Goal: Task Accomplishment & Management: Manage account settings

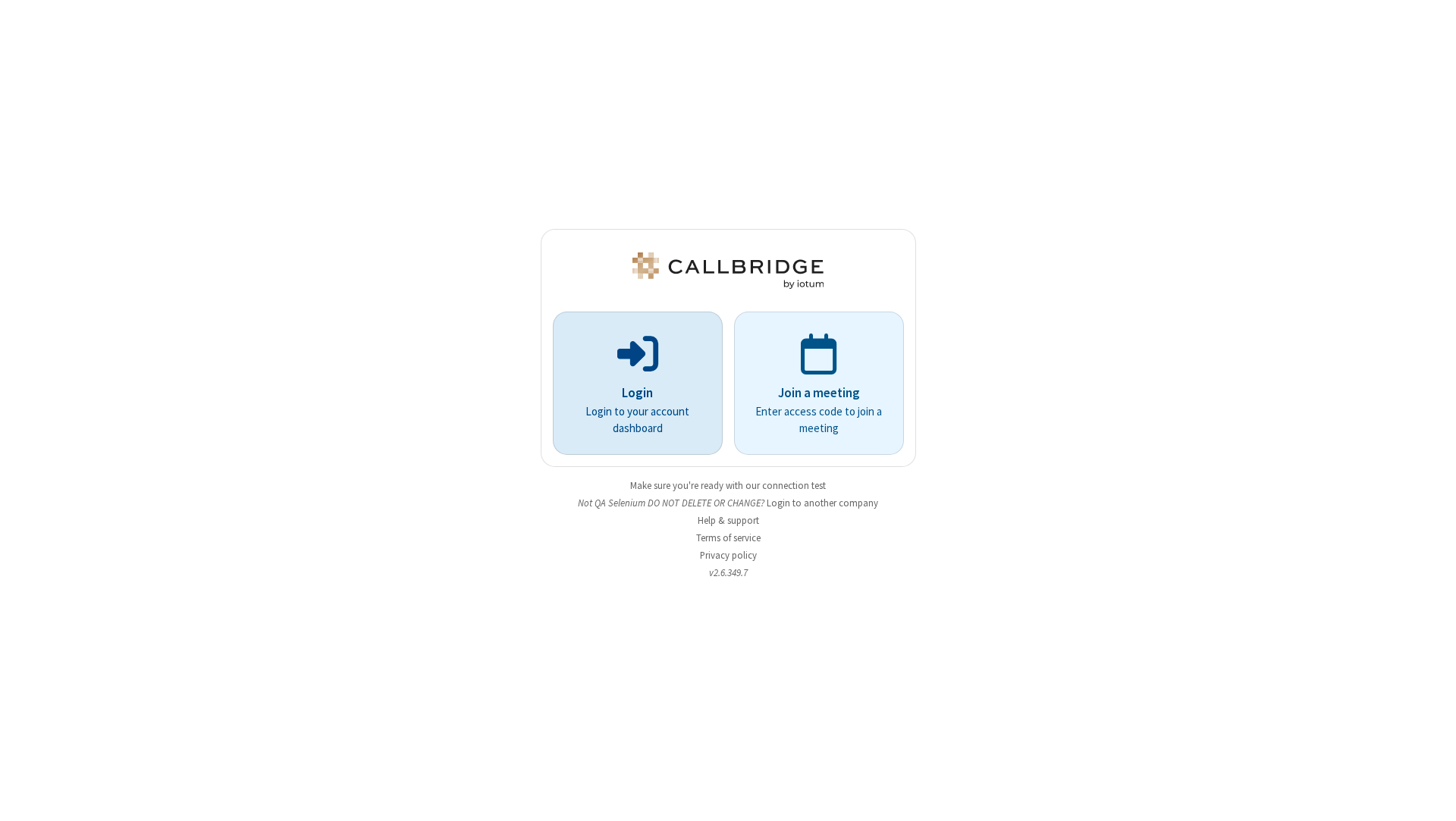
click at [696, 367] on p at bounding box center [637, 353] width 128 height 46
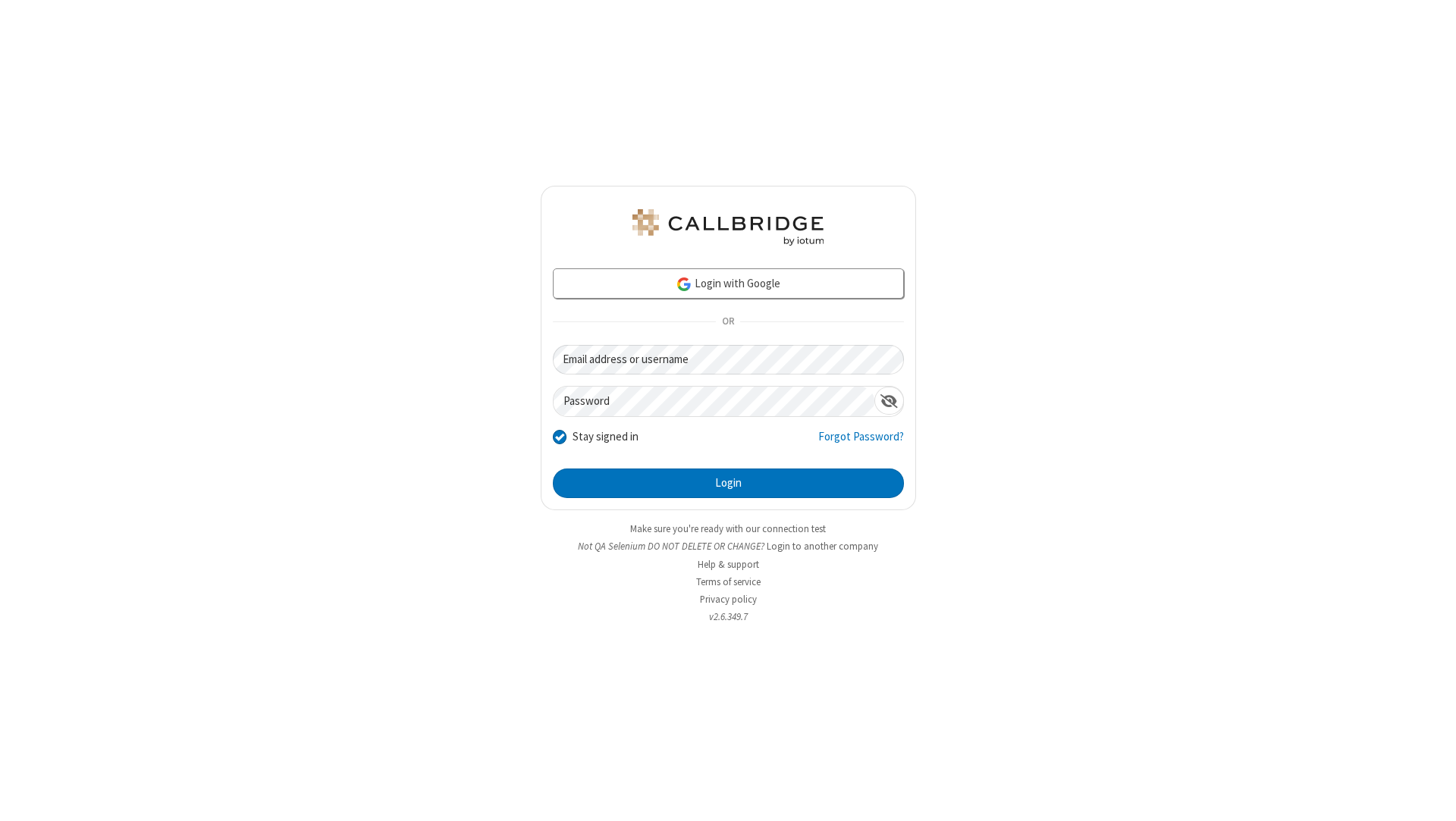
click at [821, 546] on button "Login to another company" at bounding box center [822, 546] width 111 height 15
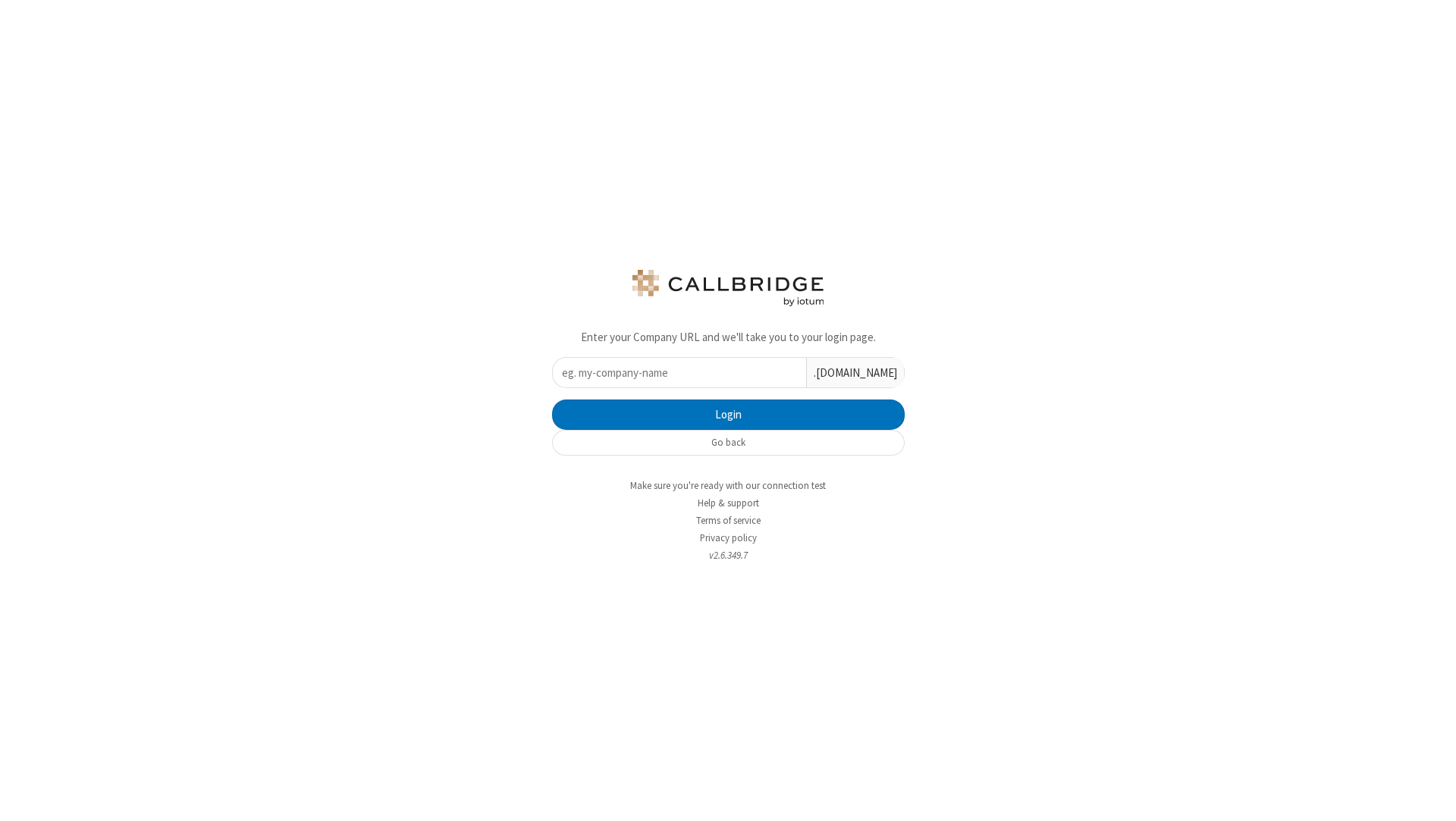
click at [677, 363] on input "text" at bounding box center [679, 372] width 253 height 29
paste input "qa-selenium"
type input "qa-selenium"
click at [680, 403] on button "Login" at bounding box center [728, 414] width 353 height 30
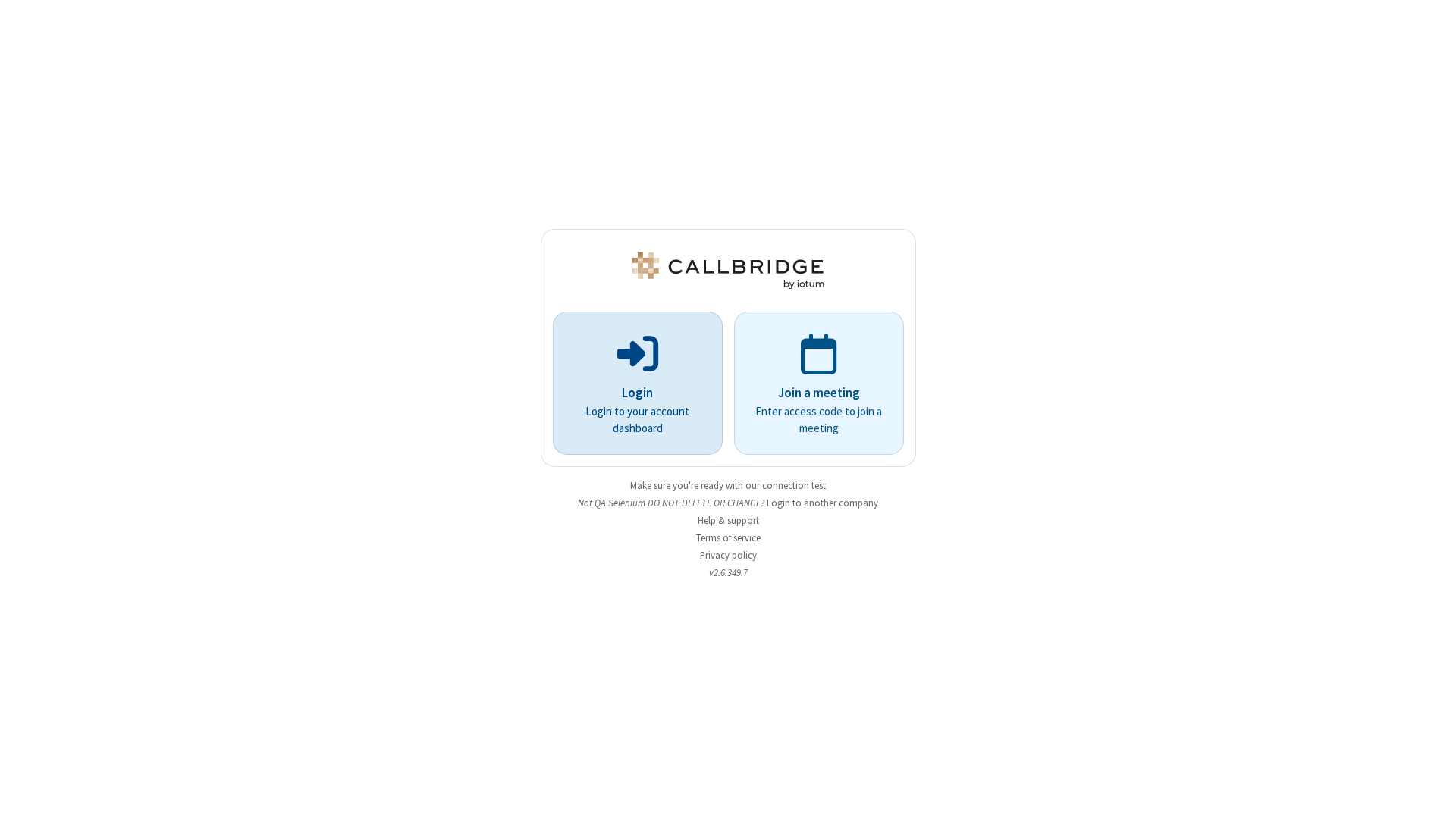
click at [667, 407] on p "Login to your account dashboard" at bounding box center [637, 420] width 128 height 34
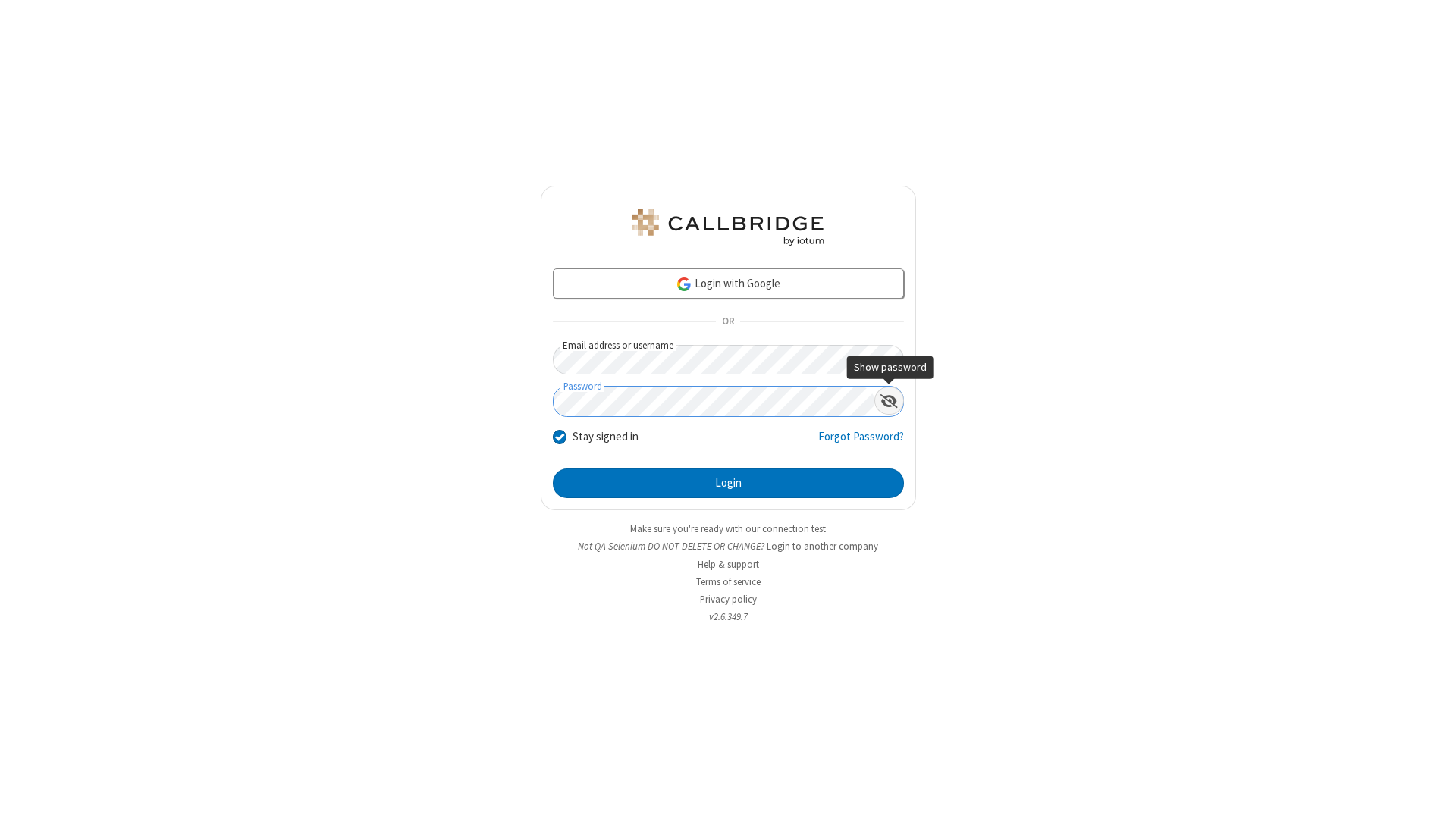
click at [887, 401] on span "Show password" at bounding box center [889, 401] width 17 height 15
click at [553, 468] on button "Login" at bounding box center [728, 483] width 351 height 30
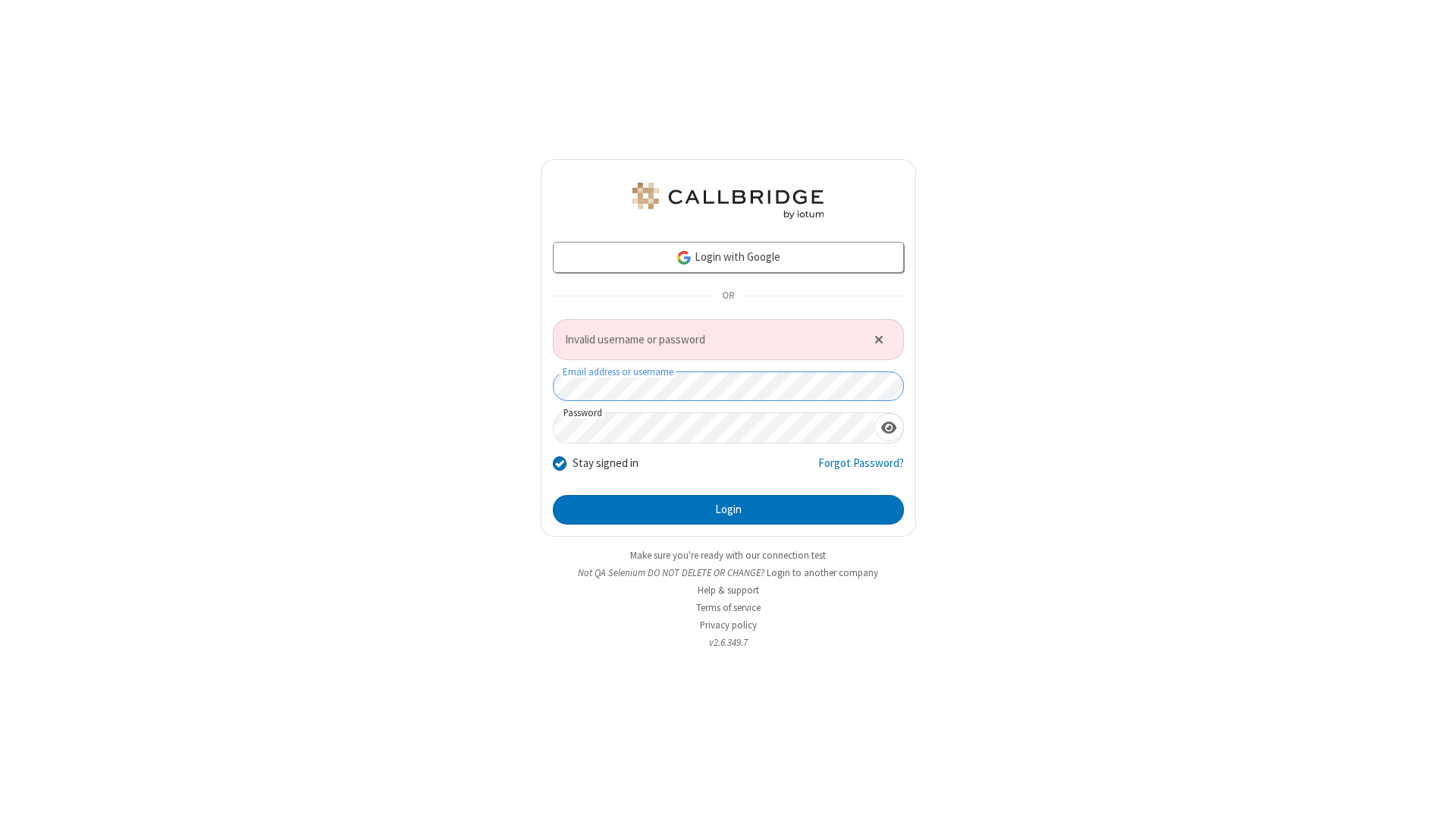
click button "Close alert" at bounding box center [878, 340] width 25 height 23
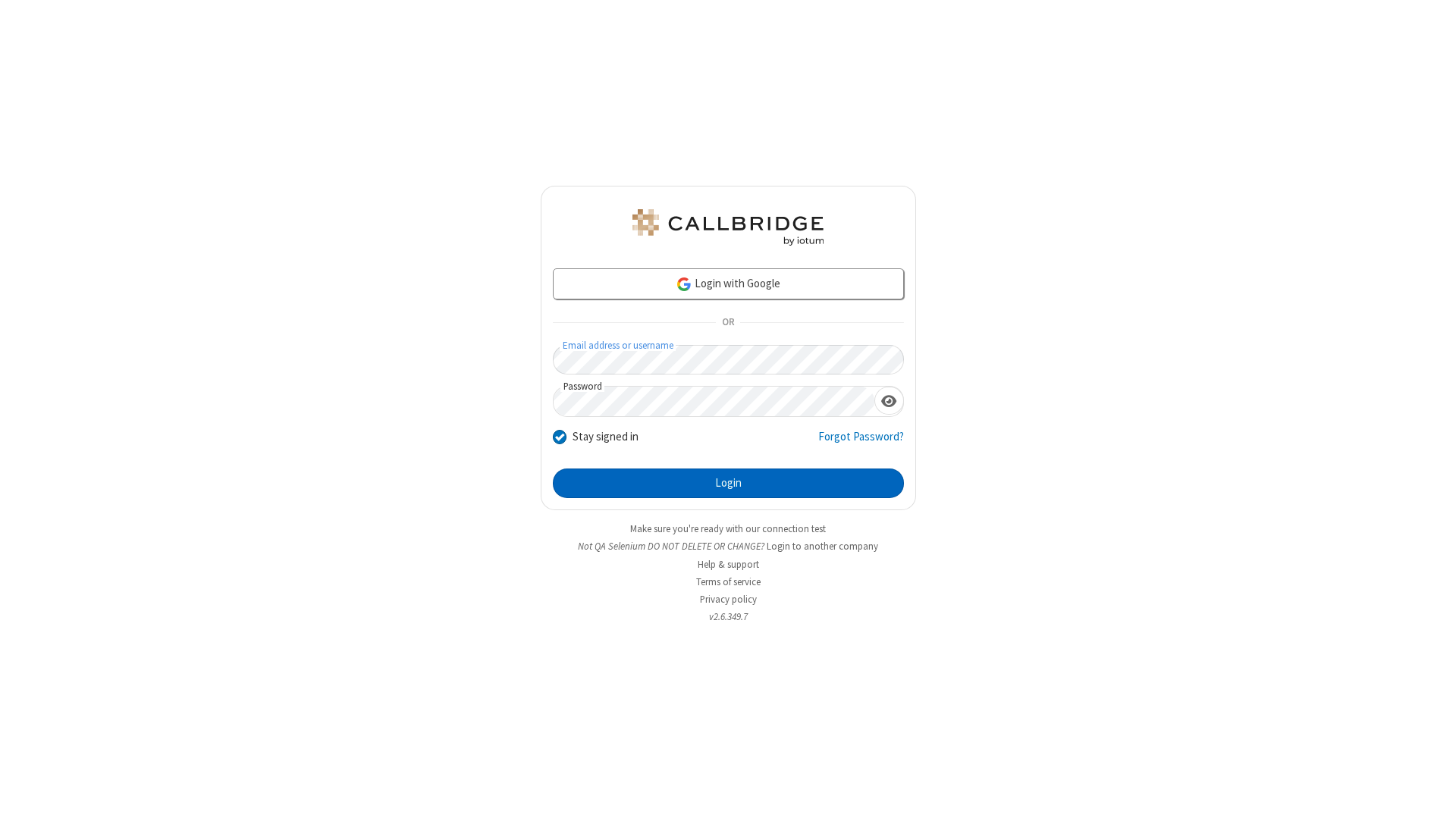
click at [754, 484] on button "Login" at bounding box center [728, 483] width 351 height 30
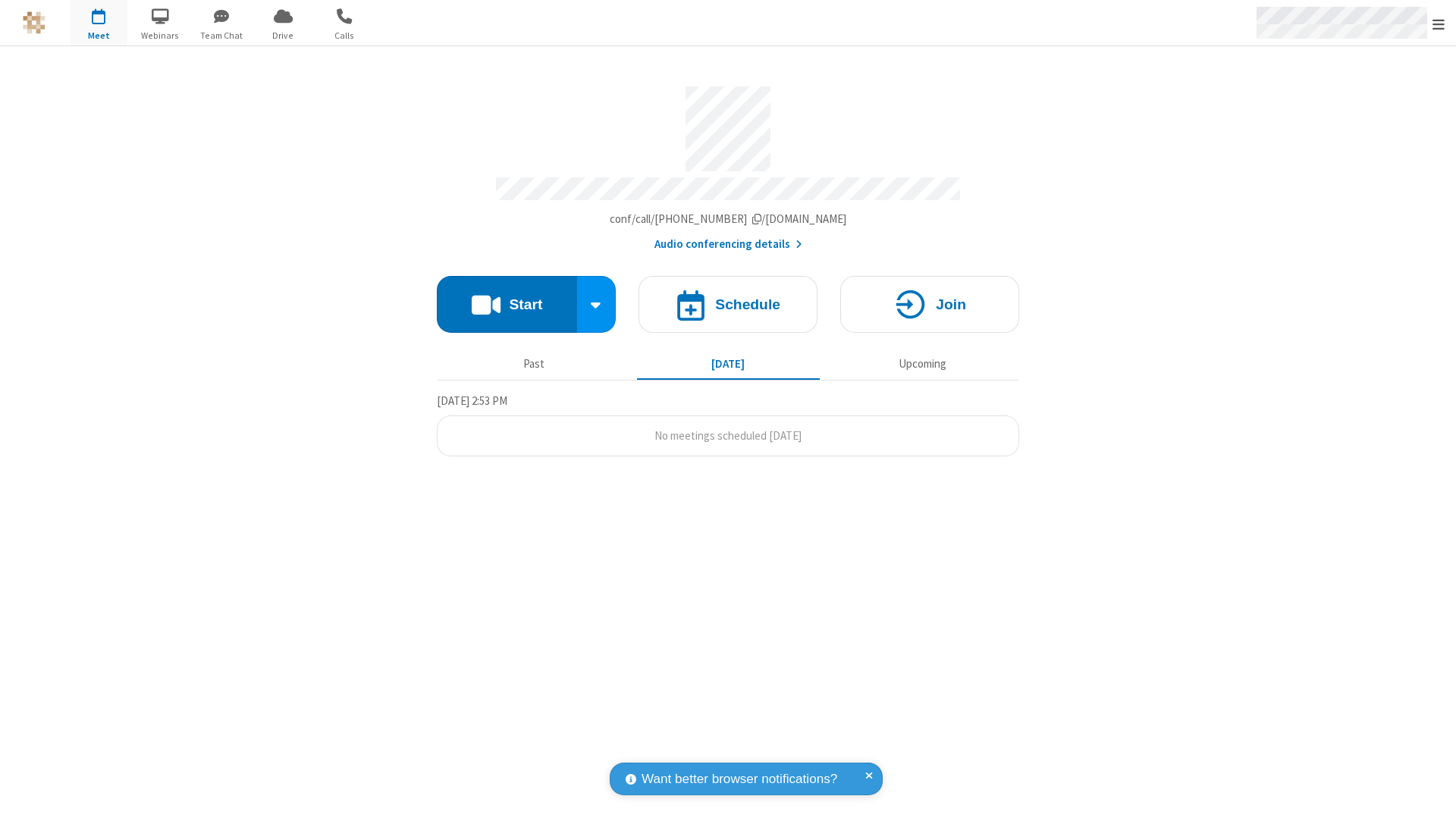
click at [1428, 36] on div "Open menu" at bounding box center [1349, 23] width 214 height 46
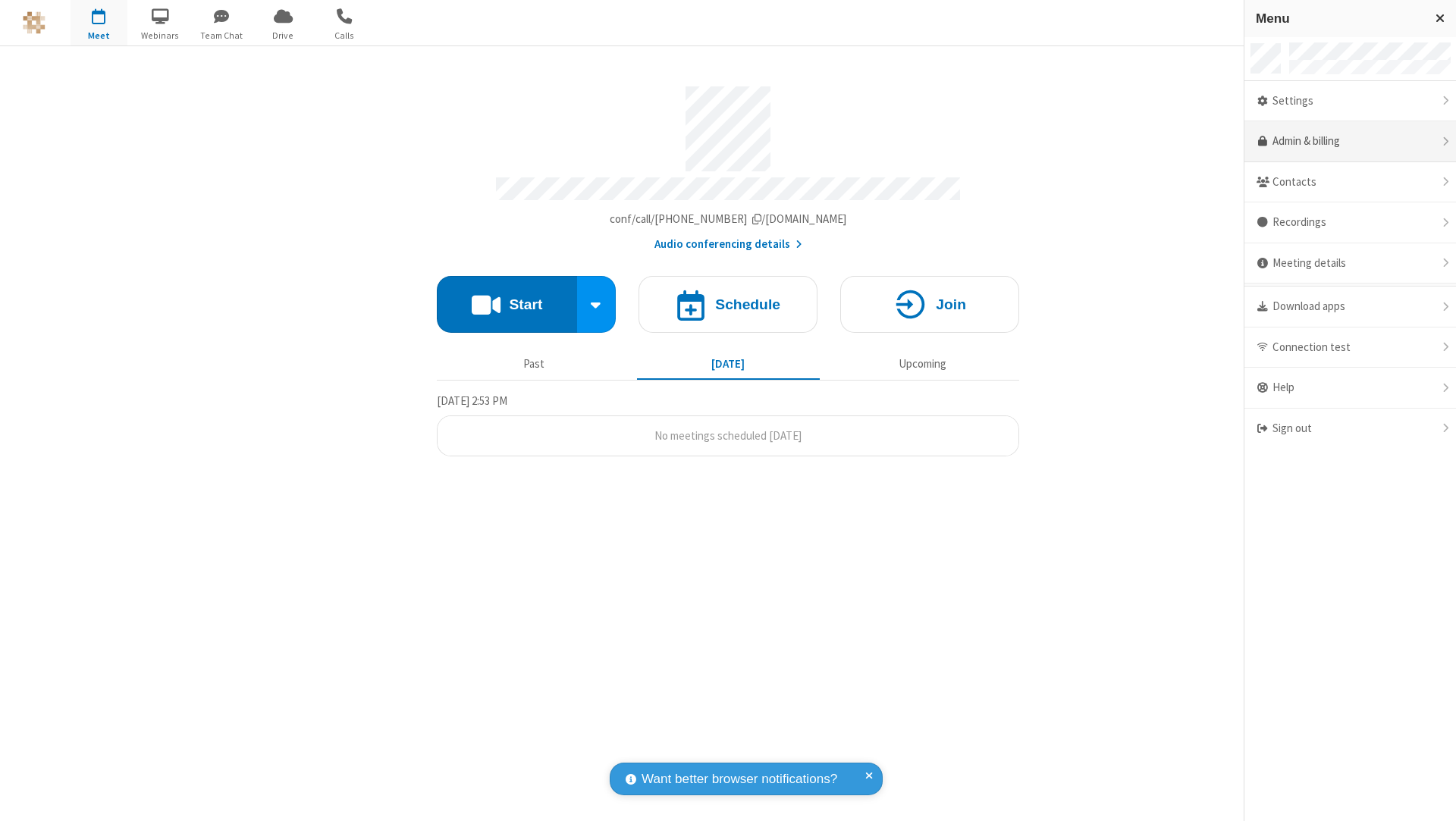
click at [1317, 142] on link "Admin & billing" at bounding box center [1350, 141] width 211 height 41
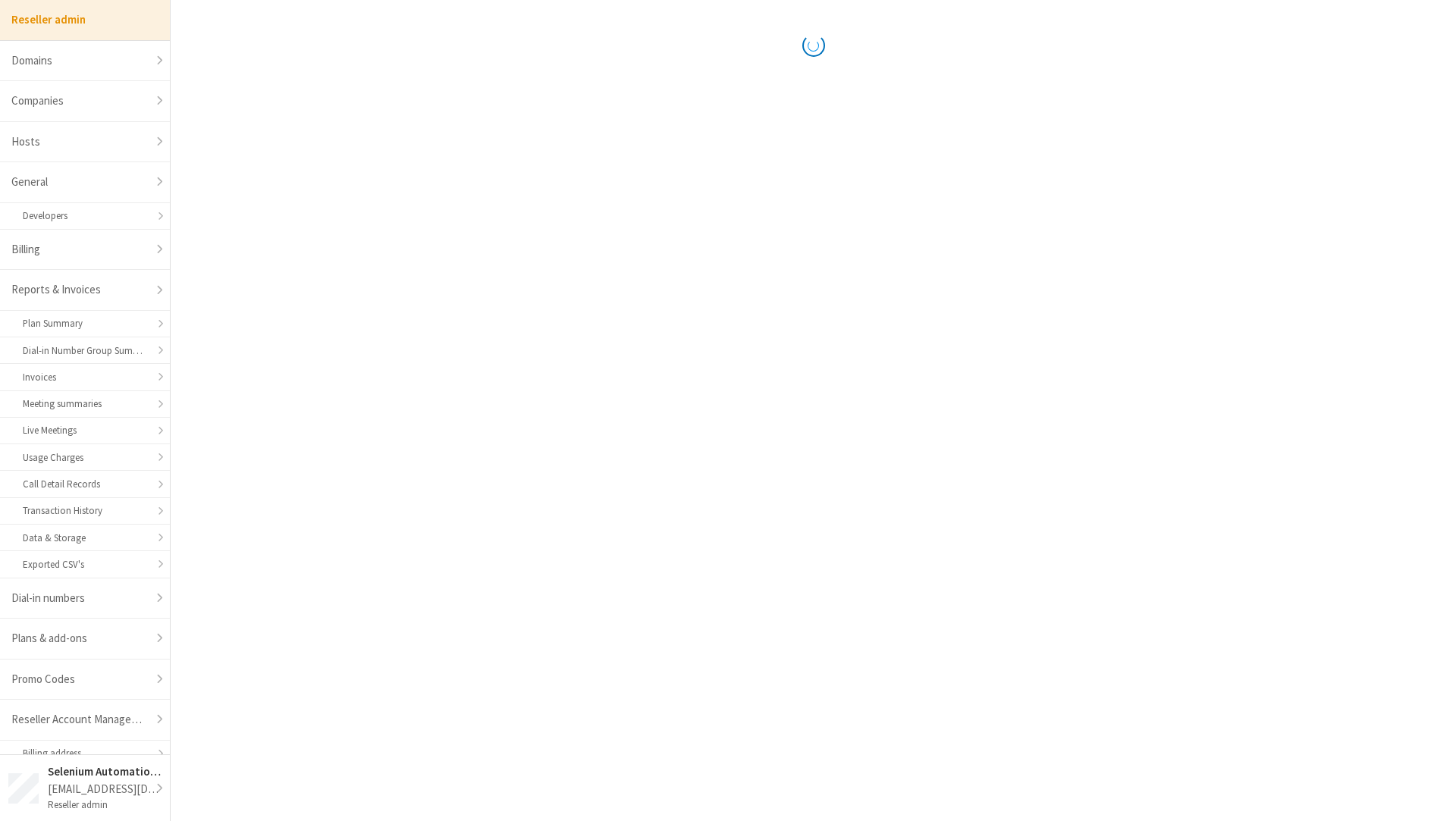
select select "10"
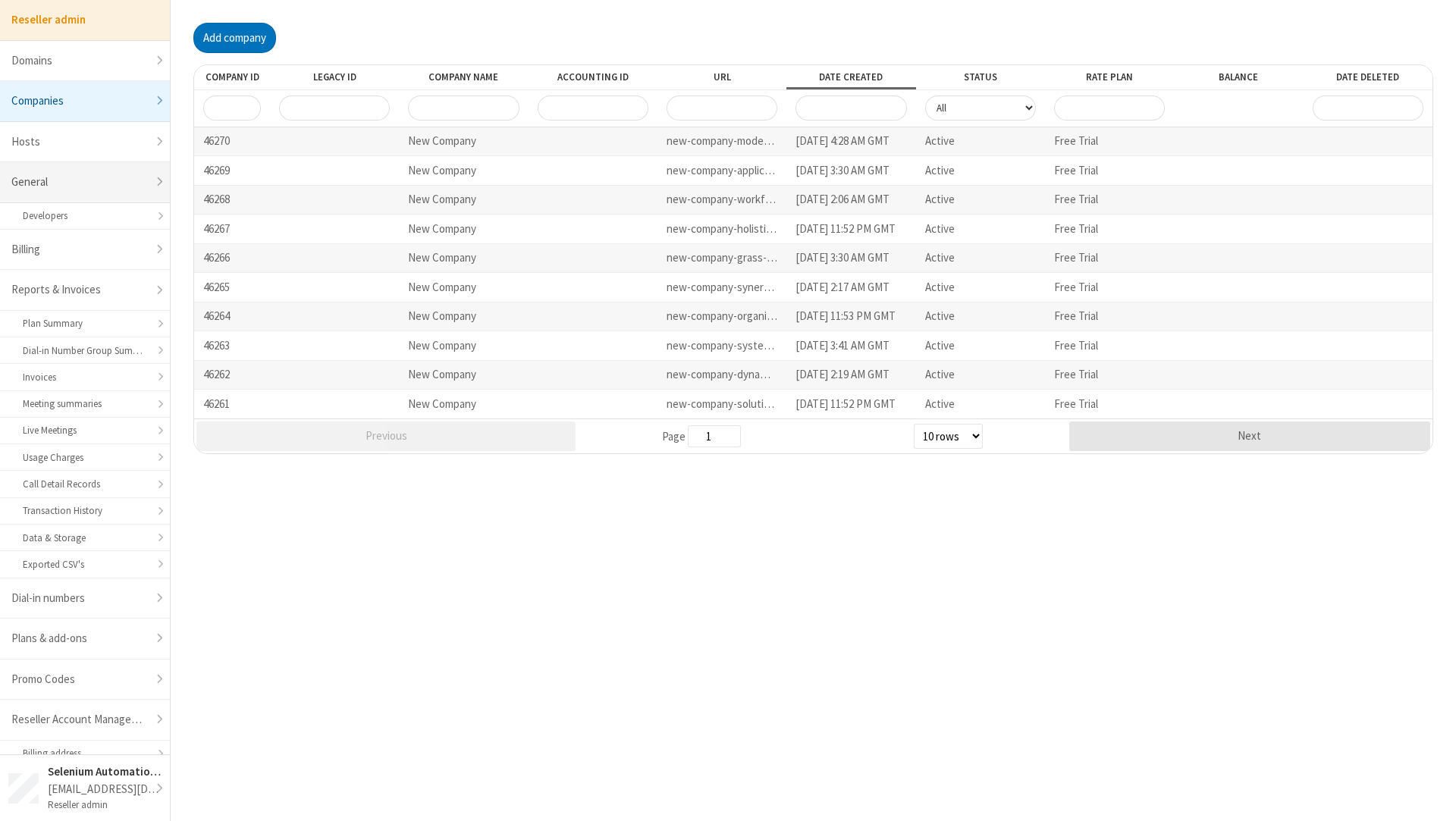
click at [129, 164] on link "General" at bounding box center [85, 183] width 170 height 41
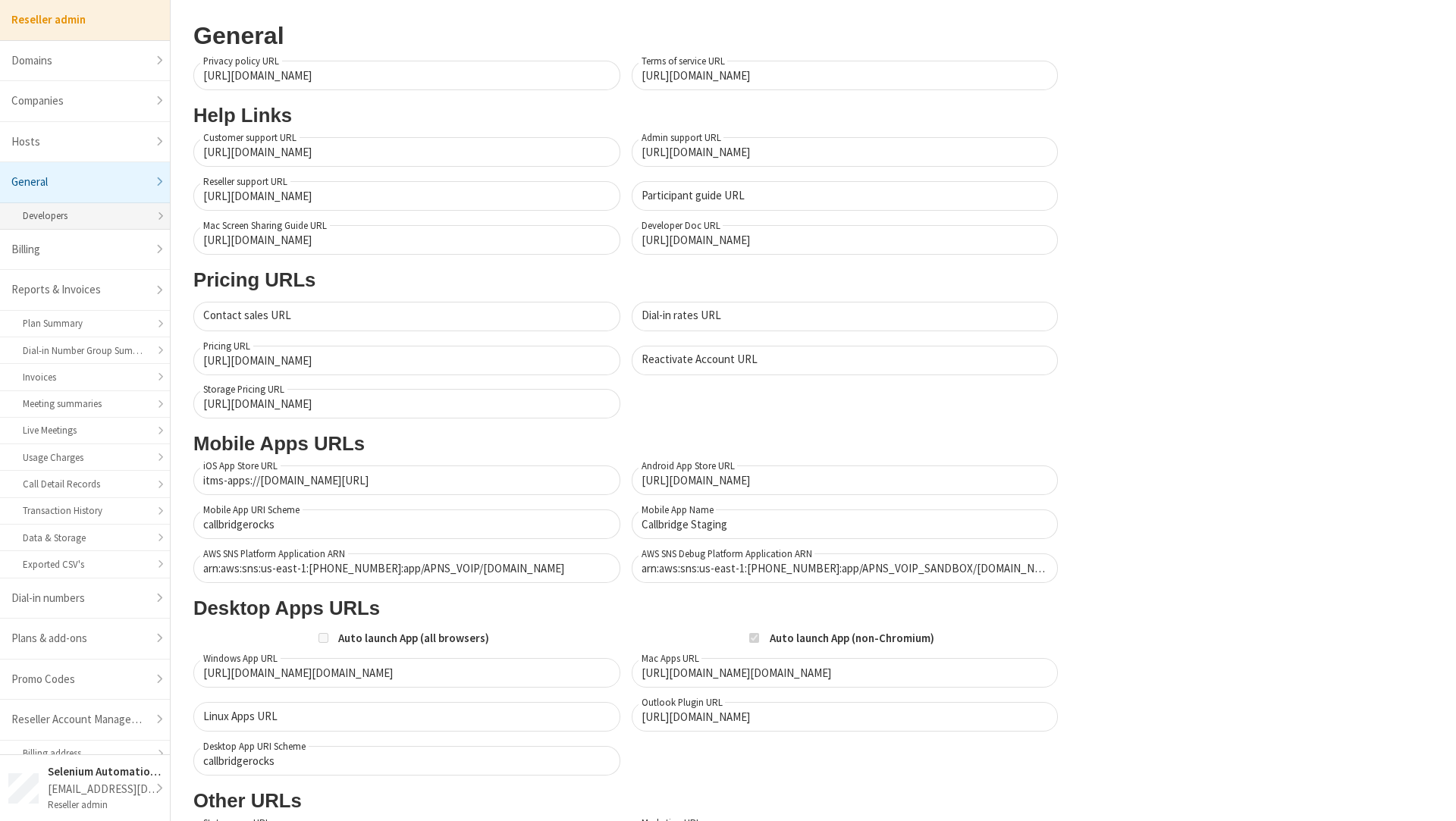
click at [115, 203] on link "Developers" at bounding box center [85, 216] width 170 height 27
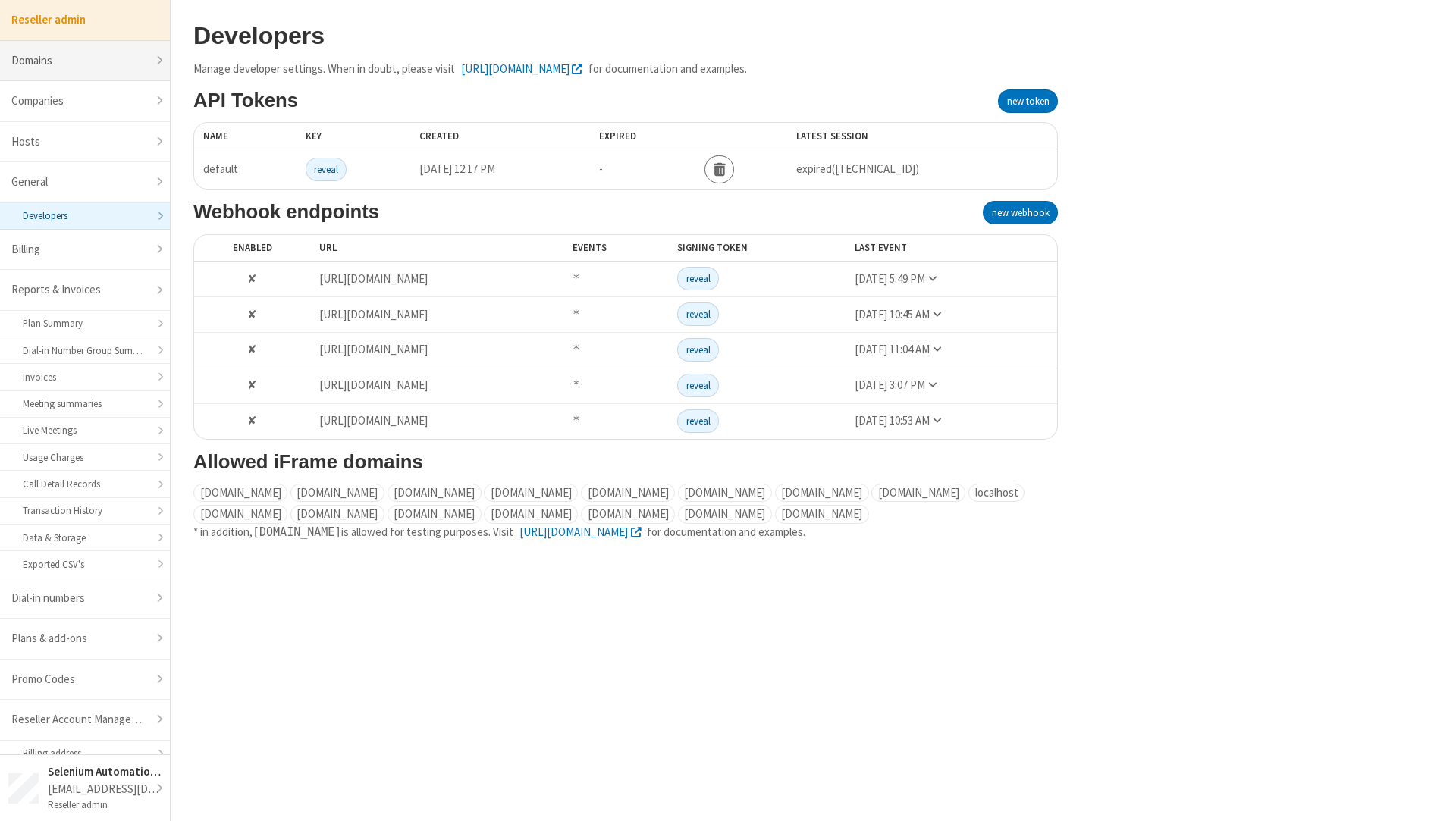
click at [61, 65] on link "Domains" at bounding box center [85, 61] width 170 height 41
select select "20"
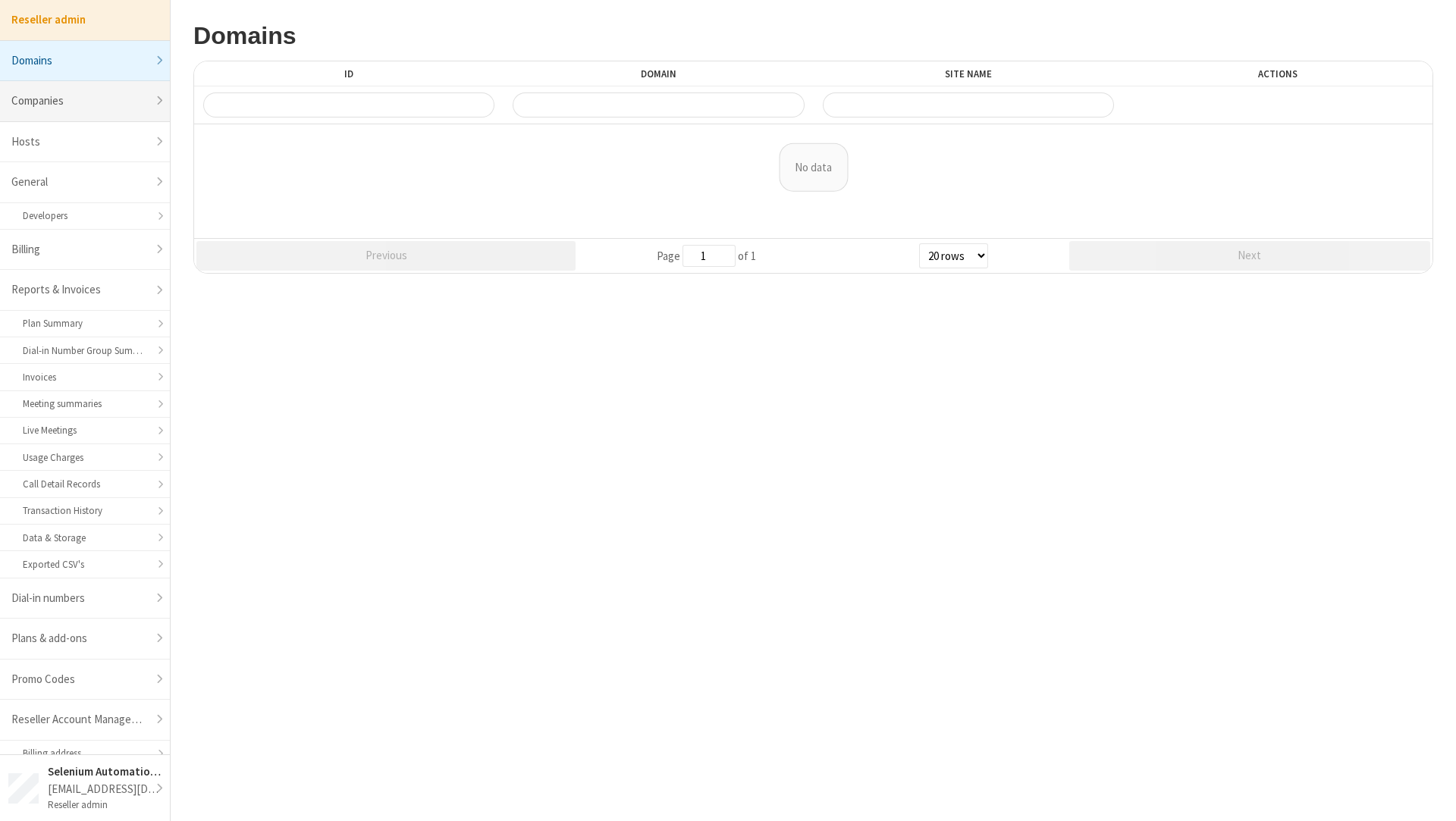
click at [88, 92] on link "Companies" at bounding box center [85, 102] width 170 height 41
select select "10"
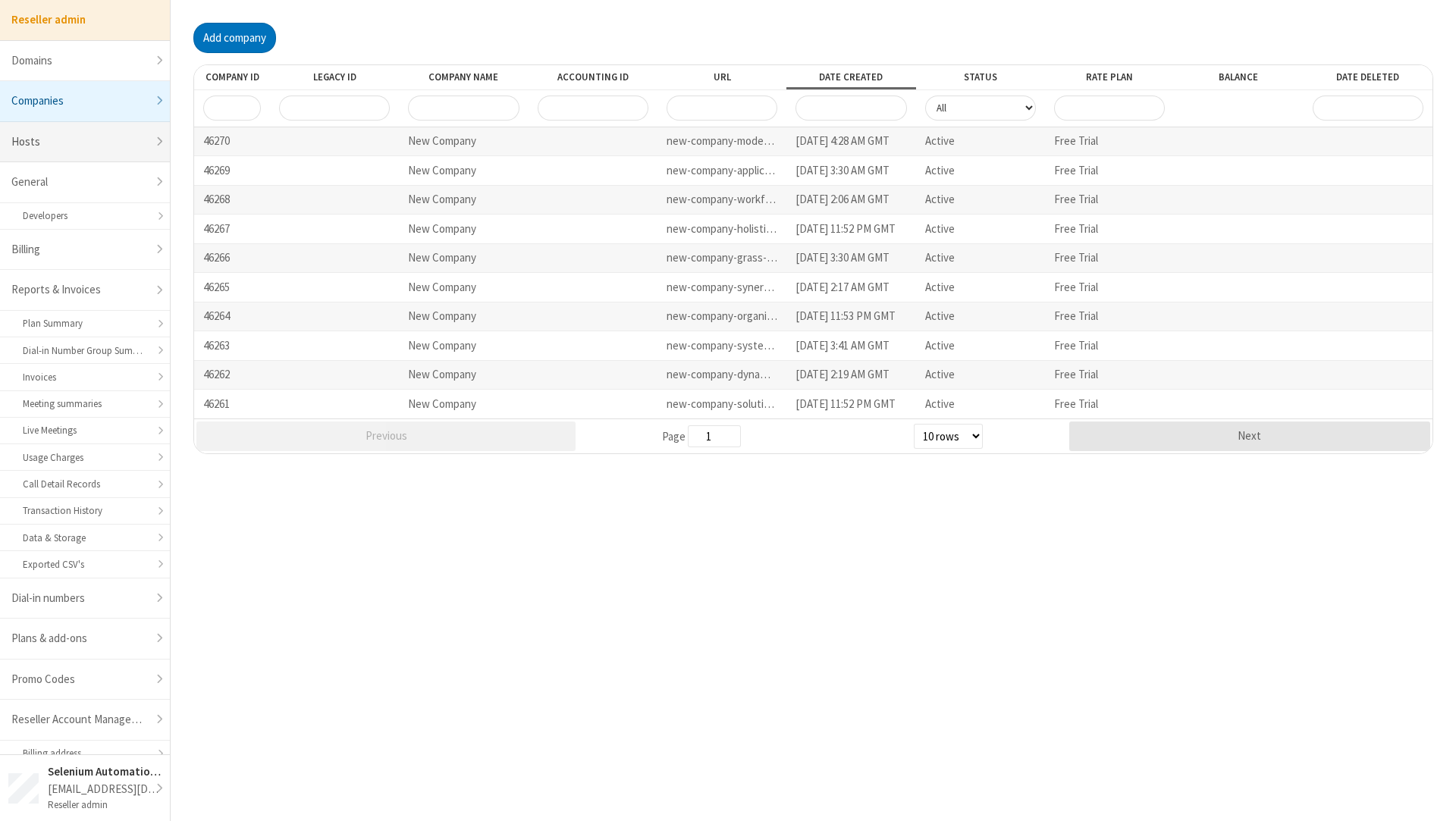
click at [98, 132] on link "Hosts" at bounding box center [85, 142] width 170 height 41
select select "25"
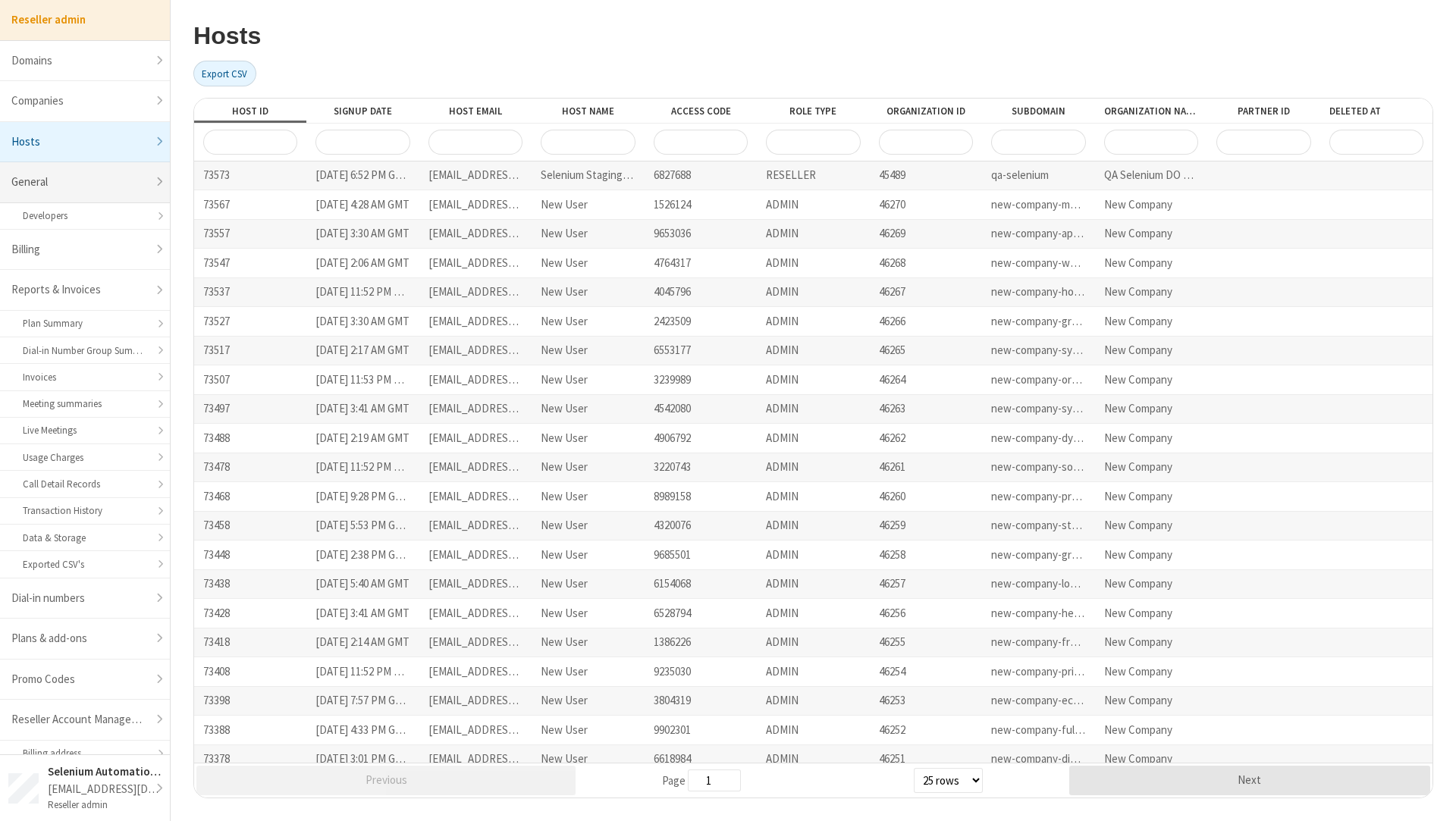
click at [64, 163] on link "General" at bounding box center [85, 183] width 170 height 41
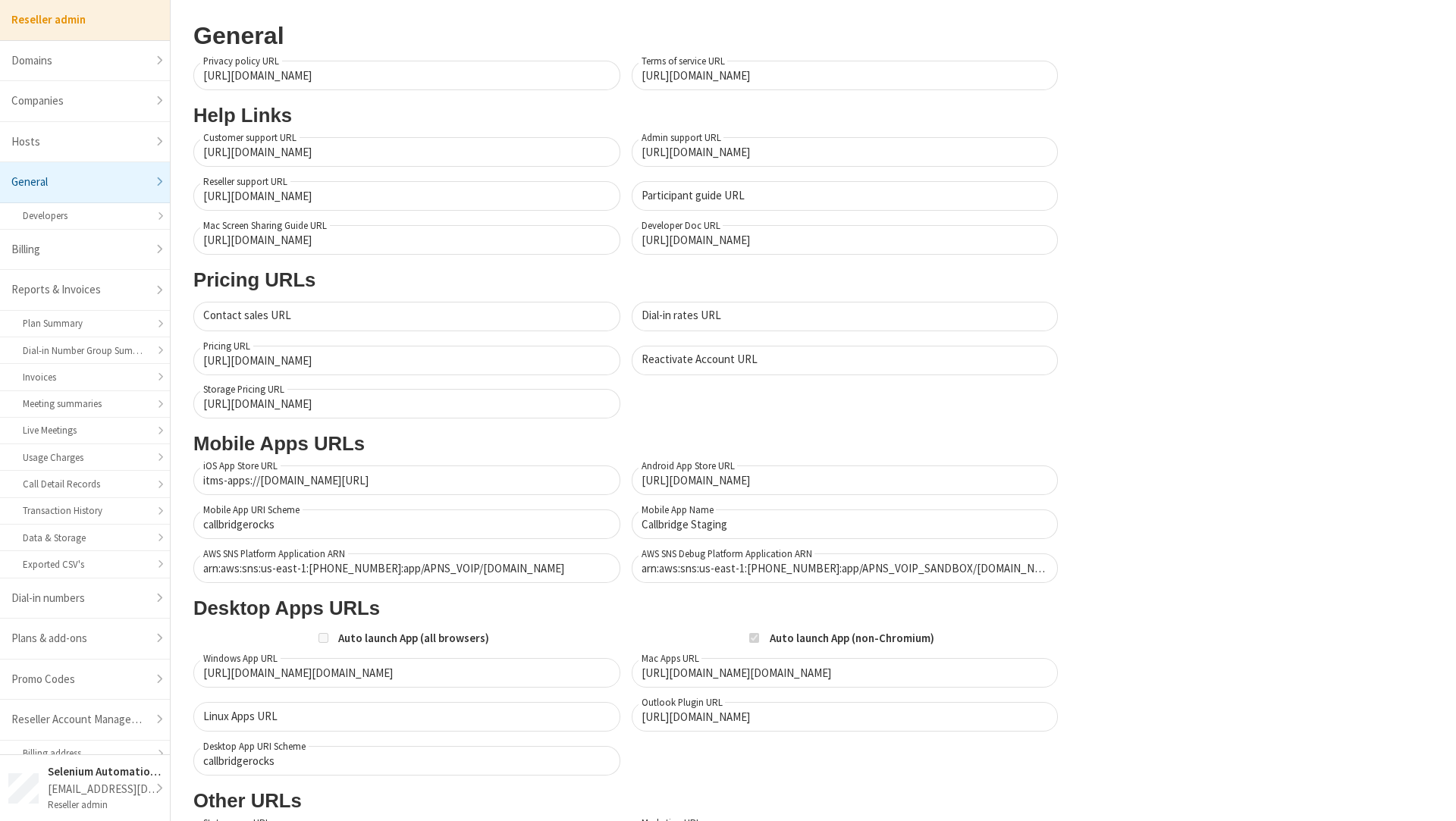
click at [92, 200] on link "General" at bounding box center [85, 183] width 170 height 41
click at [92, 205] on link "Developers" at bounding box center [85, 216] width 170 height 27
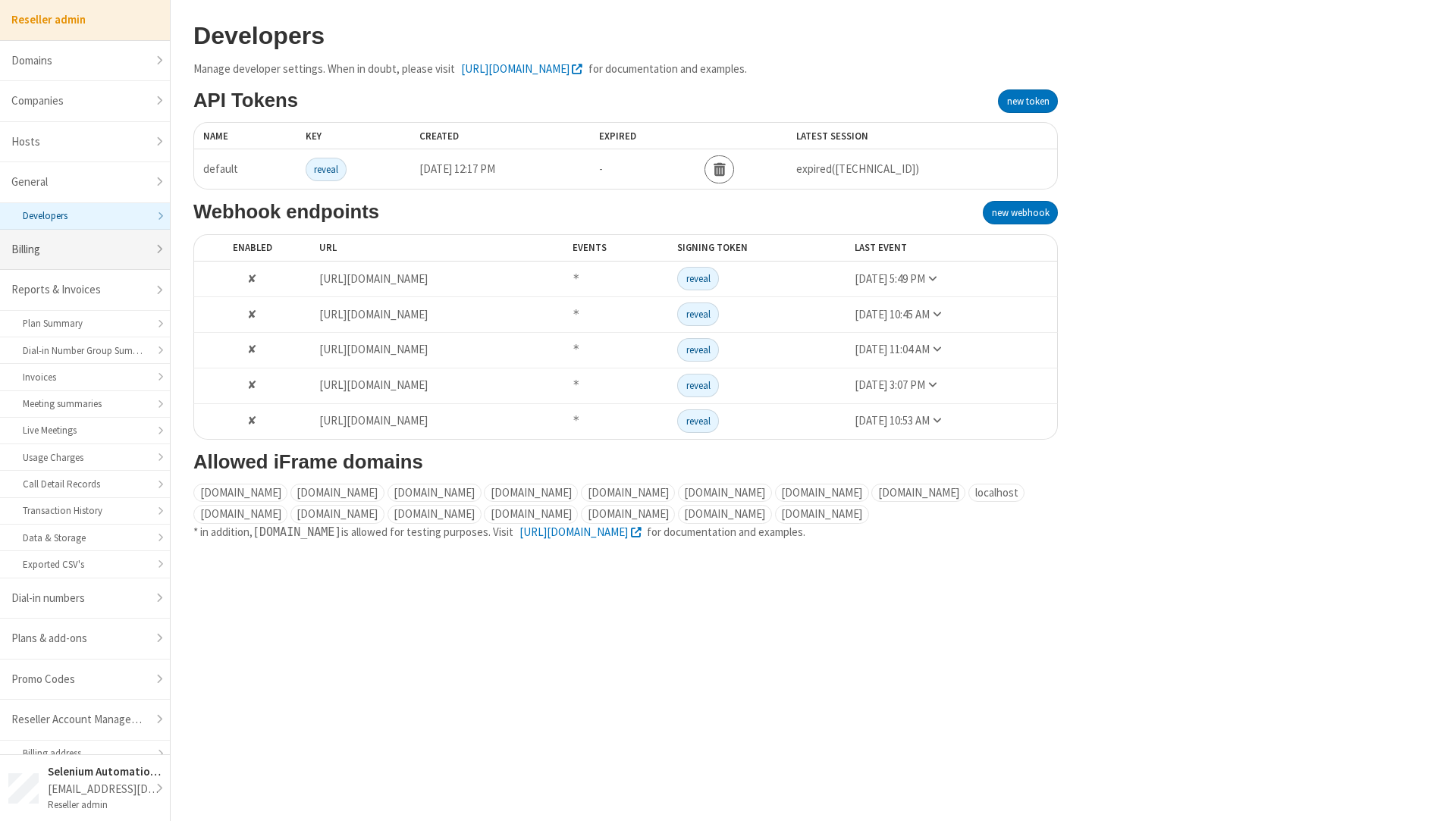
scroll to position [8, 0]
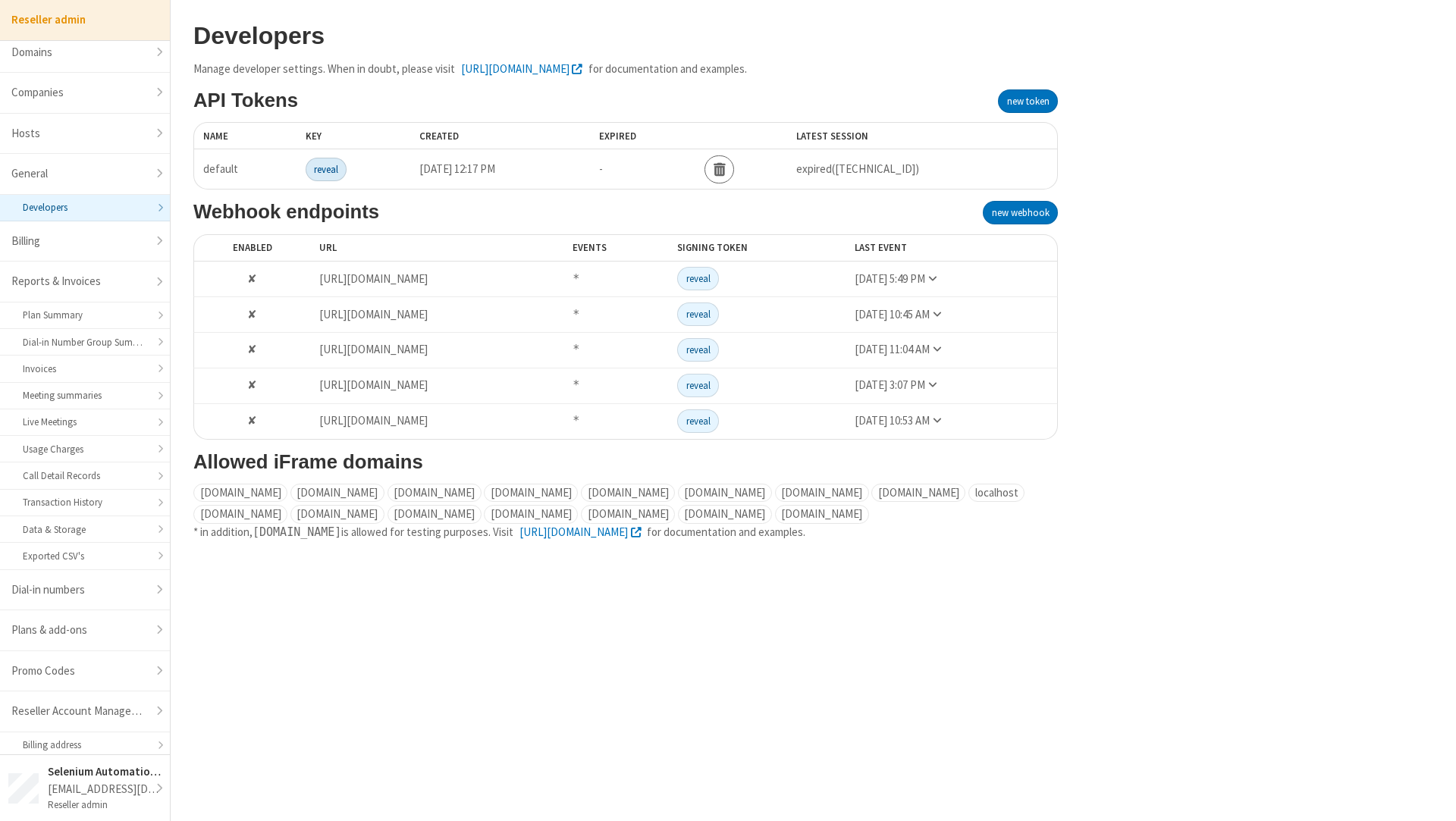
click at [332, 167] on button "reveal" at bounding box center [326, 169] width 41 height 24
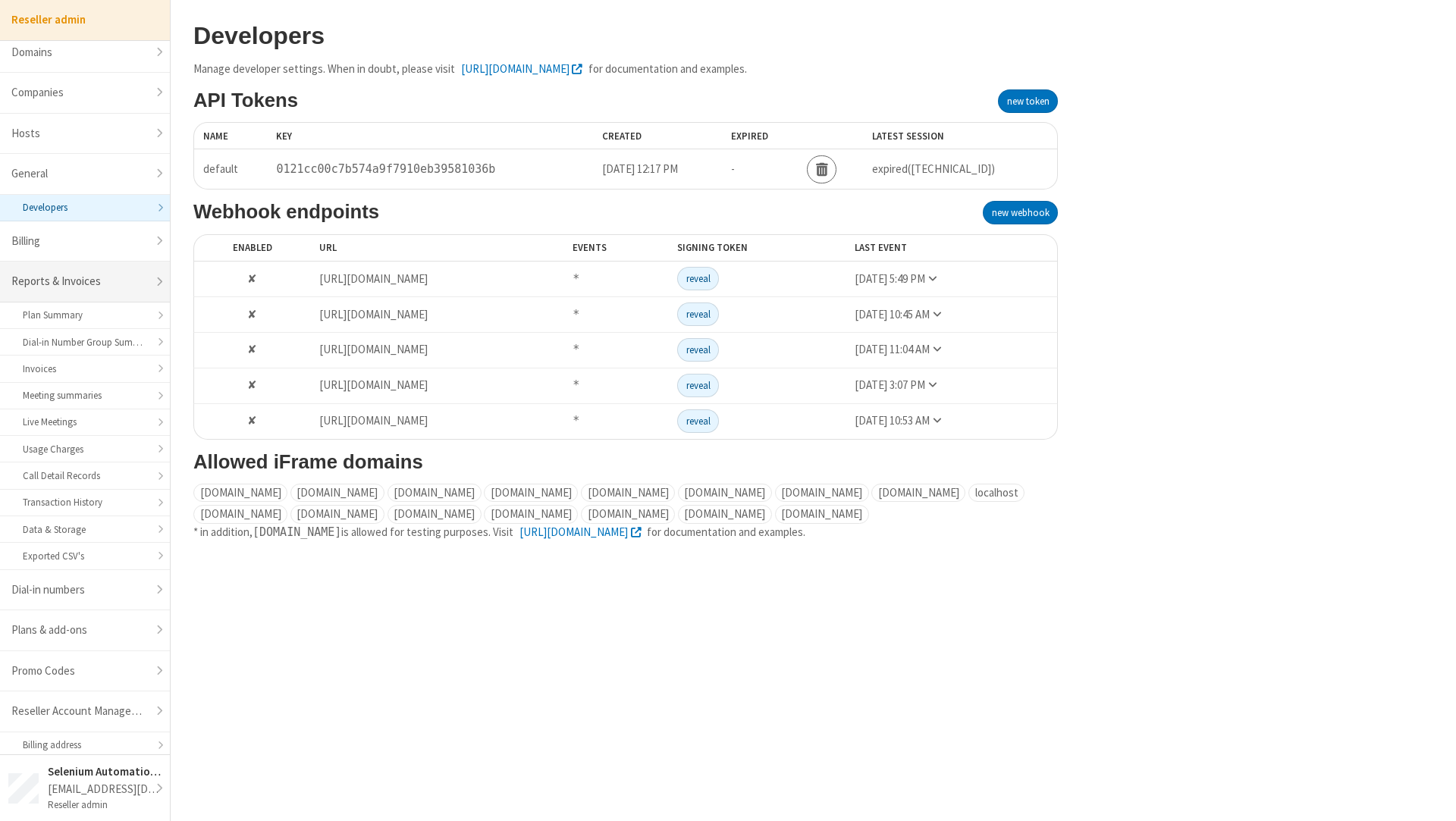
click at [95, 294] on link "Reports & Invoices" at bounding box center [85, 282] width 170 height 41
select select "25"
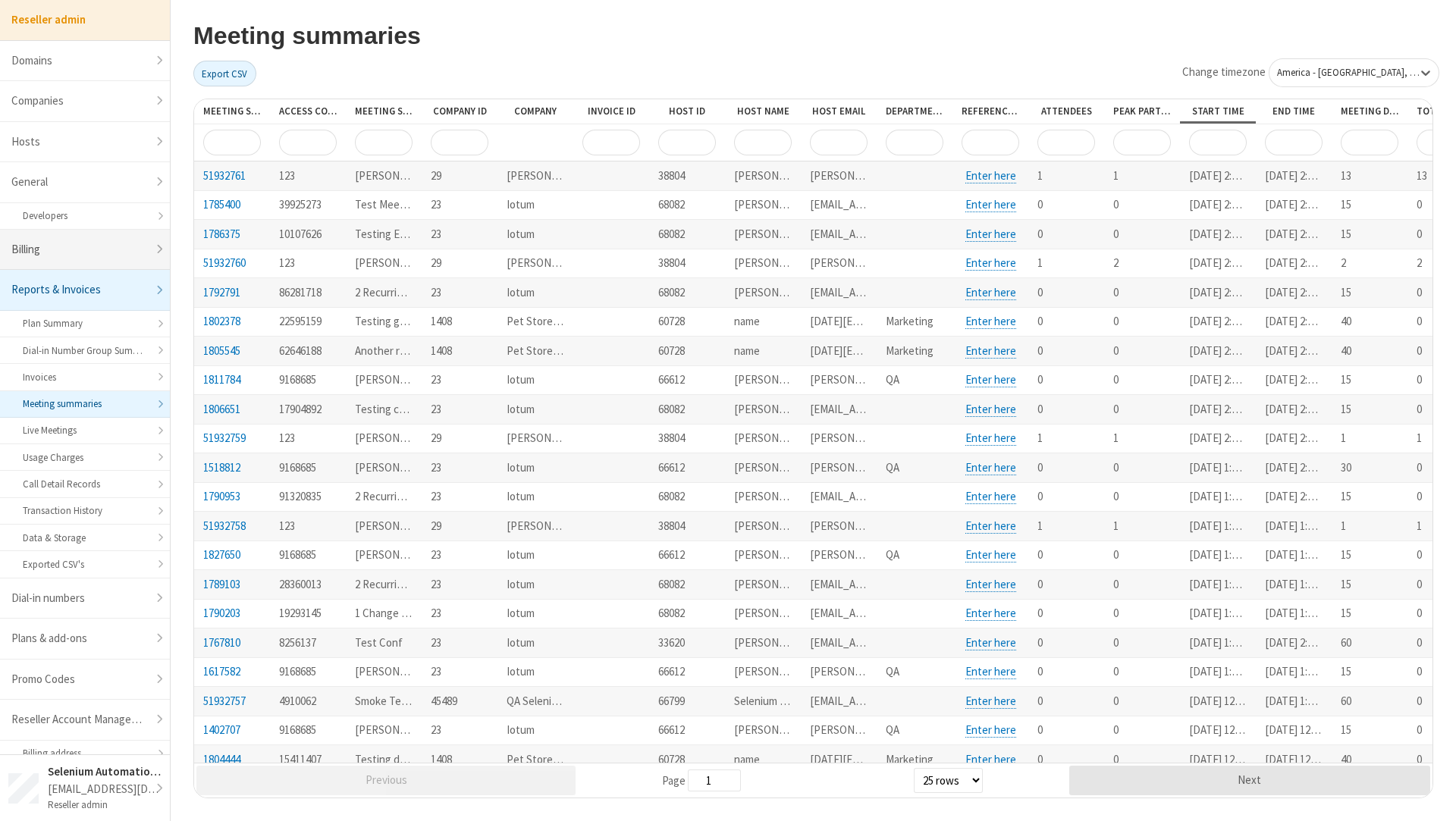
click at [67, 236] on link "Billing" at bounding box center [85, 250] width 170 height 41
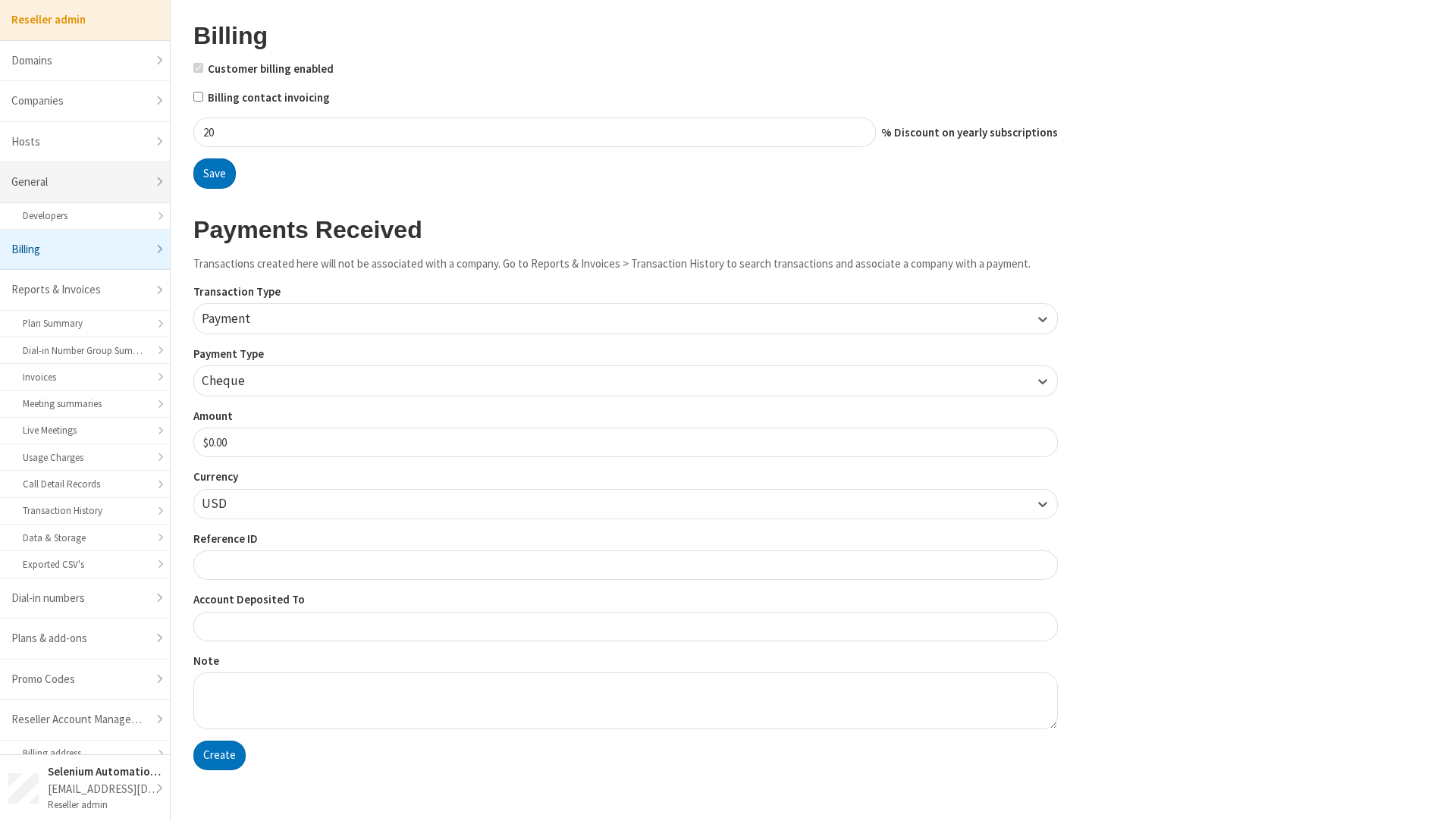
click at [64, 176] on link "General" at bounding box center [85, 183] width 170 height 41
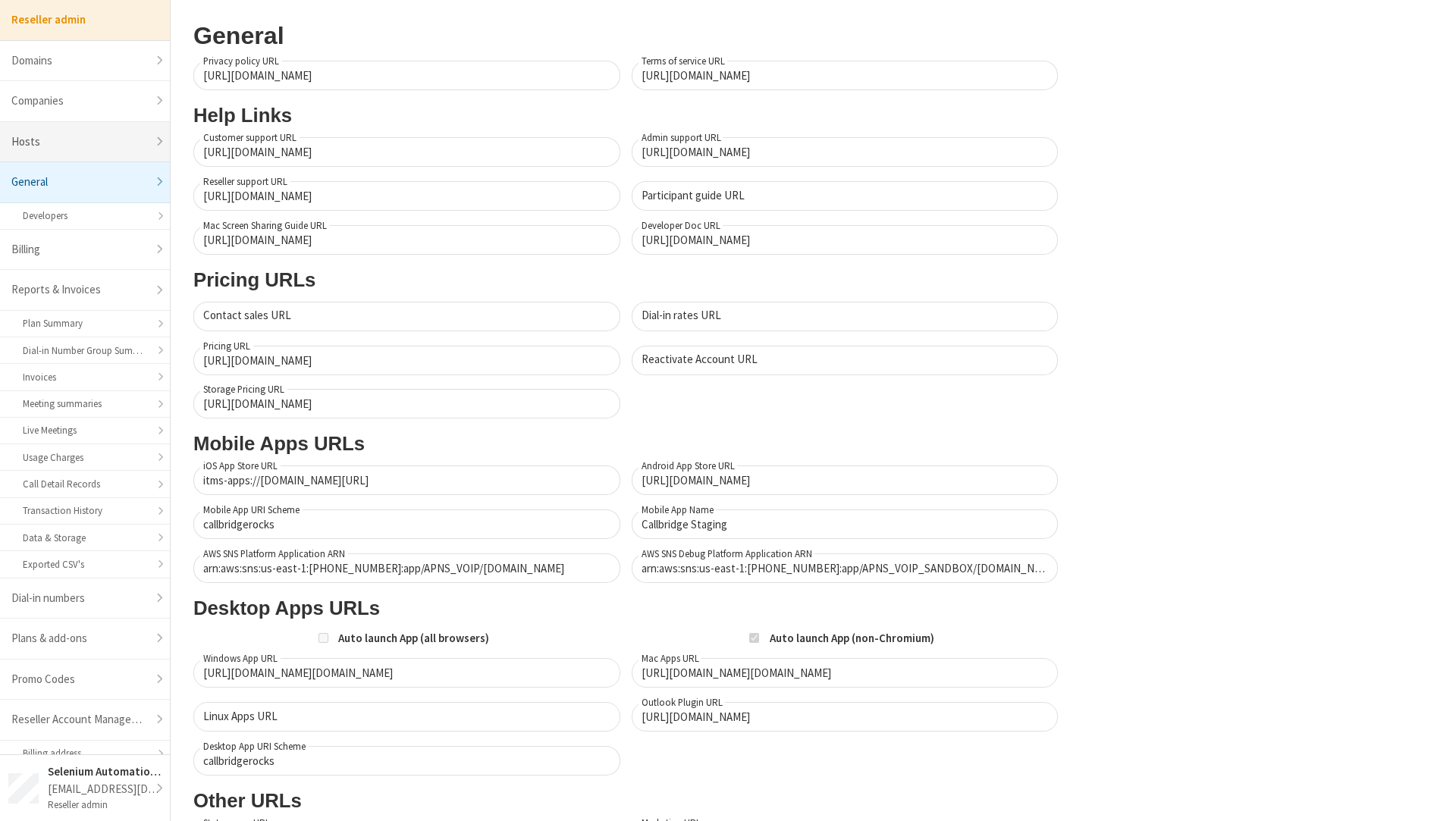
click at [62, 150] on link "Hosts" at bounding box center [85, 142] width 170 height 41
select select "25"
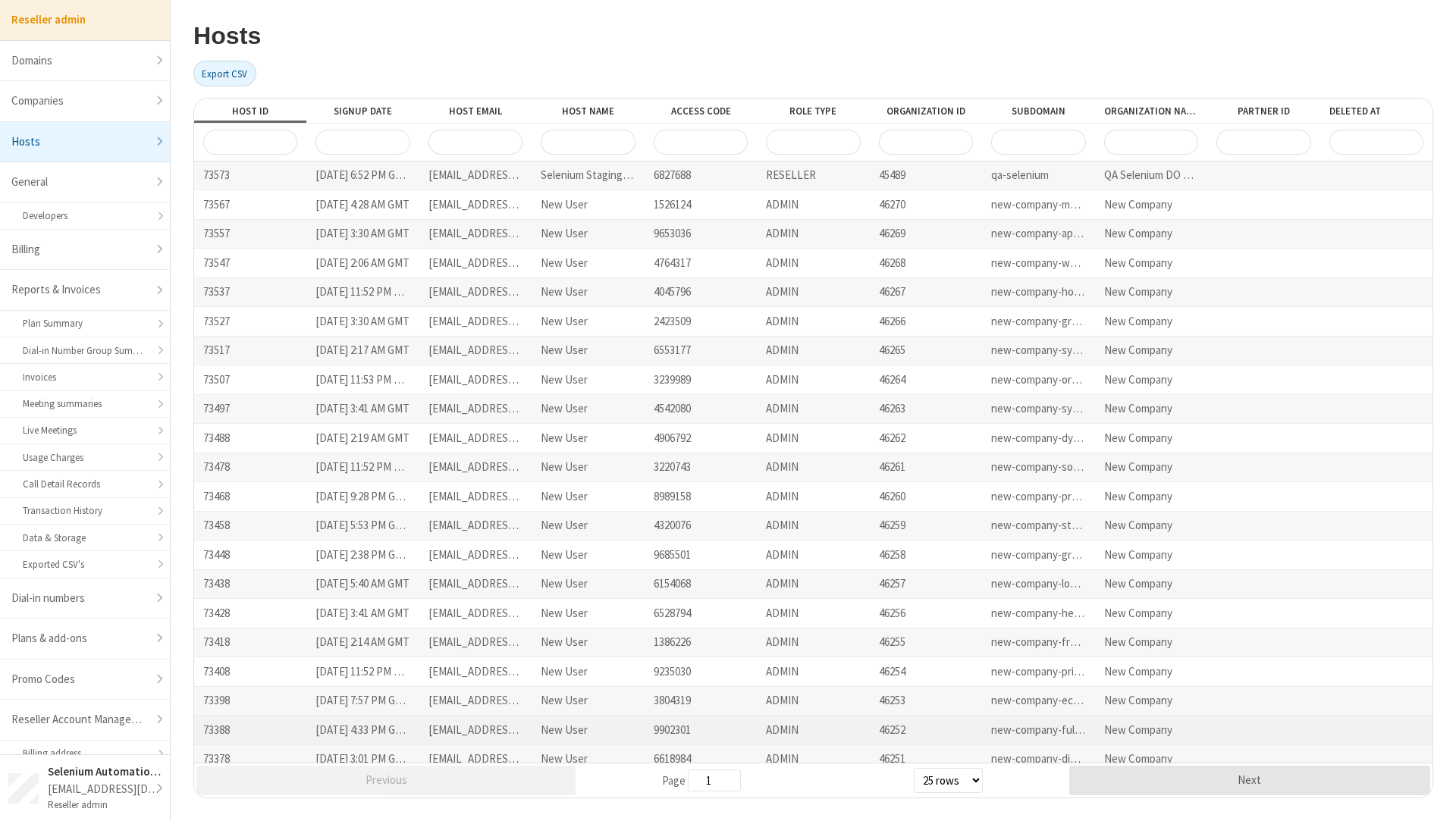
drag, startPoint x: 187, startPoint y: 106, endPoint x: 459, endPoint y: 733, distance: 683.5
click at [476, 733] on div "Hosts Export CSV Host ID Signup Date Host Email Host Name Access Code Role Type…" at bounding box center [813, 410] width 1285 height 821
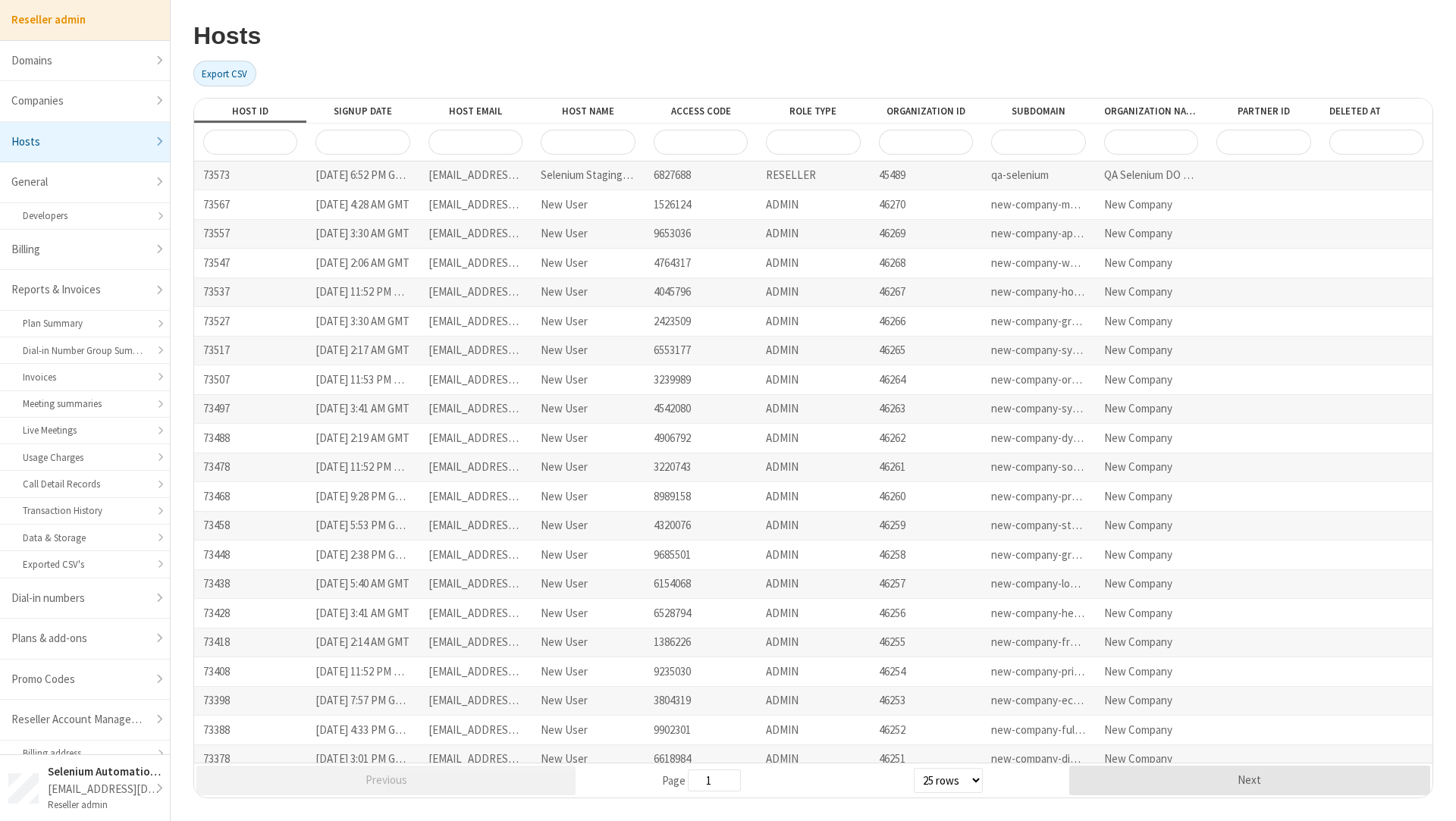
click at [148, 148] on link "Hosts" at bounding box center [85, 142] width 170 height 41
click at [236, 137] on input "Host ID" at bounding box center [250, 141] width 94 height 25
click at [127, 788] on div "[EMAIL_ADDRESS][DOMAIN_NAME]" at bounding box center [105, 789] width 114 height 17
click at [259, 800] on div "Hosts Export CSV Host ID Signup Date Host Email Host Name Access Code Role Type…" at bounding box center [813, 410] width 1285 height 821
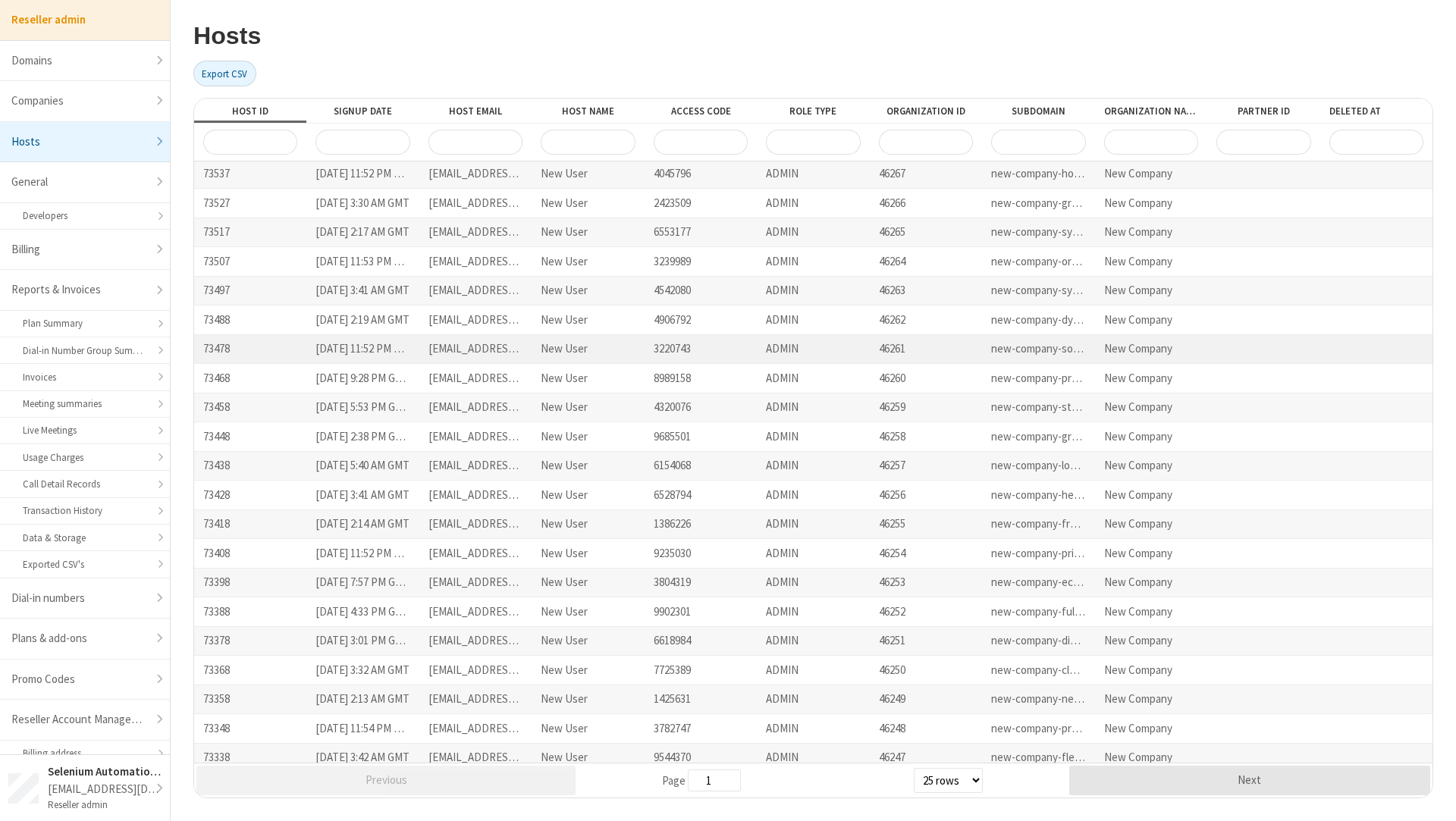
scroll to position [0, 0]
click at [126, 215] on link "Developers" at bounding box center [85, 216] width 170 height 27
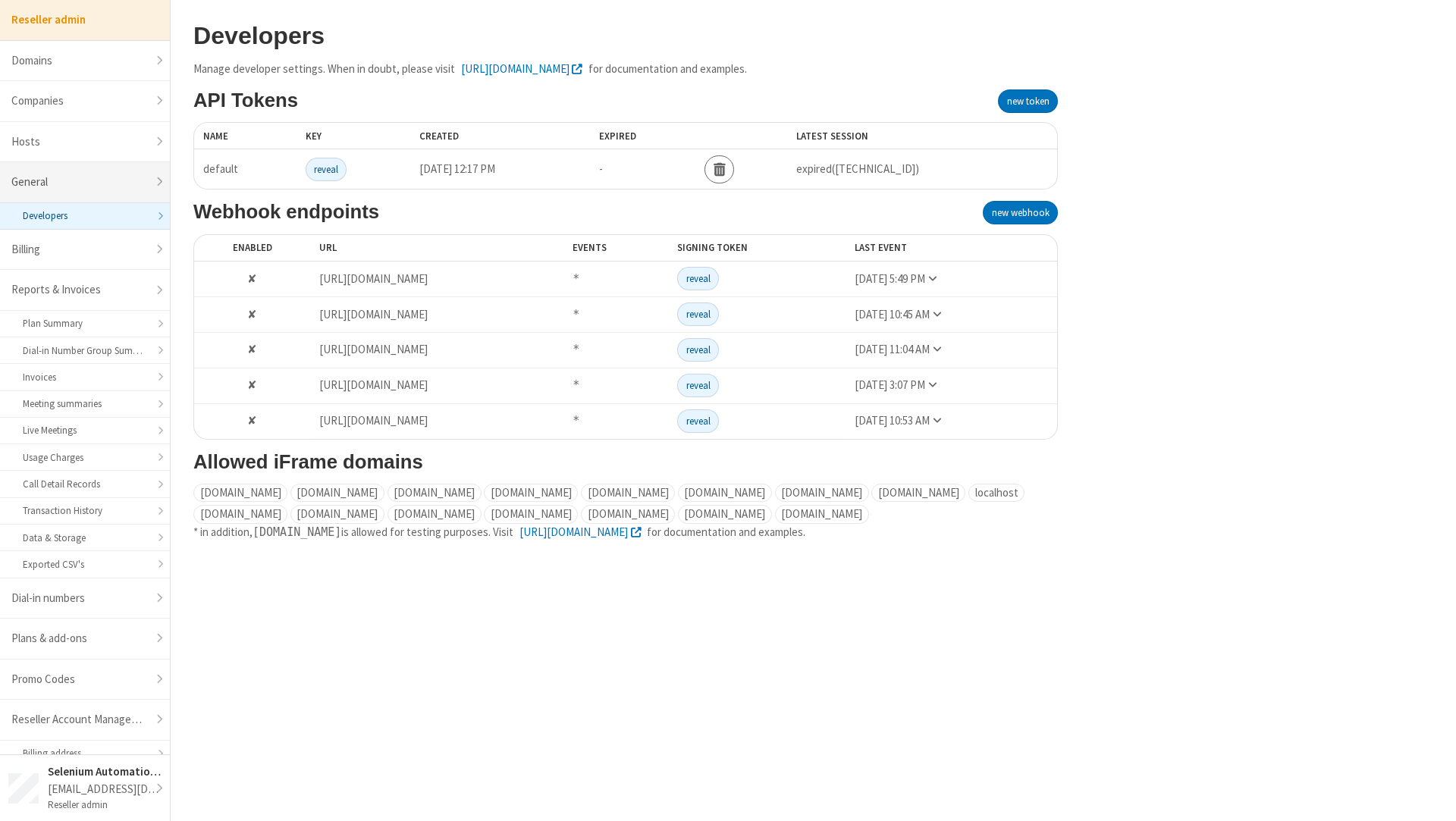
click at [103, 183] on link "General" at bounding box center [85, 183] width 170 height 41
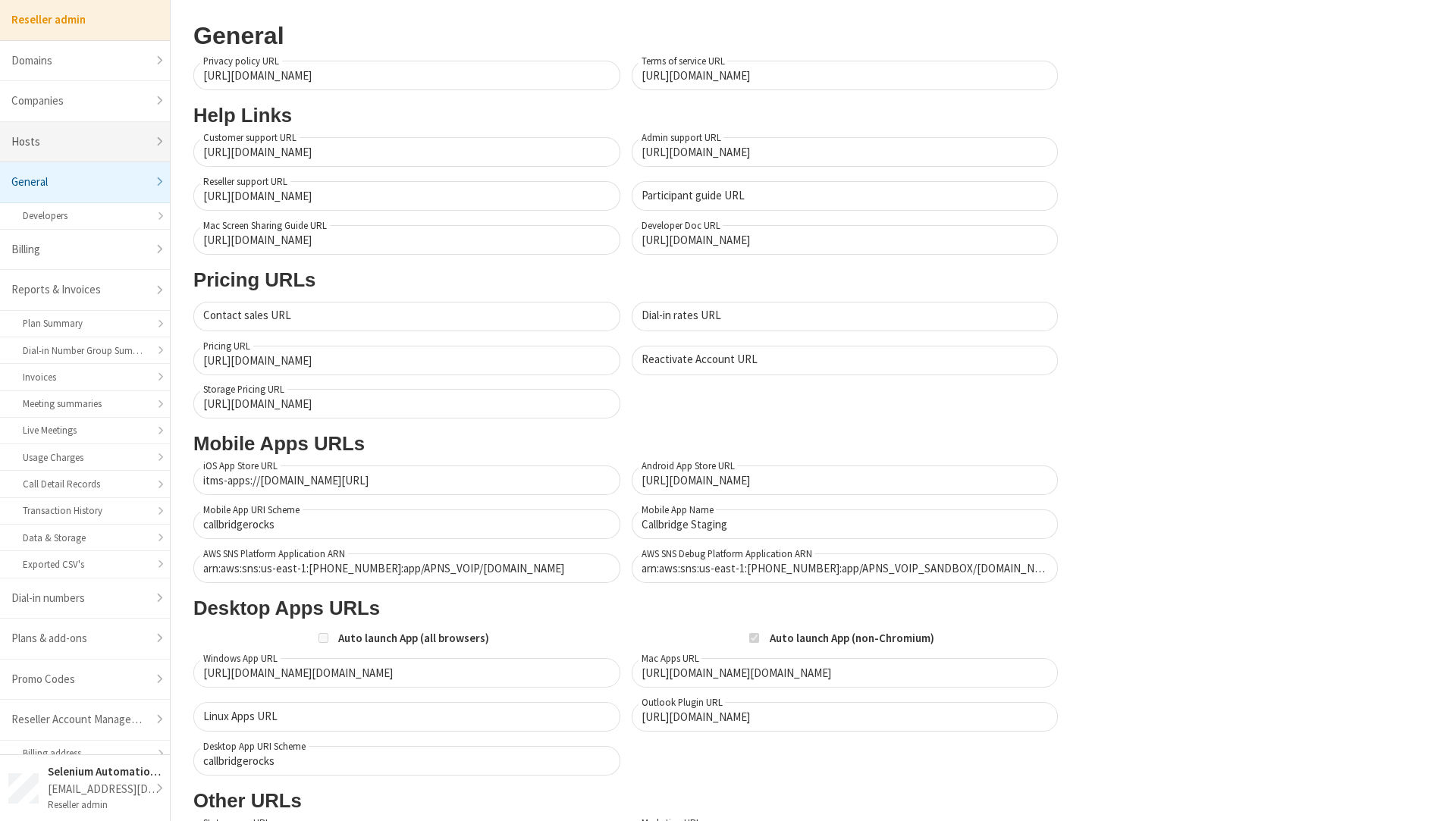
click at [101, 152] on link "Hosts" at bounding box center [85, 142] width 170 height 41
select select "25"
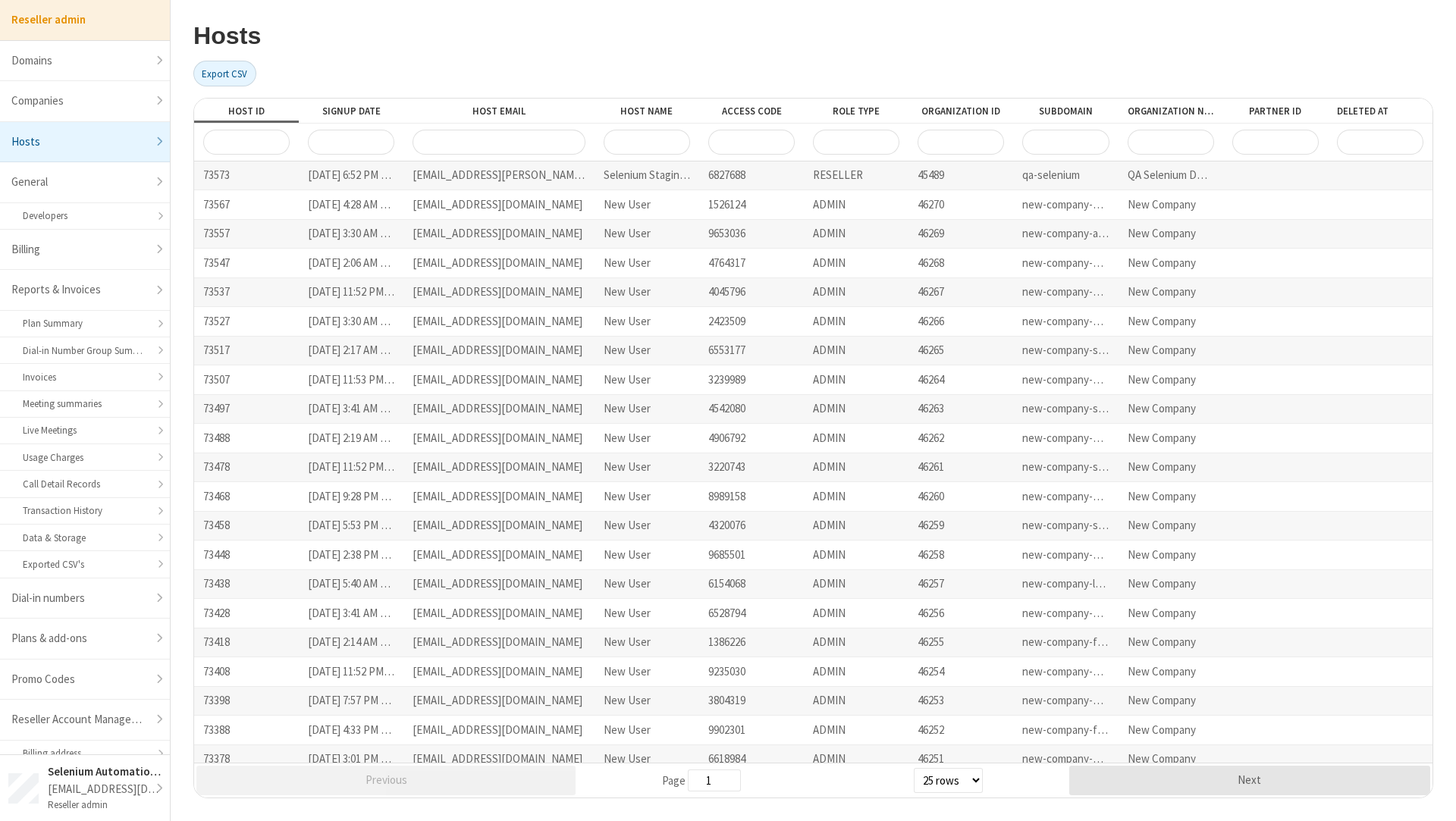
drag, startPoint x: 523, startPoint y: 110, endPoint x: 601, endPoint y: 110, distance: 78.0
click at [601, 110] on div at bounding box center [594, 111] width 28 height 24
click at [376, 179] on div "[DATE] 6:52 PM GMT" at bounding box center [350, 176] width 105 height 28
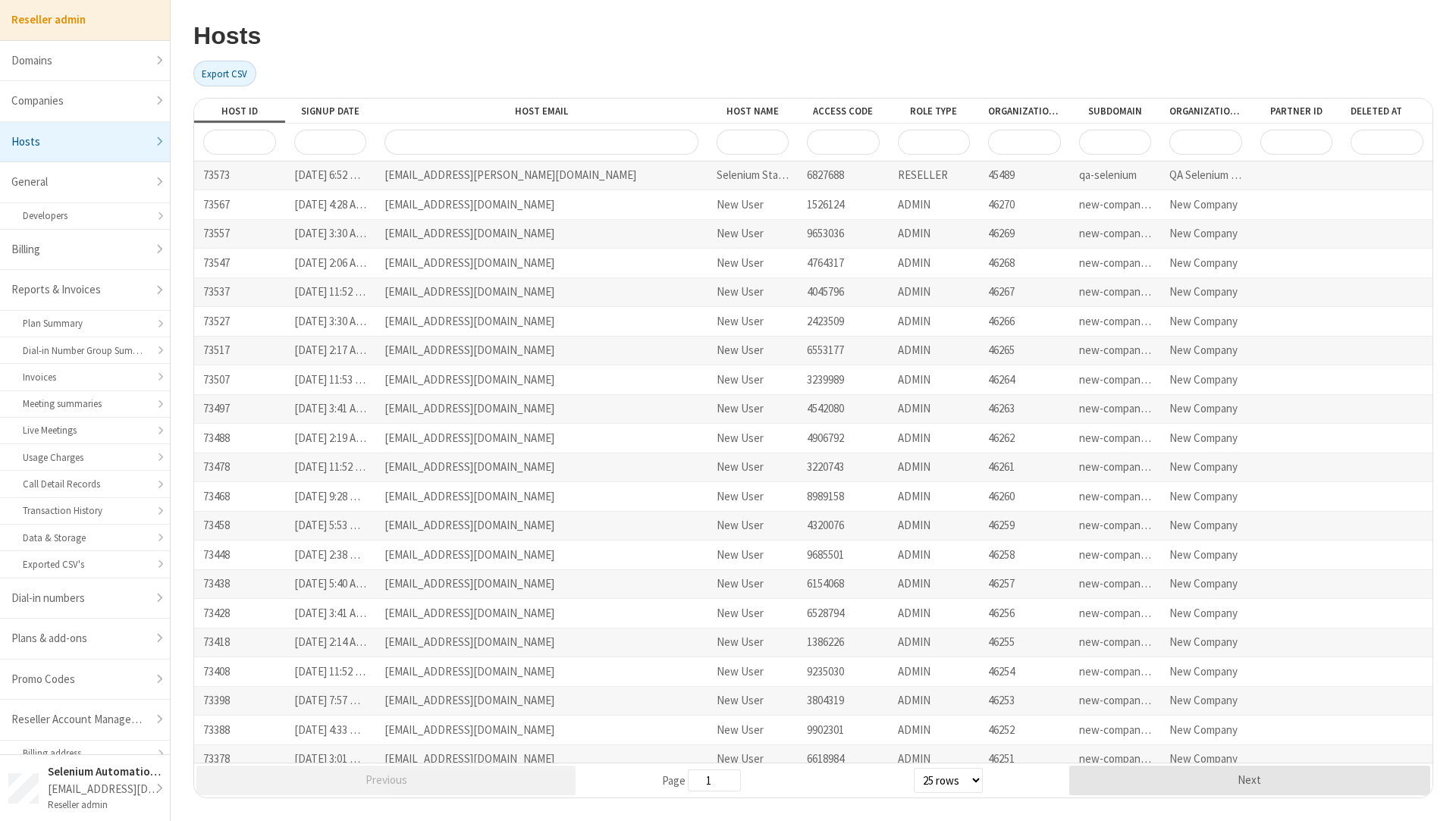
drag, startPoint x: 596, startPoint y: 109, endPoint x: 736, endPoint y: 109, distance: 140.0
click at [737, 109] on div "Host ID Signup Date Host Email Host Name Access Code Role Type Organization ID …" at bounding box center [813, 111] width 1238 height 24
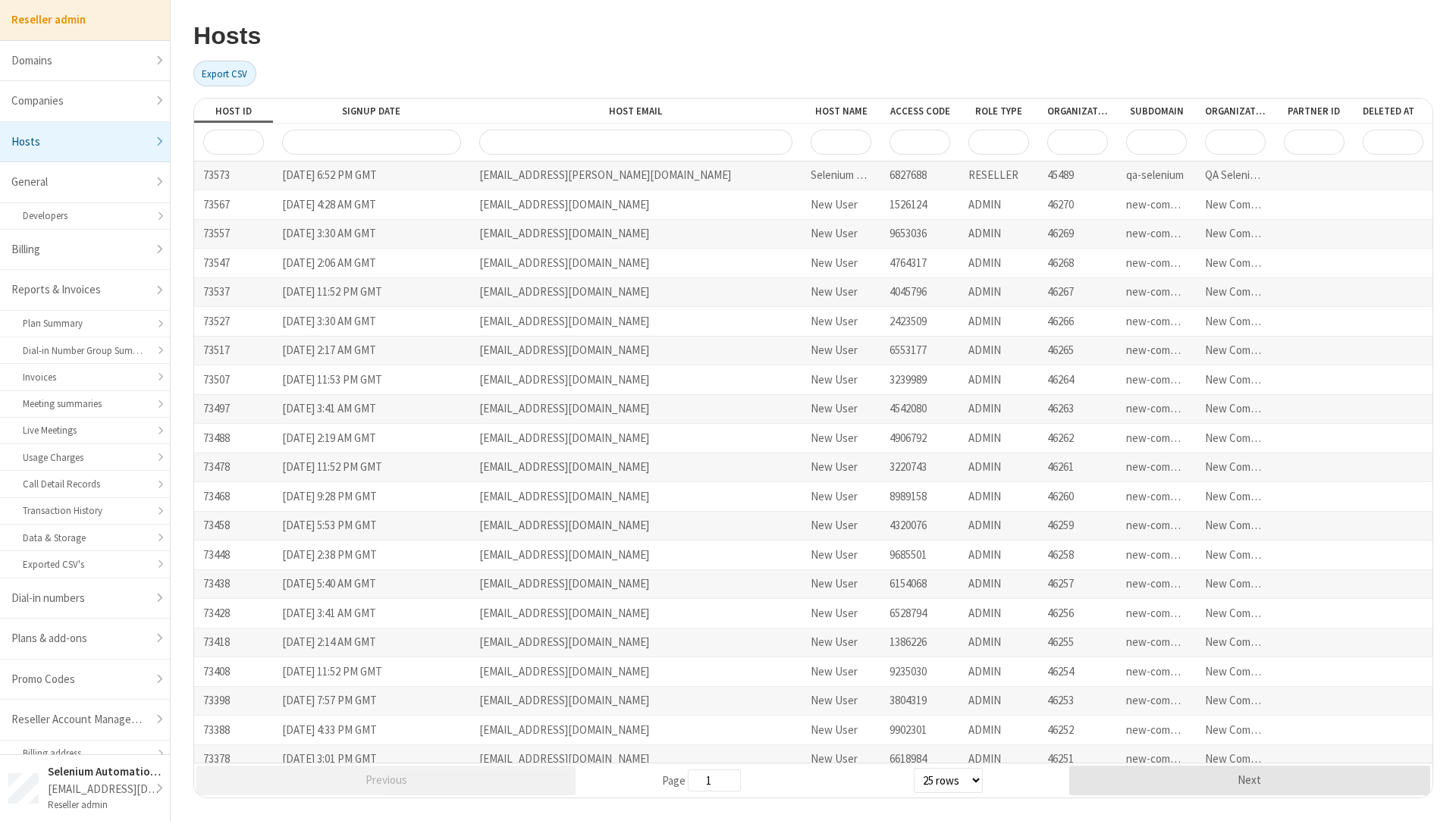
drag, startPoint x: 381, startPoint y: 108, endPoint x: 488, endPoint y: 107, distance: 107.0
click at [488, 107] on div "Host ID Signup Date Host Email Host Name Access Code Role Type Organization ID …" at bounding box center [813, 111] width 1238 height 24
click at [619, 178] on div "[EMAIL_ADDRESS][PERSON_NAME][DOMAIN_NAME]" at bounding box center [636, 176] width 332 height 28
click at [728, 180] on div "[EMAIL_ADDRESS][PERSON_NAME][DOMAIN_NAME]" at bounding box center [636, 176] width 332 height 28
drag, startPoint x: 1228, startPoint y: 185, endPoint x: 1137, endPoint y: 176, distance: 91.4
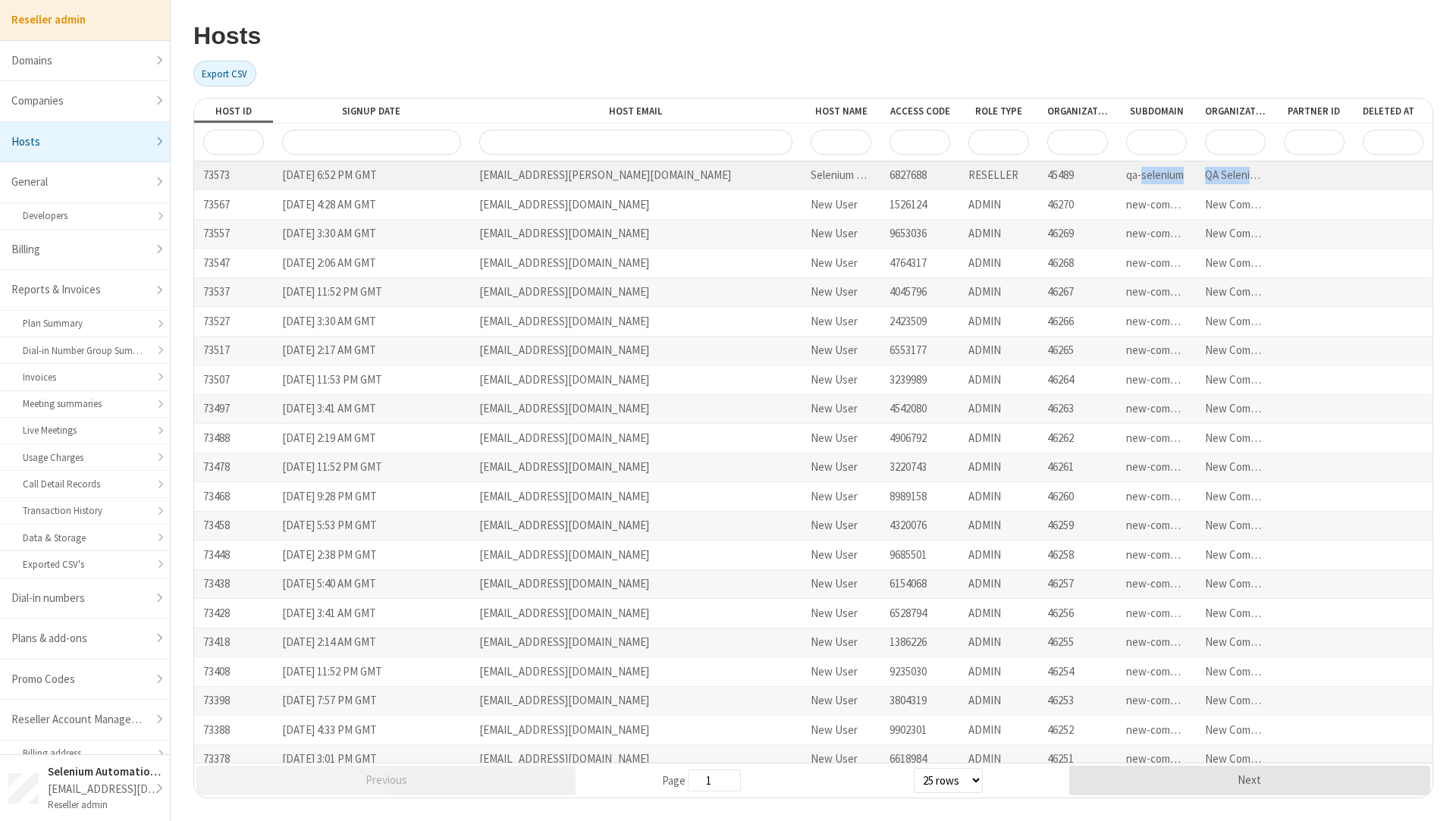
click at [1137, 176] on div "73573 [DATE] 6:52 PM GMT [EMAIL_ADDRESS][PERSON_NAME][DOMAIN_NAME] Selenium Sta…" at bounding box center [813, 176] width 1238 height 28
click at [1196, 175] on div "QA Selenium DO NOT DELETE OR CHANGE" at bounding box center [1235, 176] width 79 height 28
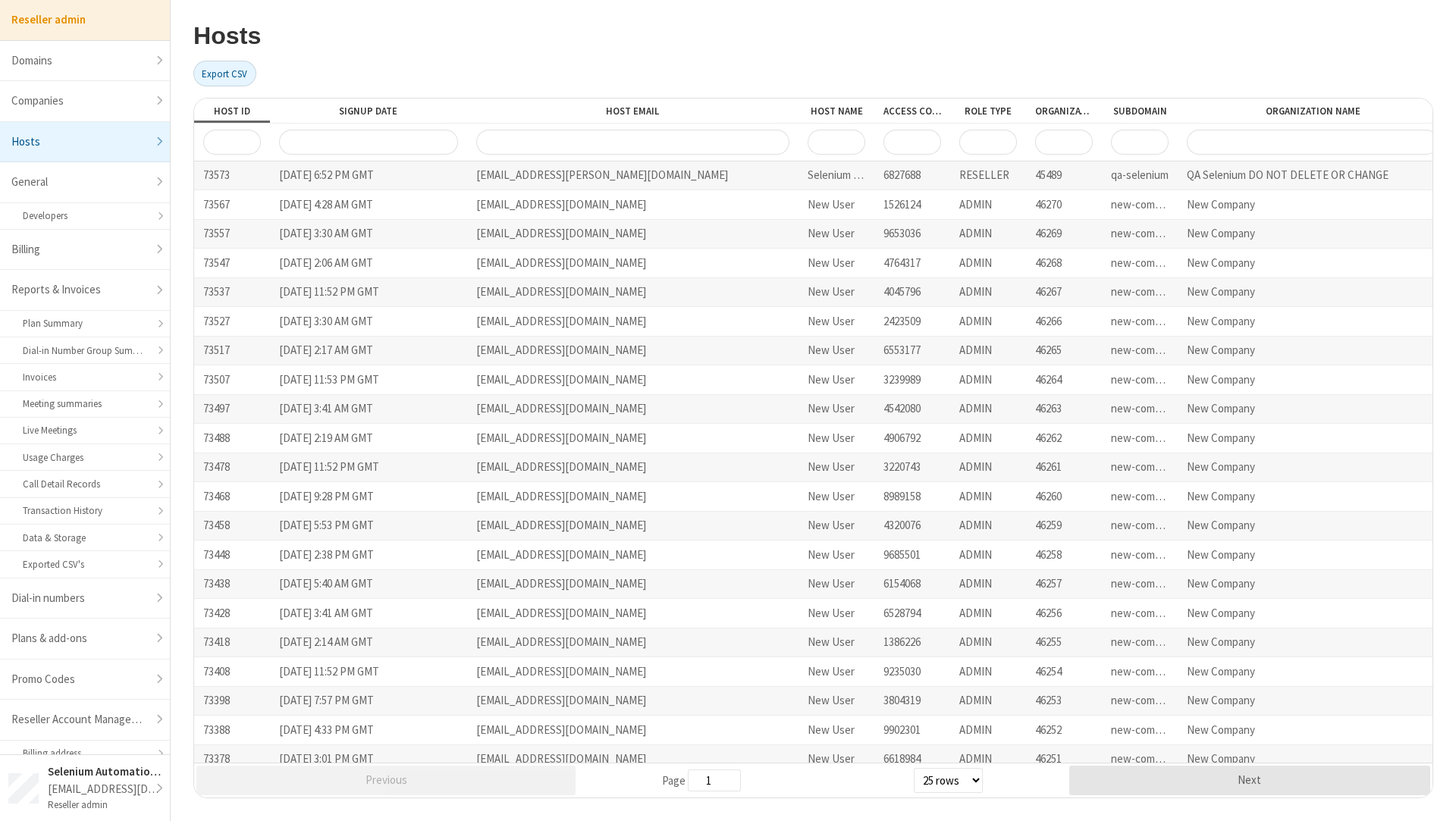
drag, startPoint x: 1322, startPoint y: 109, endPoint x: 1455, endPoint y: 109, distance: 133.0
click at [1455, 109] on div "Hosts Export CSV Host ID Signup Date Host Email Host Name Access Code Role Type…" at bounding box center [813, 410] width 1285 height 821
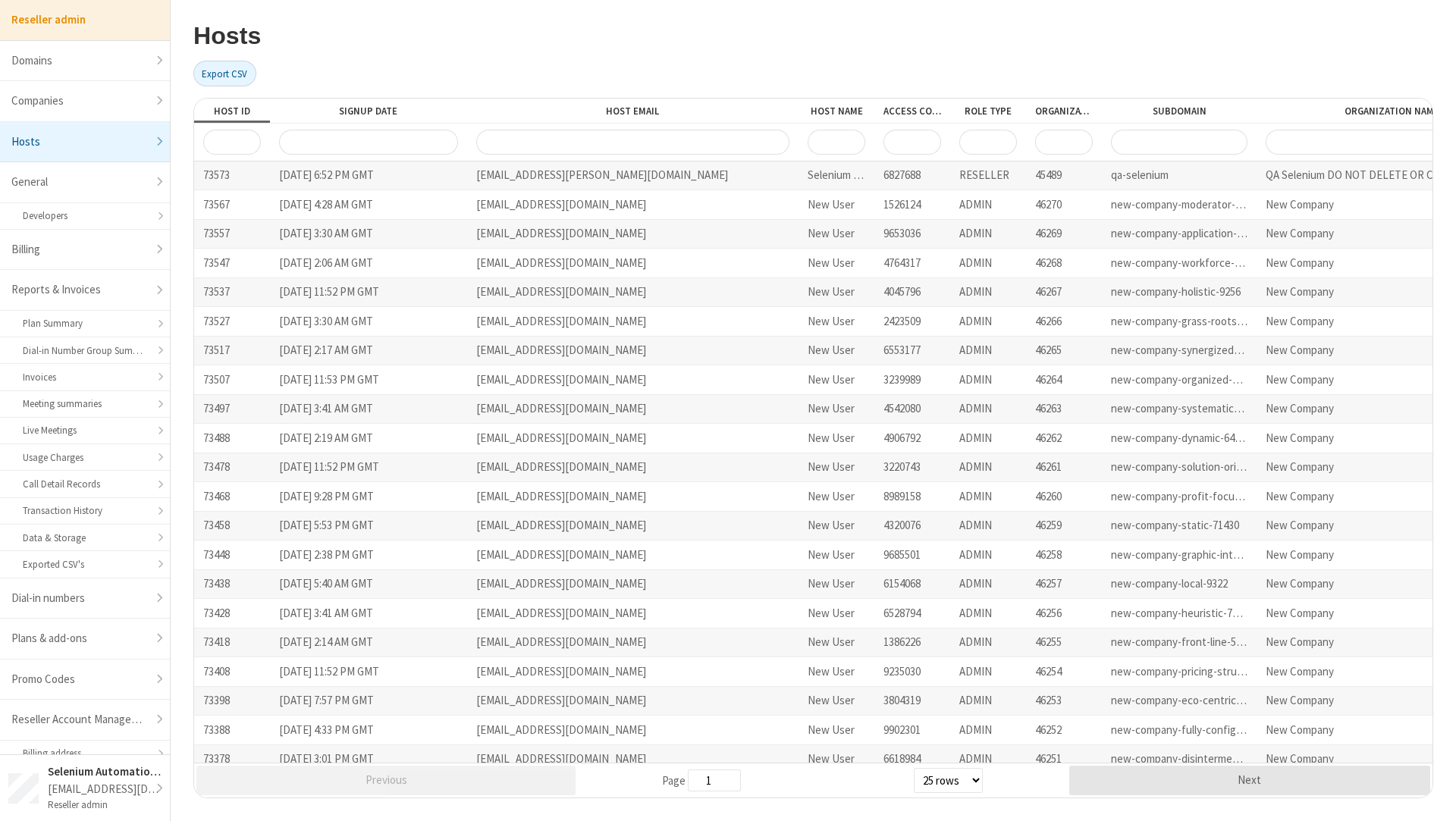
drag, startPoint x: 1167, startPoint y: 106, endPoint x: 1259, endPoint y: 106, distance: 92.0
click at [1259, 106] on div at bounding box center [1257, 111] width 28 height 24
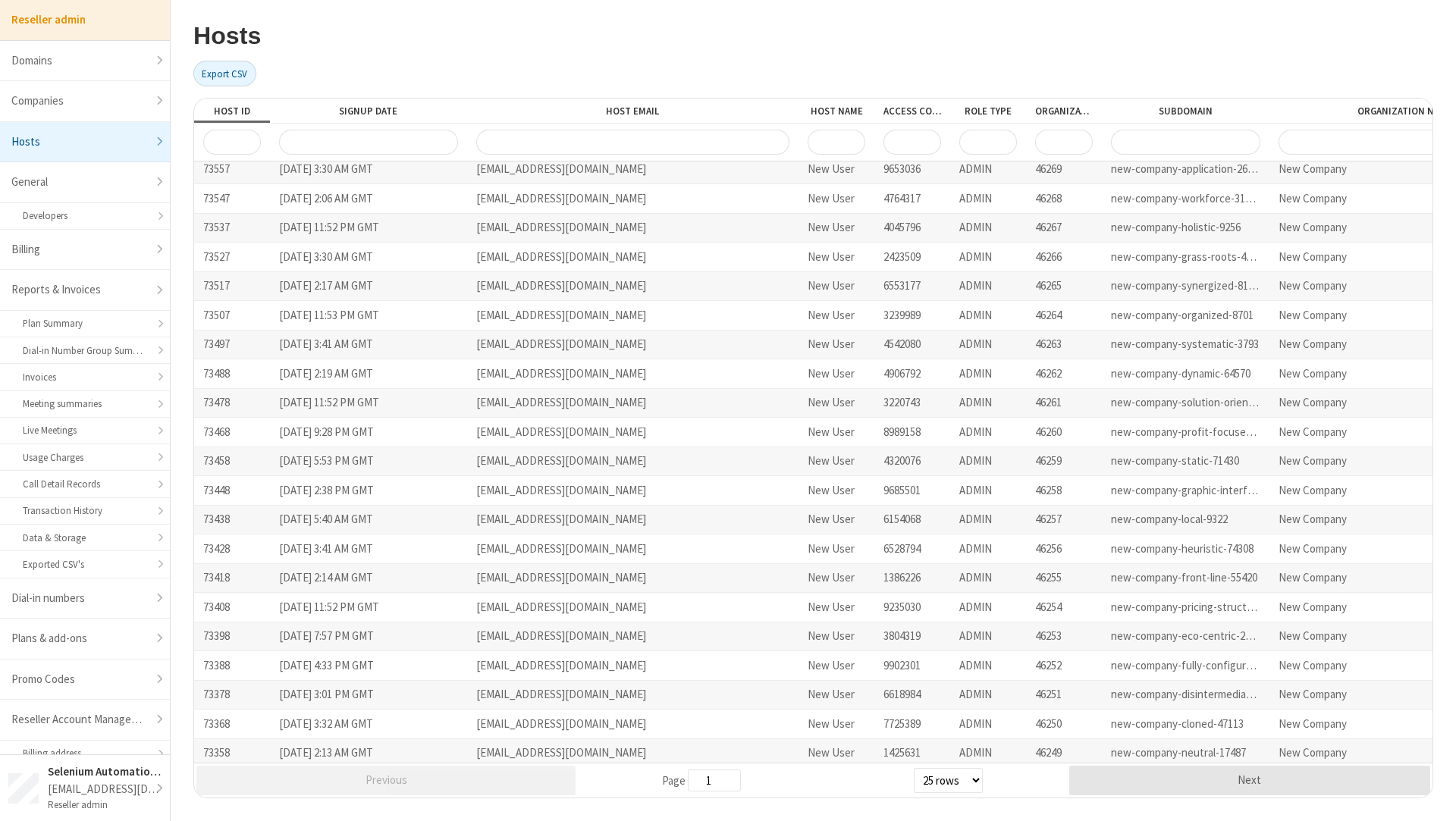
scroll to position [129, 0]
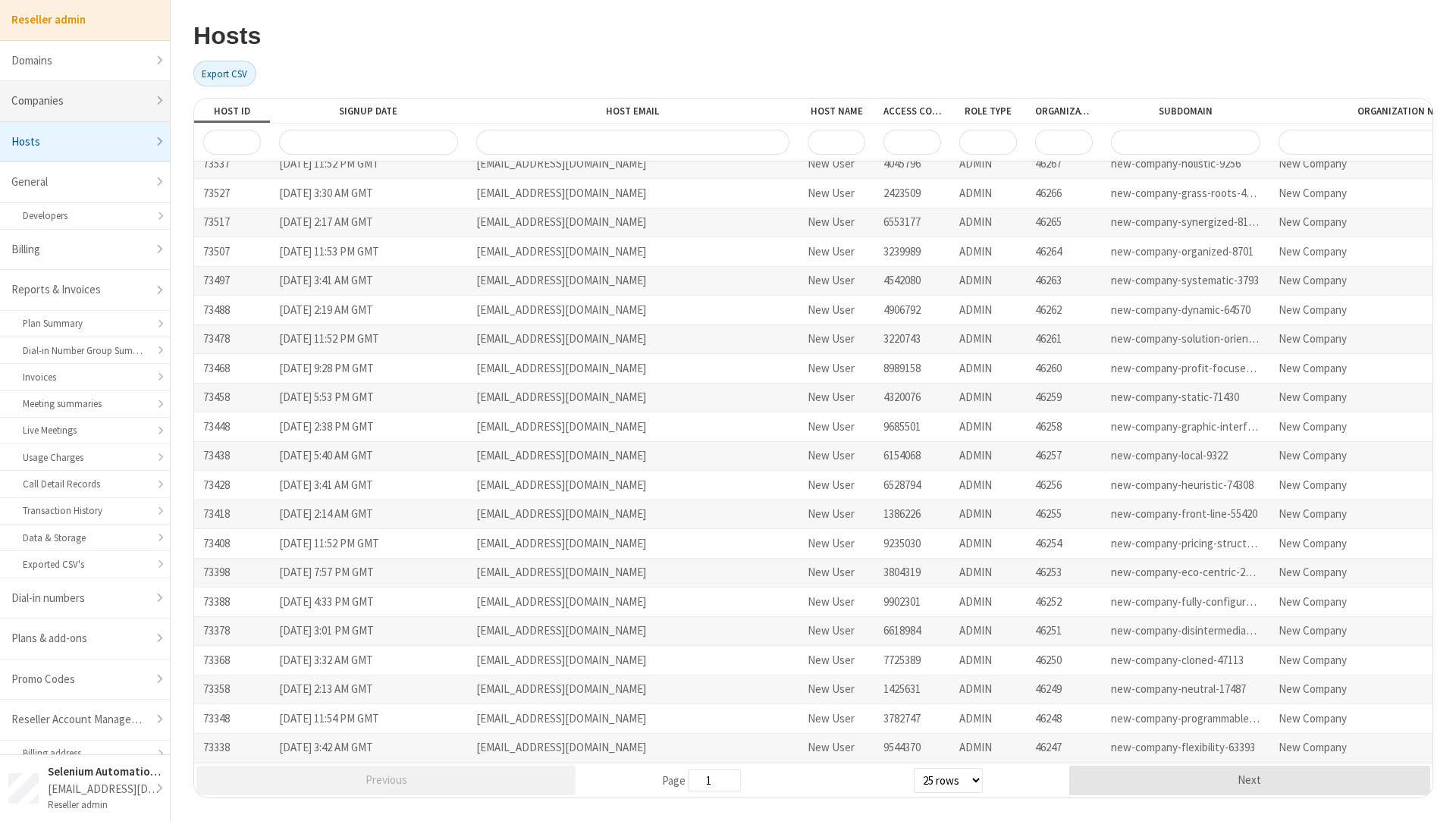
click at [63, 97] on link "Companies" at bounding box center [85, 102] width 170 height 41
select select "10"
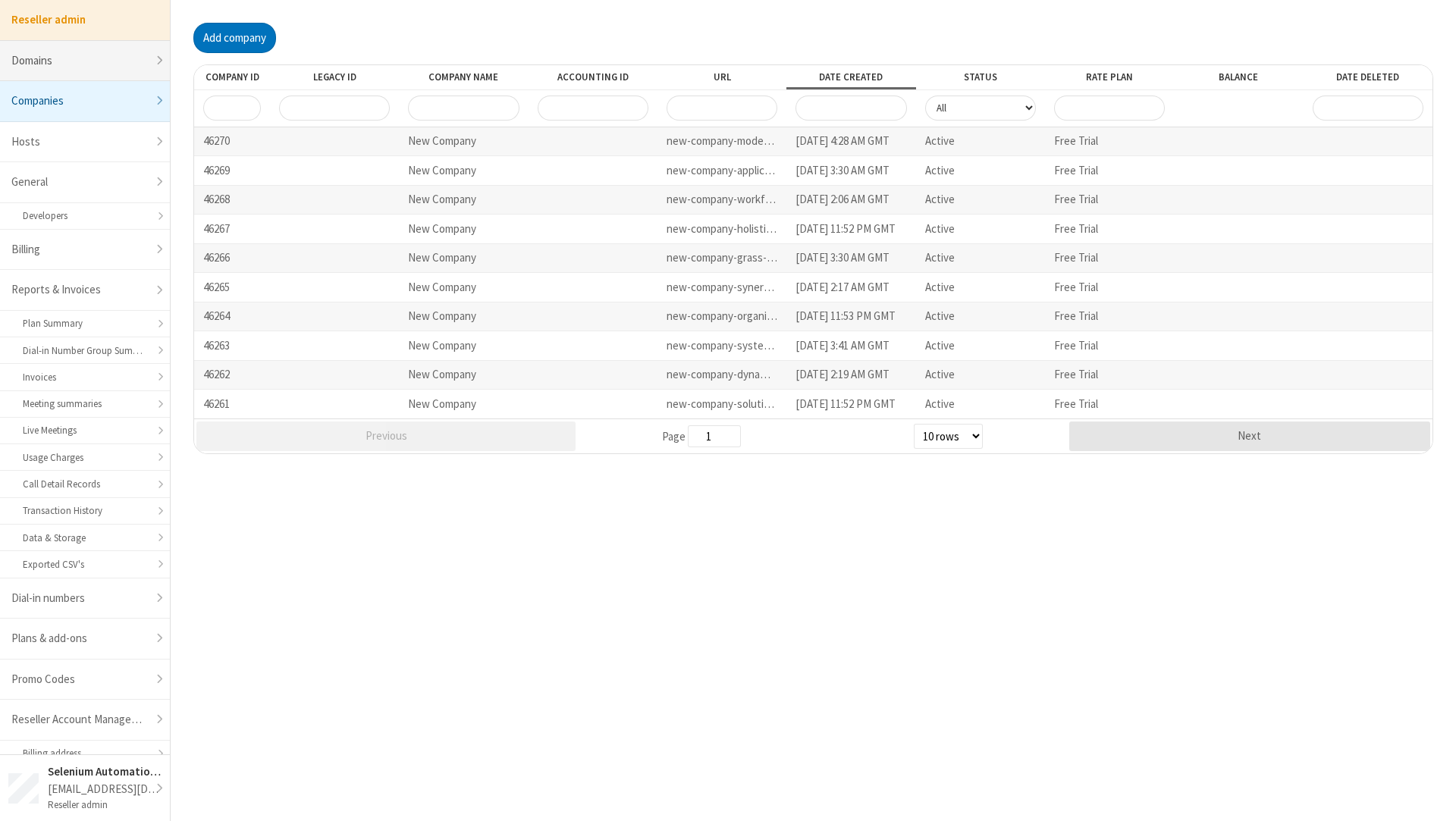
click at [63, 68] on link "Domains" at bounding box center [85, 61] width 170 height 41
select select "20"
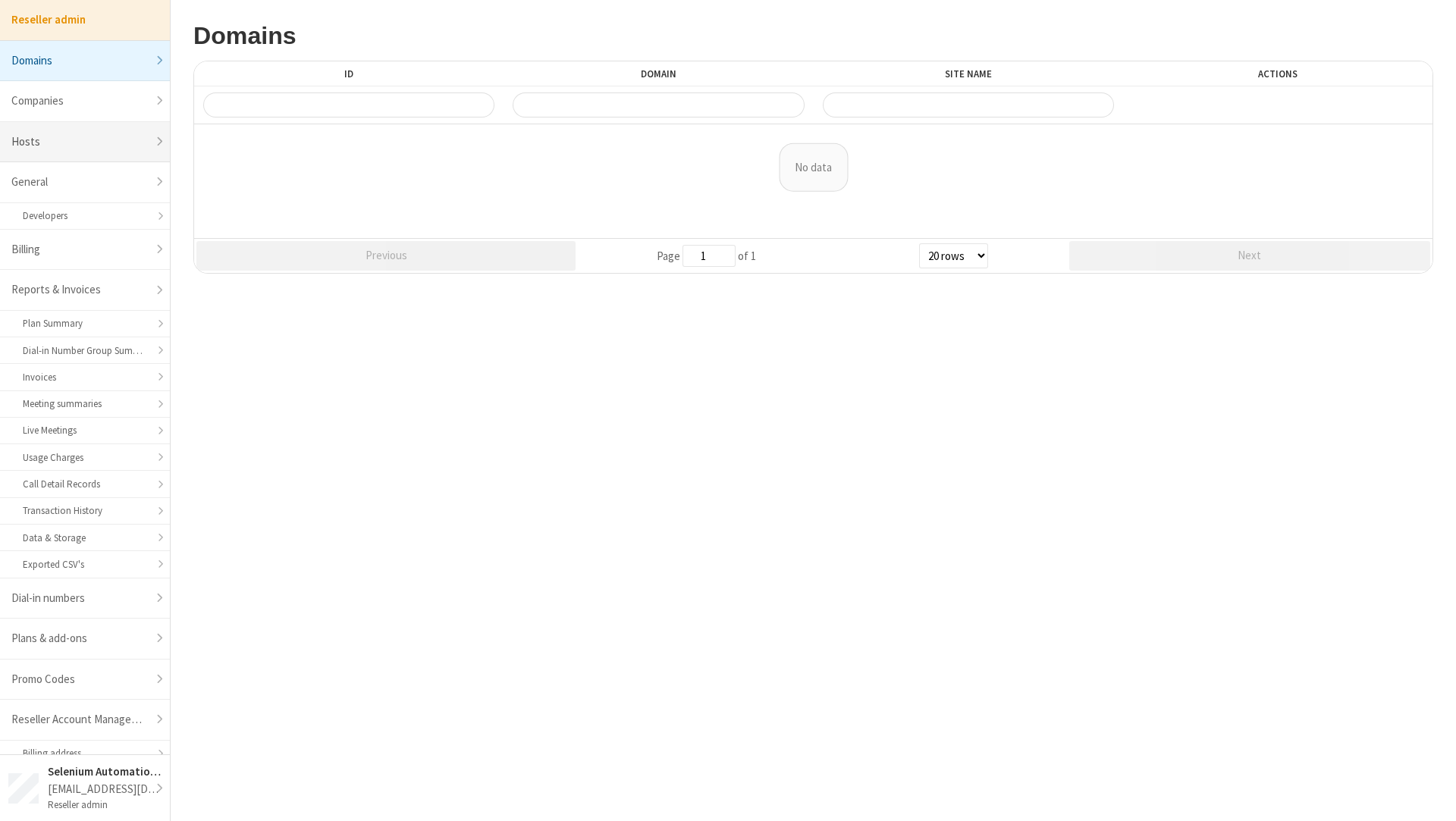
click at [84, 128] on link "Hosts" at bounding box center [85, 142] width 170 height 41
select select "25"
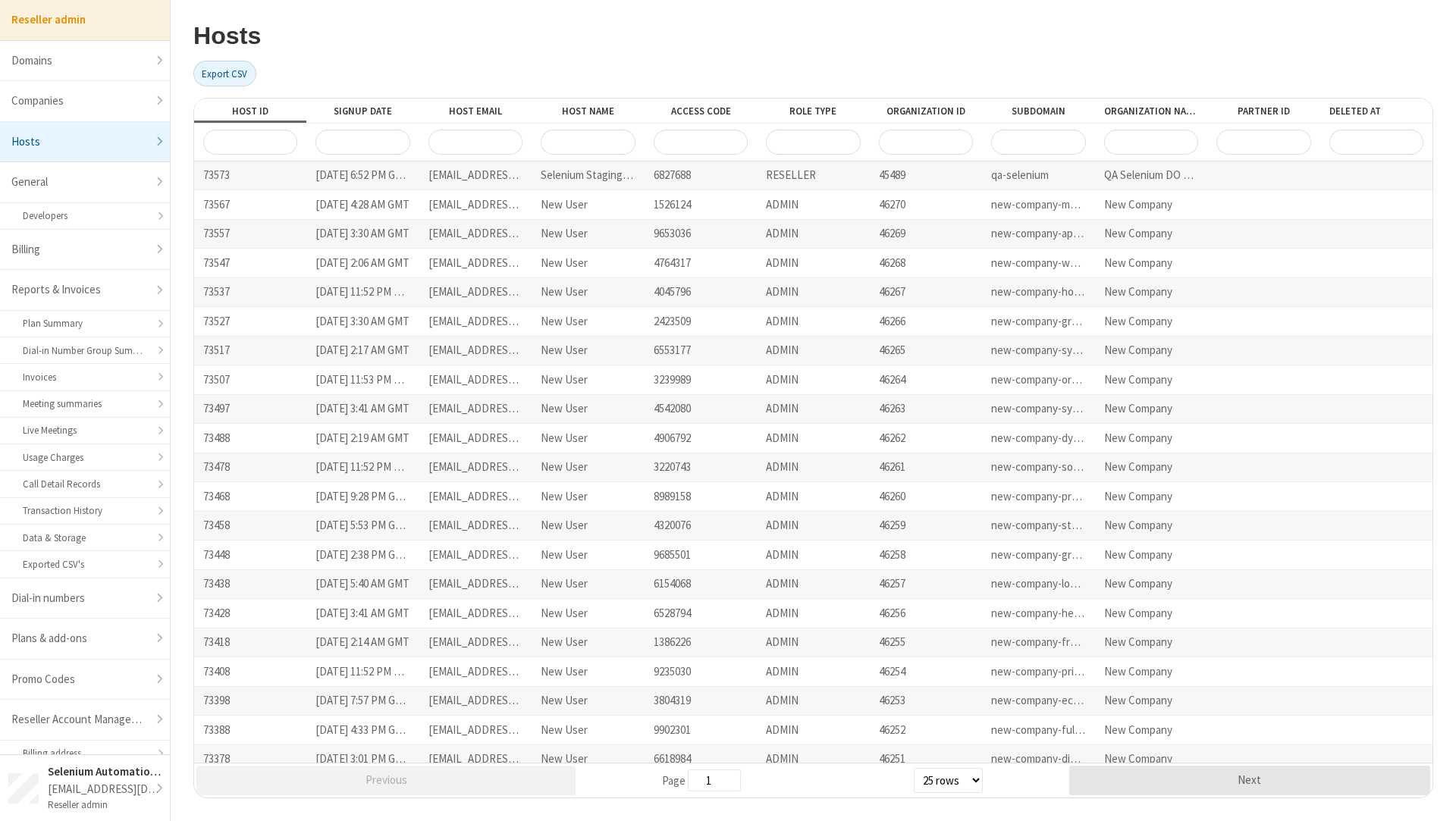
click at [284, 153] on div at bounding box center [250, 141] width 112 height 37
click at [284, 150] on input "Host ID" at bounding box center [250, 141] width 94 height 25
click at [81, 215] on link "Developers" at bounding box center [85, 216] width 170 height 27
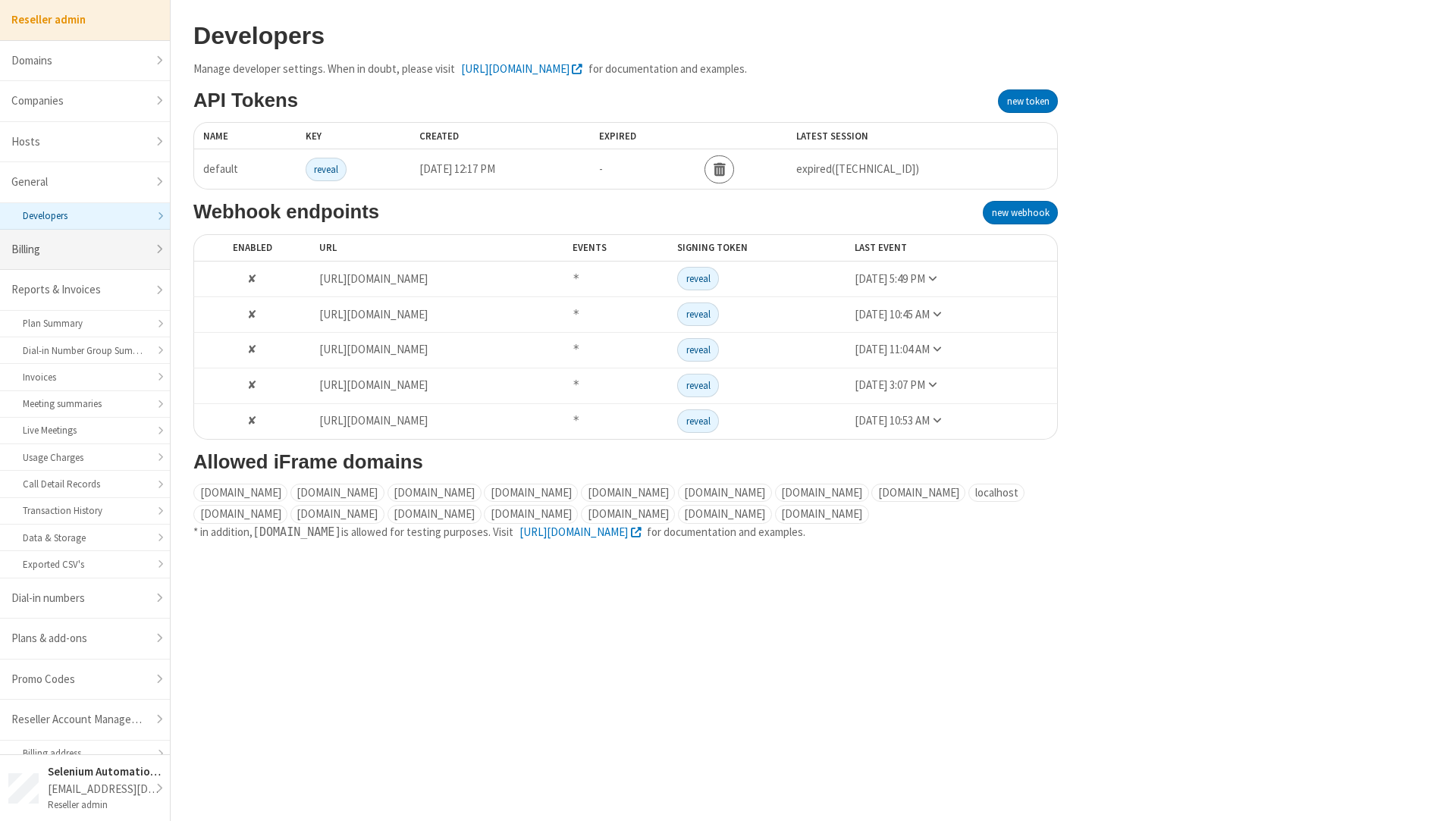
click at [91, 230] on link "Billing" at bounding box center [85, 250] width 170 height 41
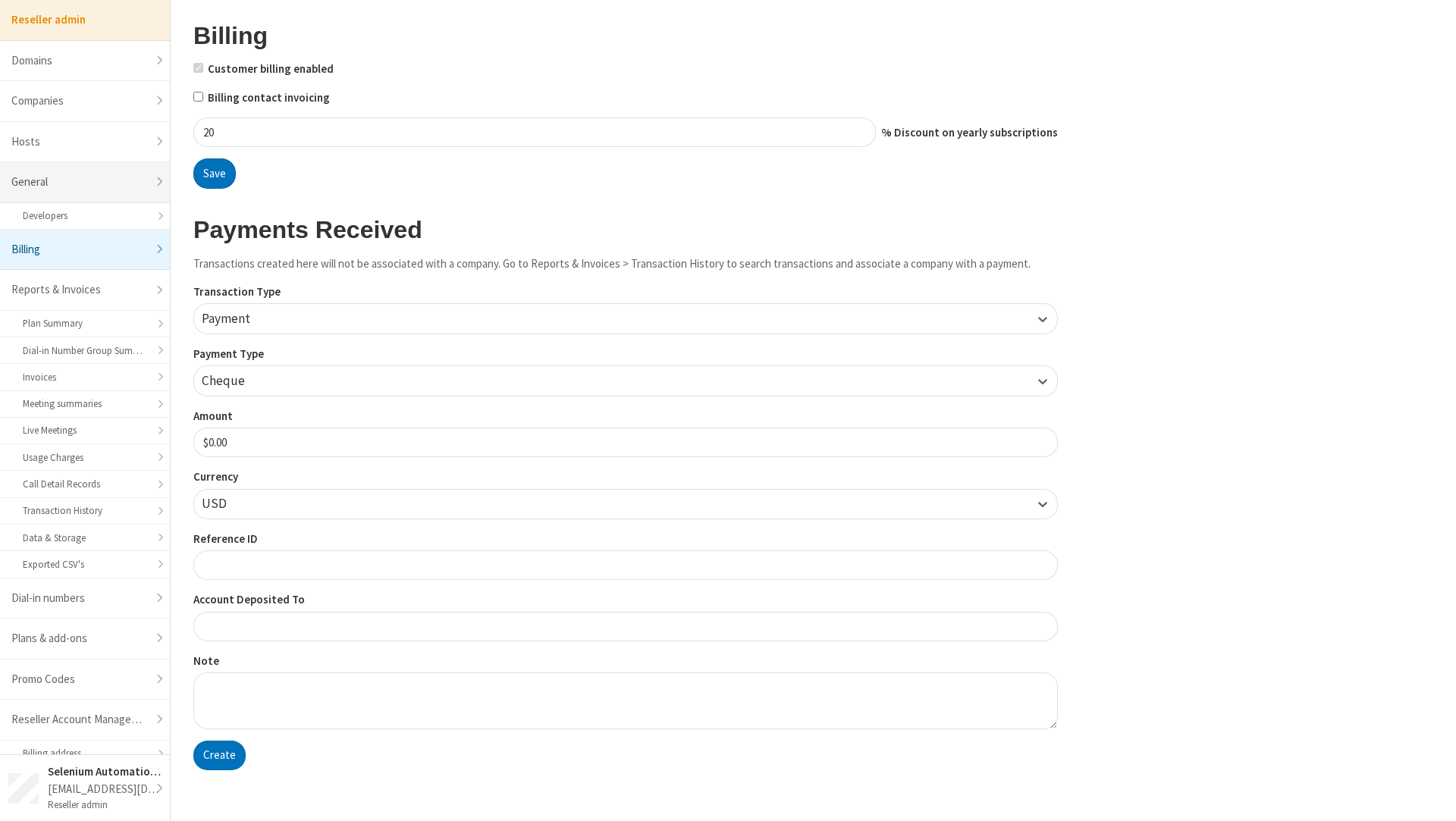
click at [82, 193] on link "General" at bounding box center [85, 183] width 170 height 41
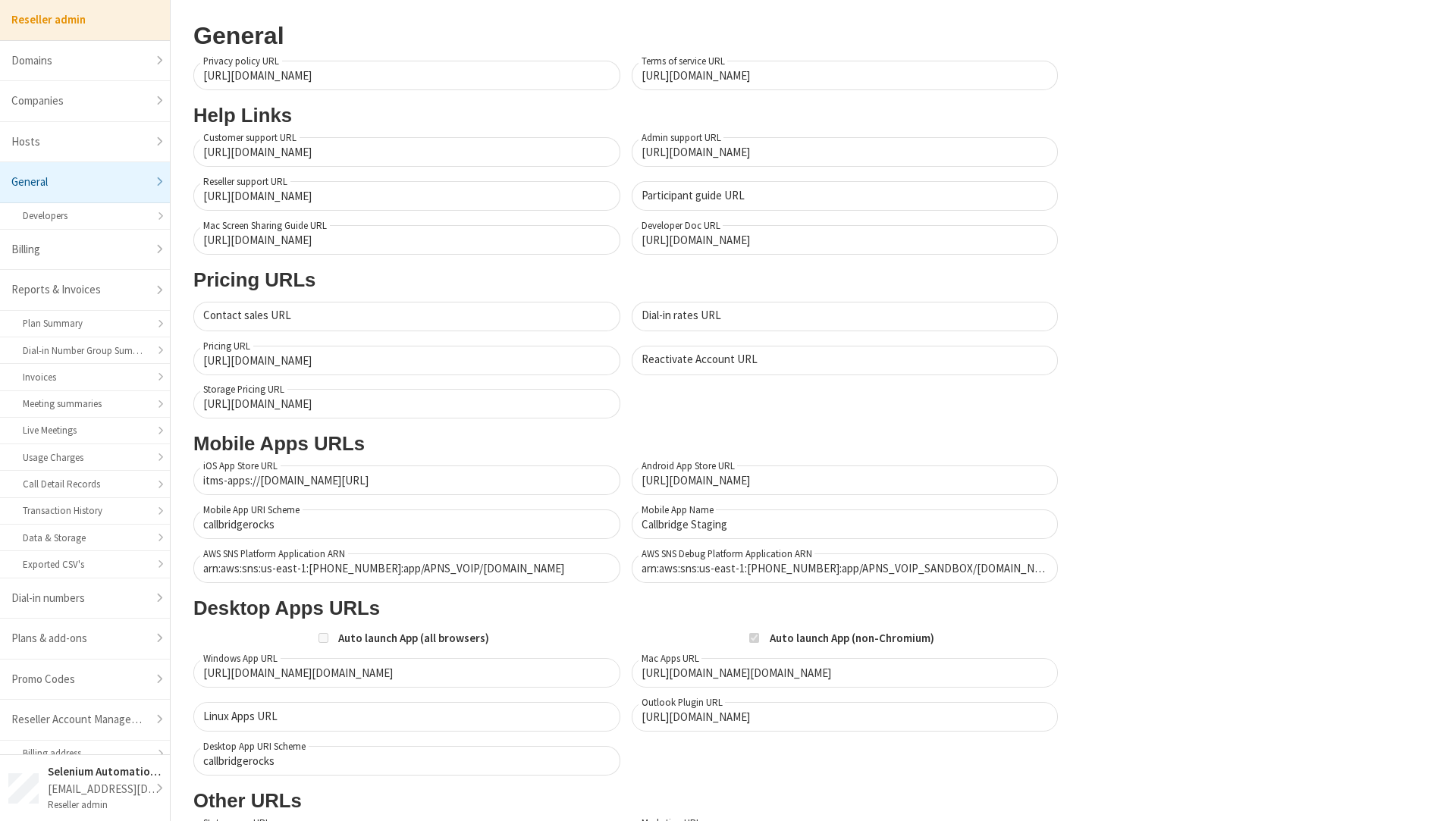
scroll to position [8, 0]
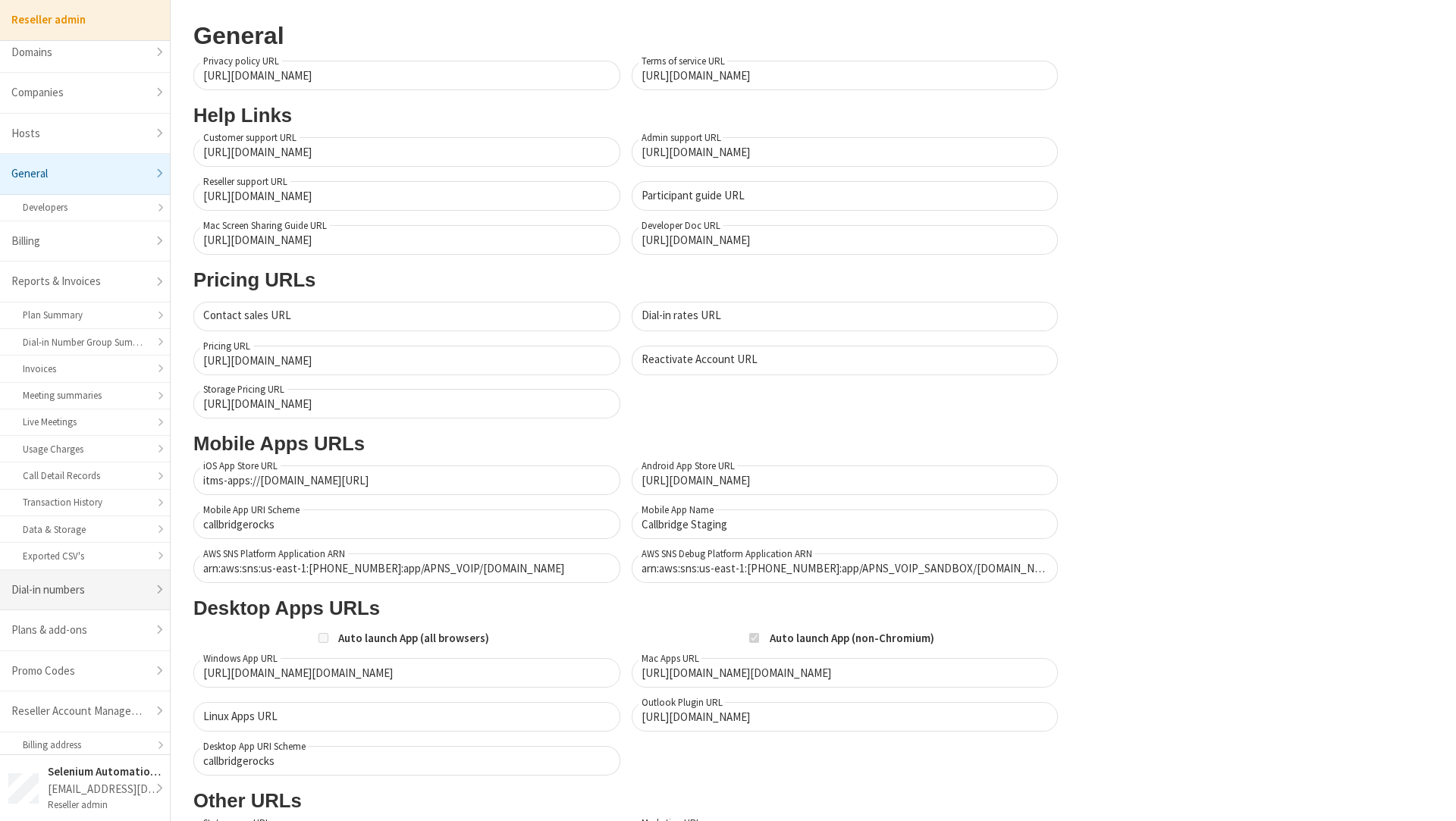
click at [62, 589] on link "Dial-in numbers" at bounding box center [85, 590] width 170 height 41
select select "25"
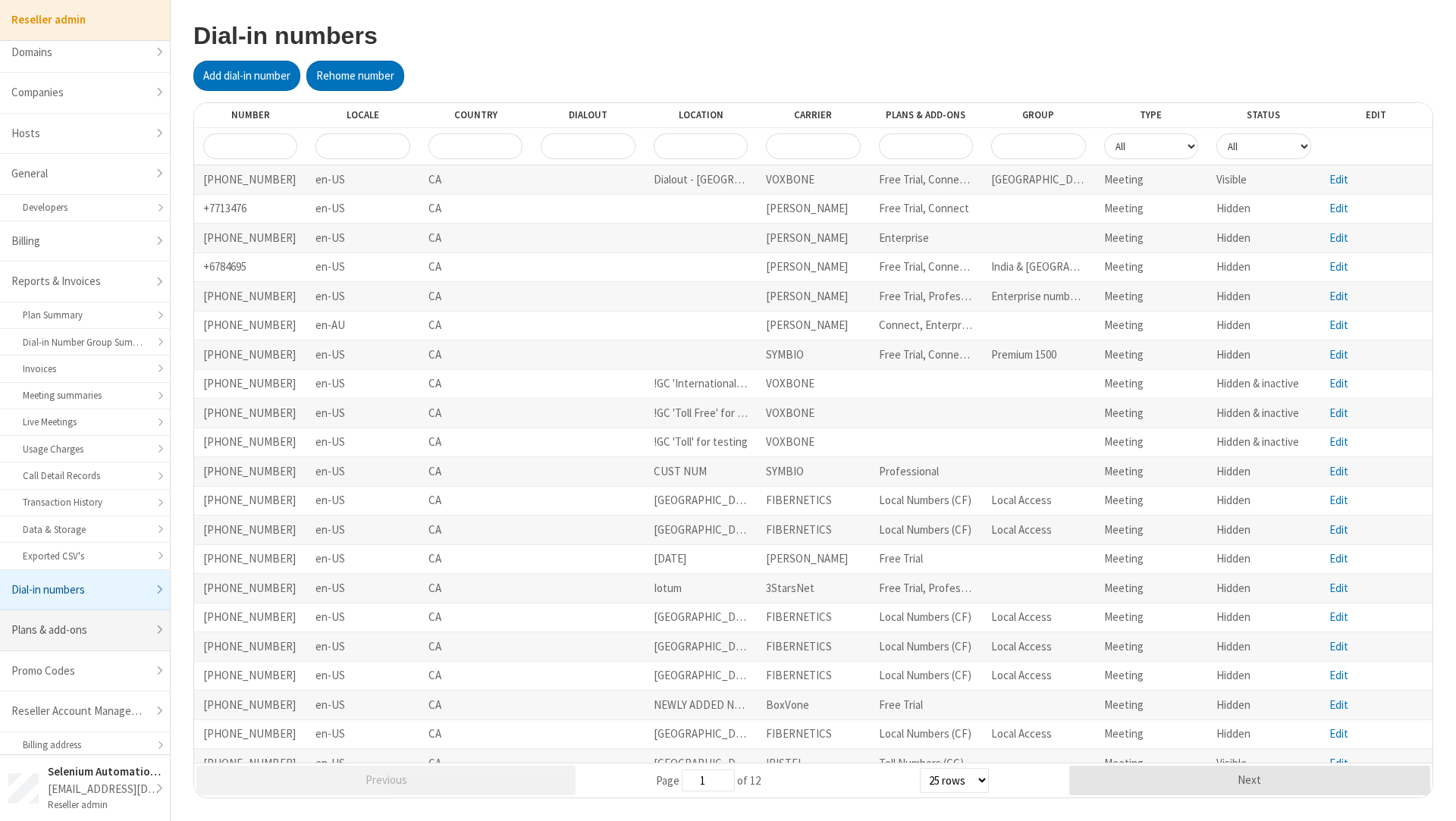
click at [55, 633] on link "Plans & add-ons" at bounding box center [85, 631] width 170 height 41
select select "20"
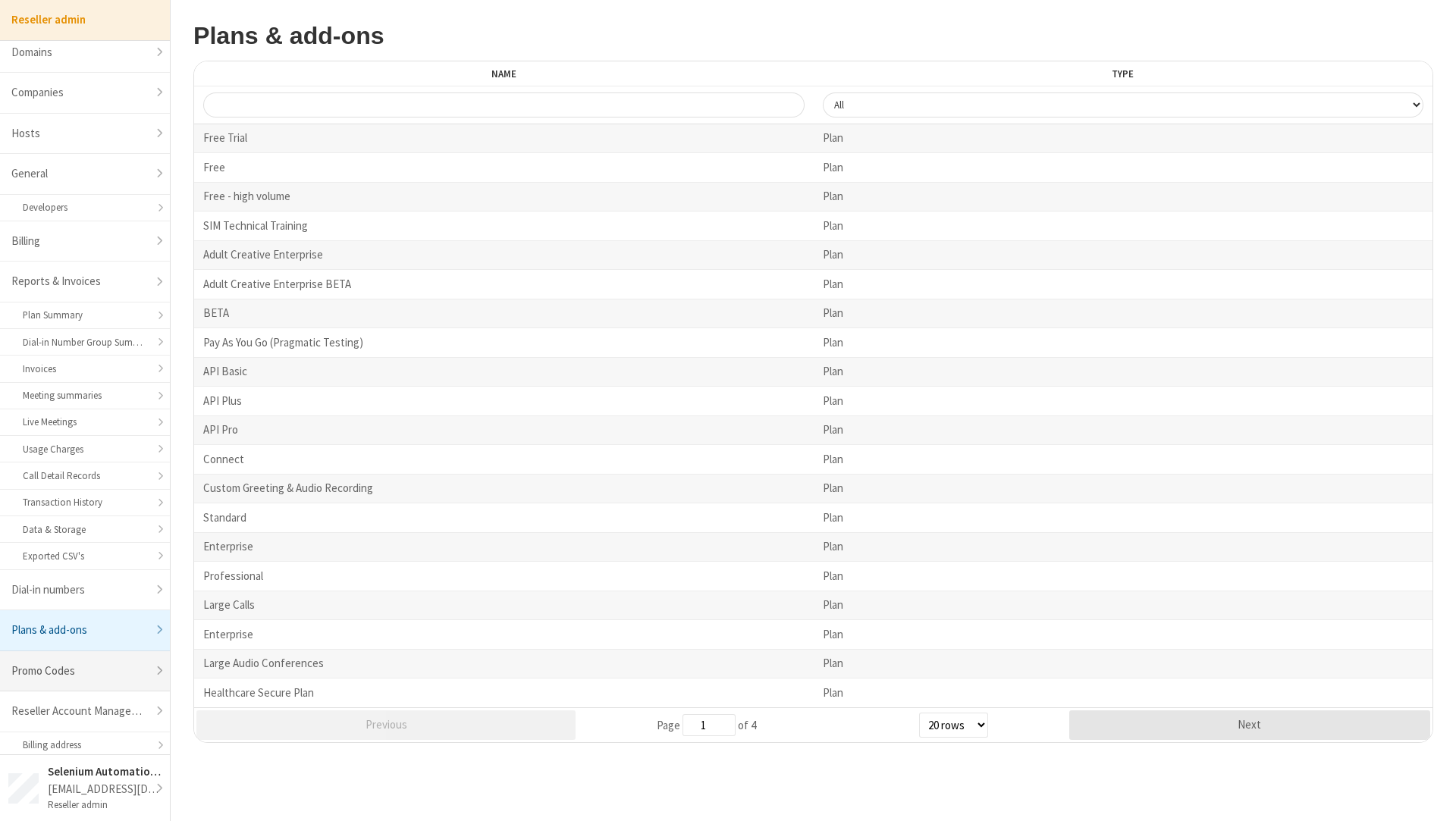
click at [59, 658] on link "Promo Codes" at bounding box center [85, 671] width 170 height 41
select select "25"
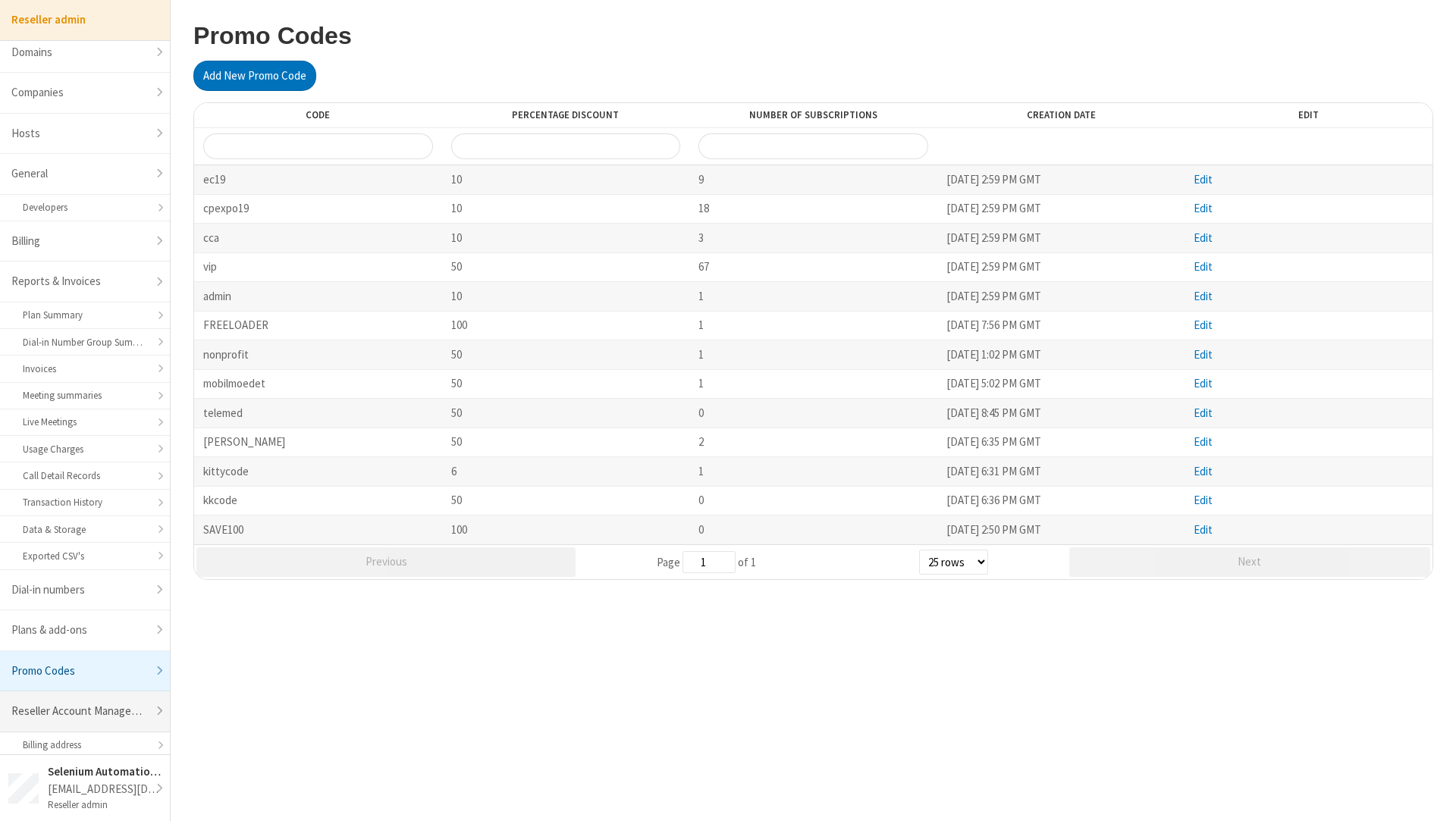
click at [50, 713] on link "Reseller Account Management" at bounding box center [85, 712] width 170 height 41
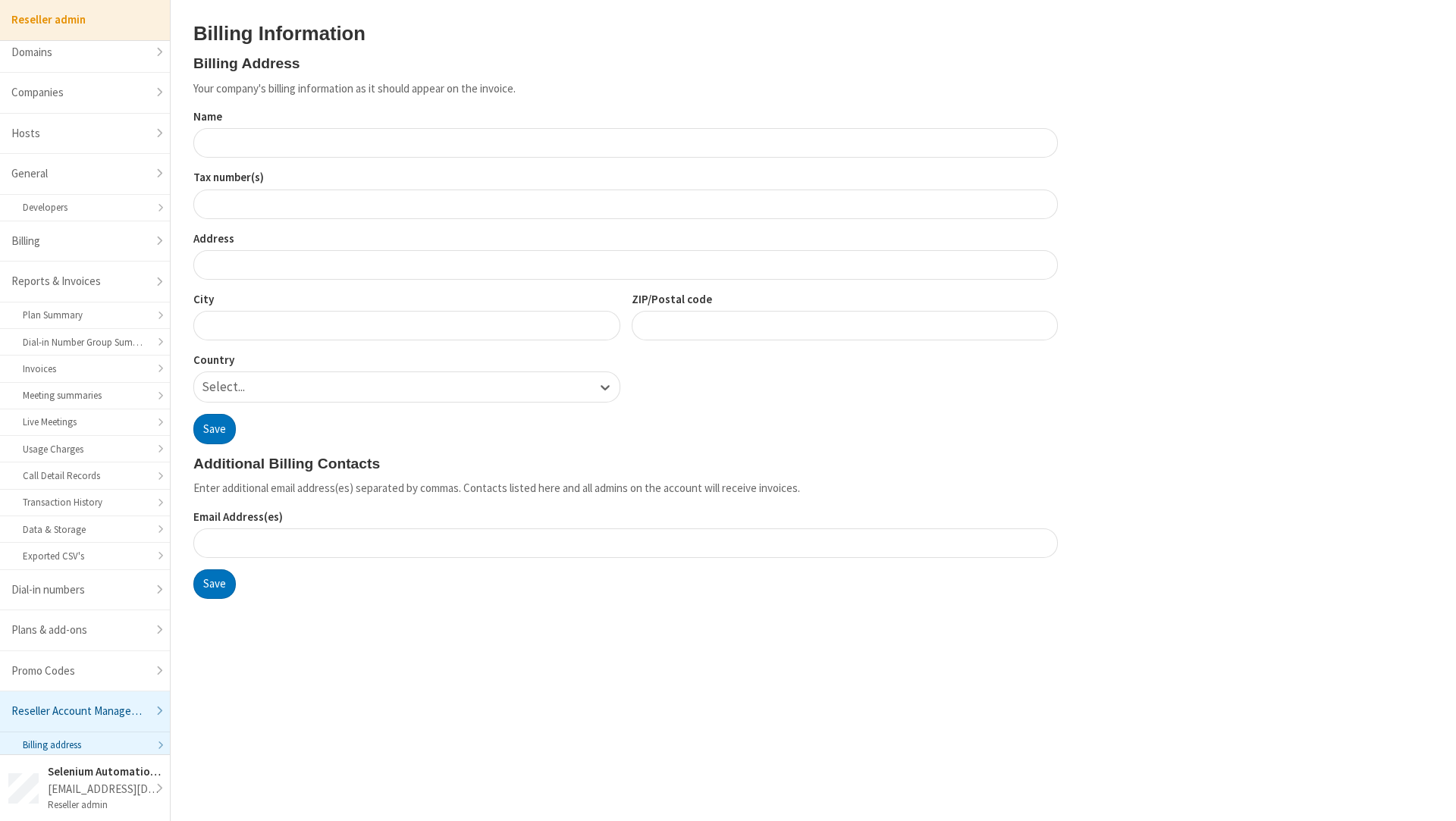
click at [42, 747] on link "Billing address" at bounding box center [85, 745] width 170 height 27
click at [69, 558] on link "Exported CSV's" at bounding box center [85, 556] width 170 height 27
select select "25"
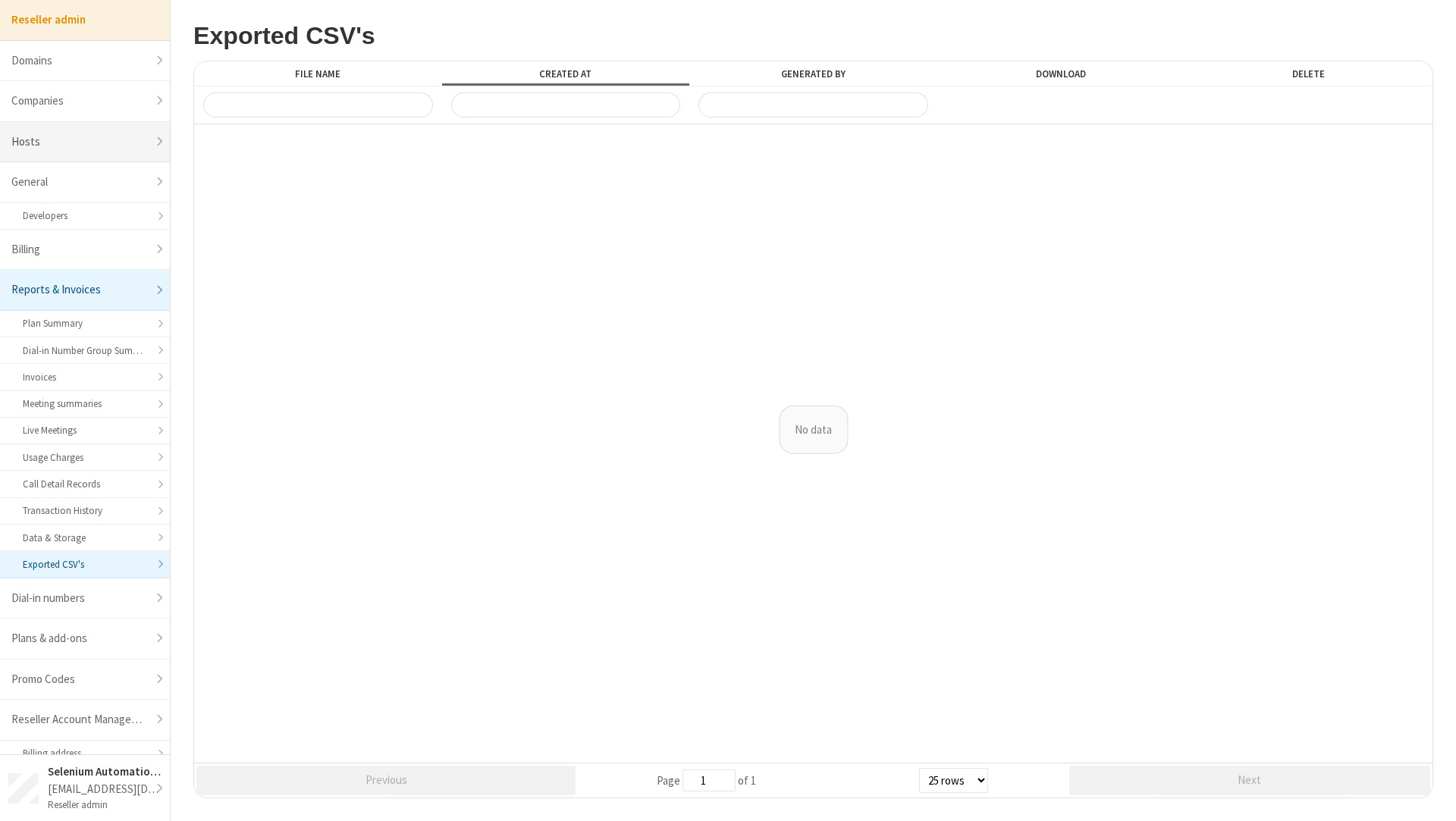
click at [79, 129] on link "Hosts" at bounding box center [85, 142] width 170 height 41
select select "25"
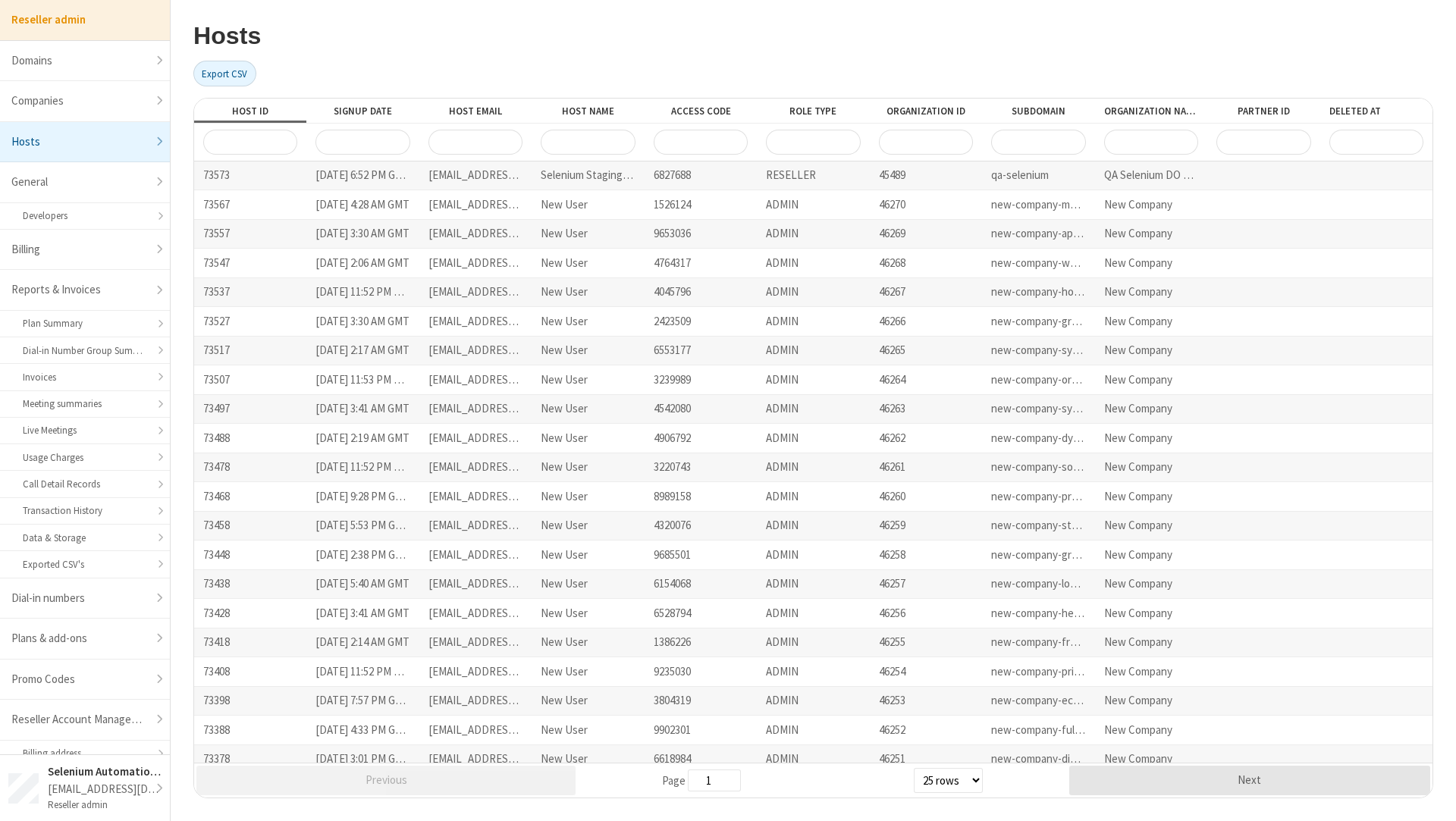
click at [280, 145] on input "Host ID" at bounding box center [250, 141] width 94 height 25
click at [1320, 760] on div at bounding box center [1376, 758] width 112 height 28
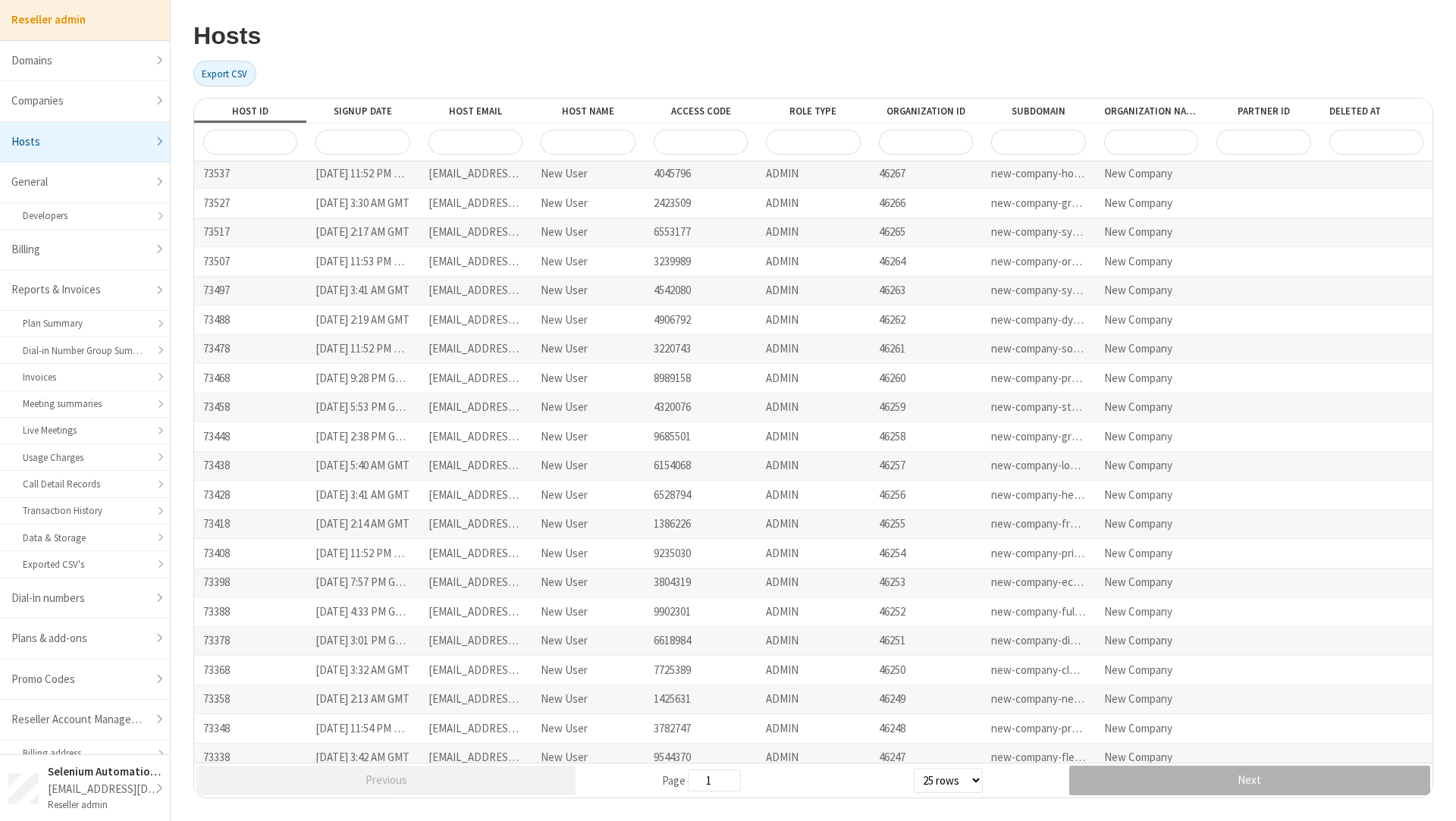
click at [1310, 768] on button "Next" at bounding box center [1250, 780] width 361 height 29
click at [1178, 775] on button "Next" at bounding box center [1250, 780] width 361 height 29
click at [1230, 788] on button "Next" at bounding box center [1250, 780] width 361 height 29
click at [1227, 778] on button "Next" at bounding box center [1250, 780] width 361 height 29
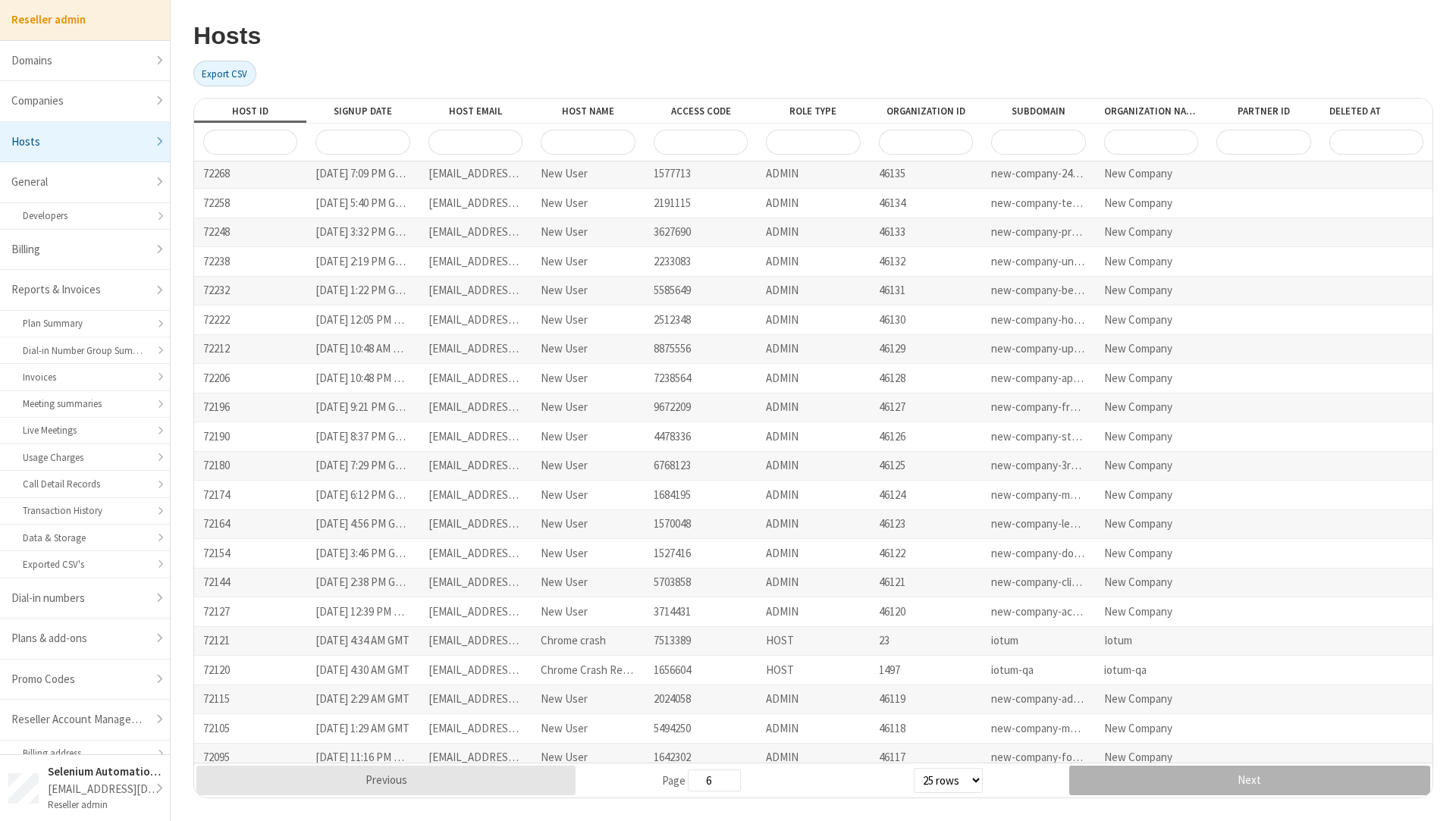
click at [1227, 778] on button "Next" at bounding box center [1250, 780] width 361 height 29
type input "8"
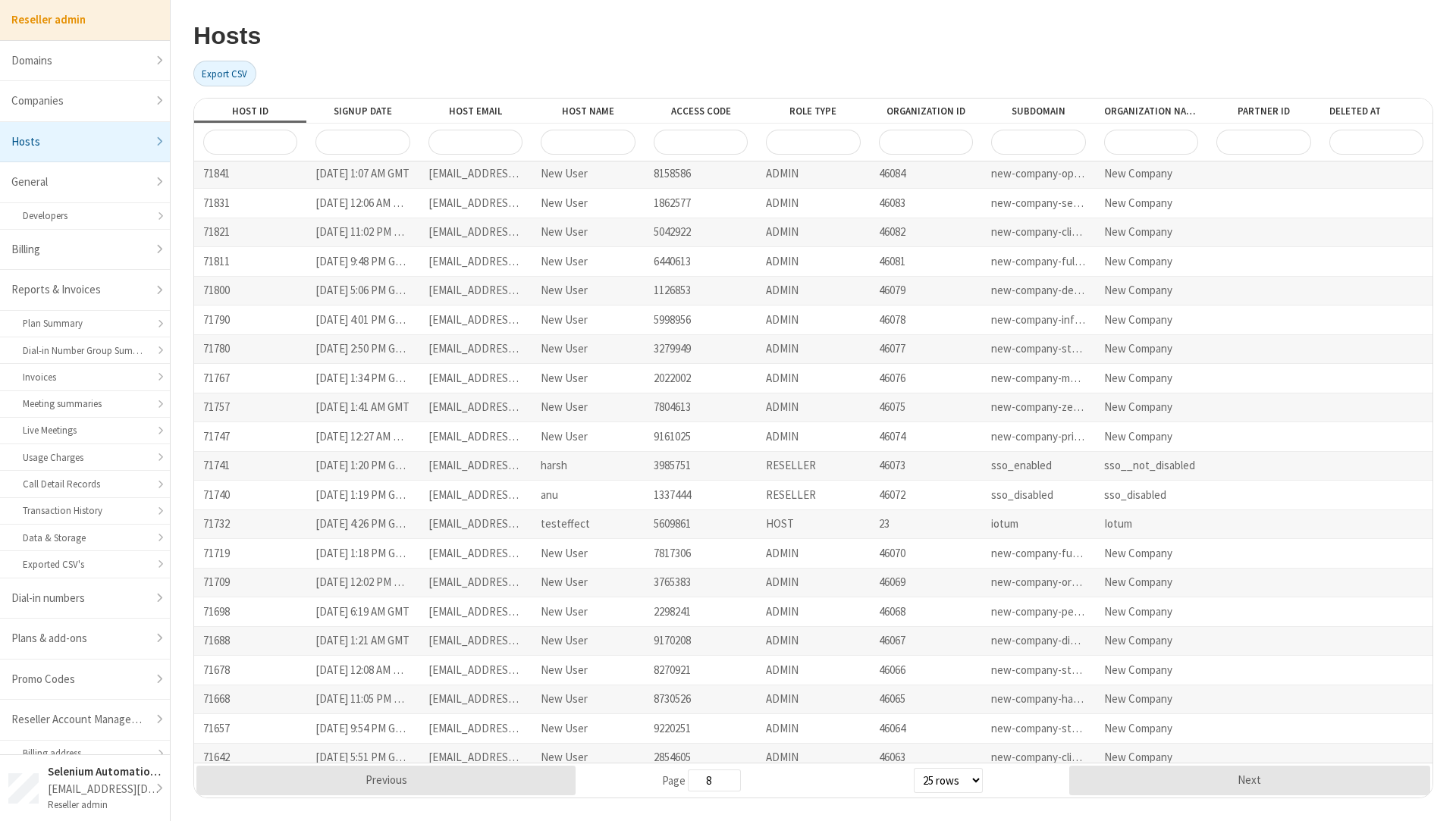
click at [63, 129] on link "Hosts" at bounding box center [85, 142] width 170 height 41
click at [72, 146] on link "Hosts" at bounding box center [85, 142] width 170 height 41
click at [98, 103] on link "Companies" at bounding box center [85, 102] width 170 height 41
select select "10"
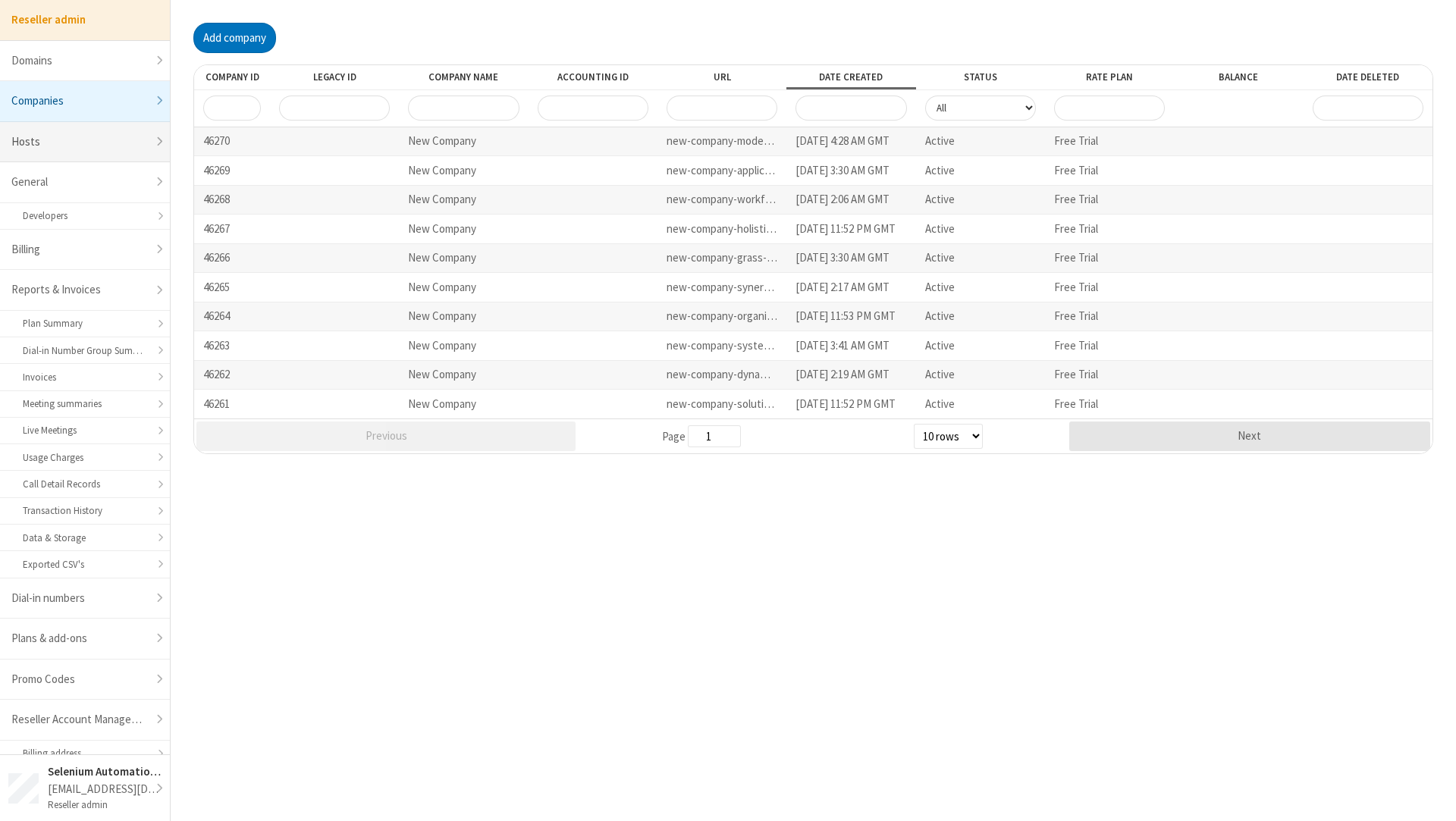
click at [85, 141] on link "Hosts" at bounding box center [85, 142] width 170 height 41
select select "25"
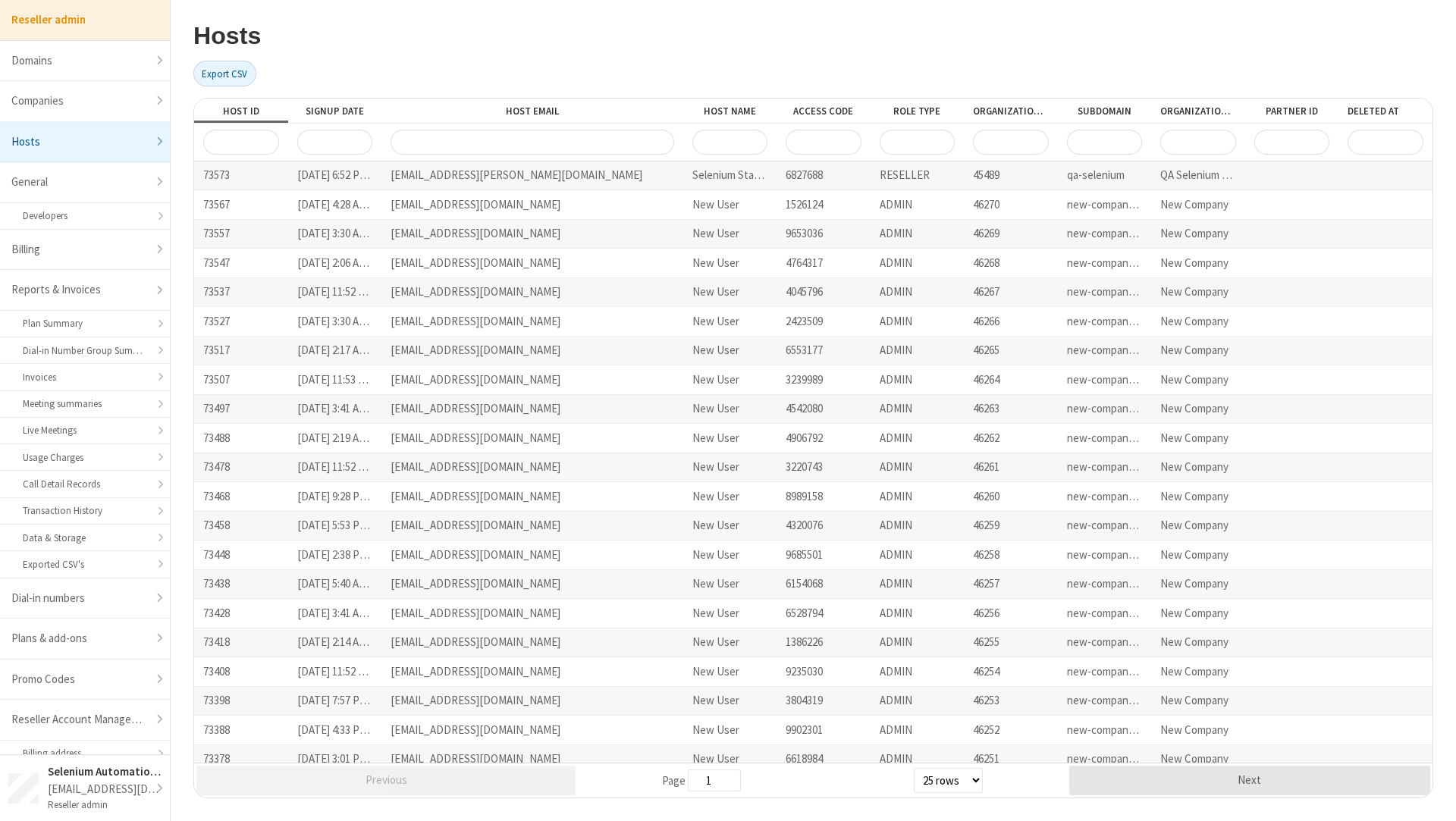
drag, startPoint x: 527, startPoint y: 115, endPoint x: 713, endPoint y: 114, distance: 186.0
click at [714, 115] on div "Host ID Signup Date Host Email Host Name Access Code Role Type Organization ID …" at bounding box center [813, 111] width 1238 height 24
drag, startPoint x: 389, startPoint y: 177, endPoint x: 573, endPoint y: 177, distance: 184.0
click at [573, 177] on div "[EMAIL_ADDRESS][PERSON_NAME][DOMAIN_NAME]" at bounding box center [532, 176] width 300 height 28
copy div "[EMAIL_ADDRESS][PERSON_NAME][DOMAIN_NAME]"
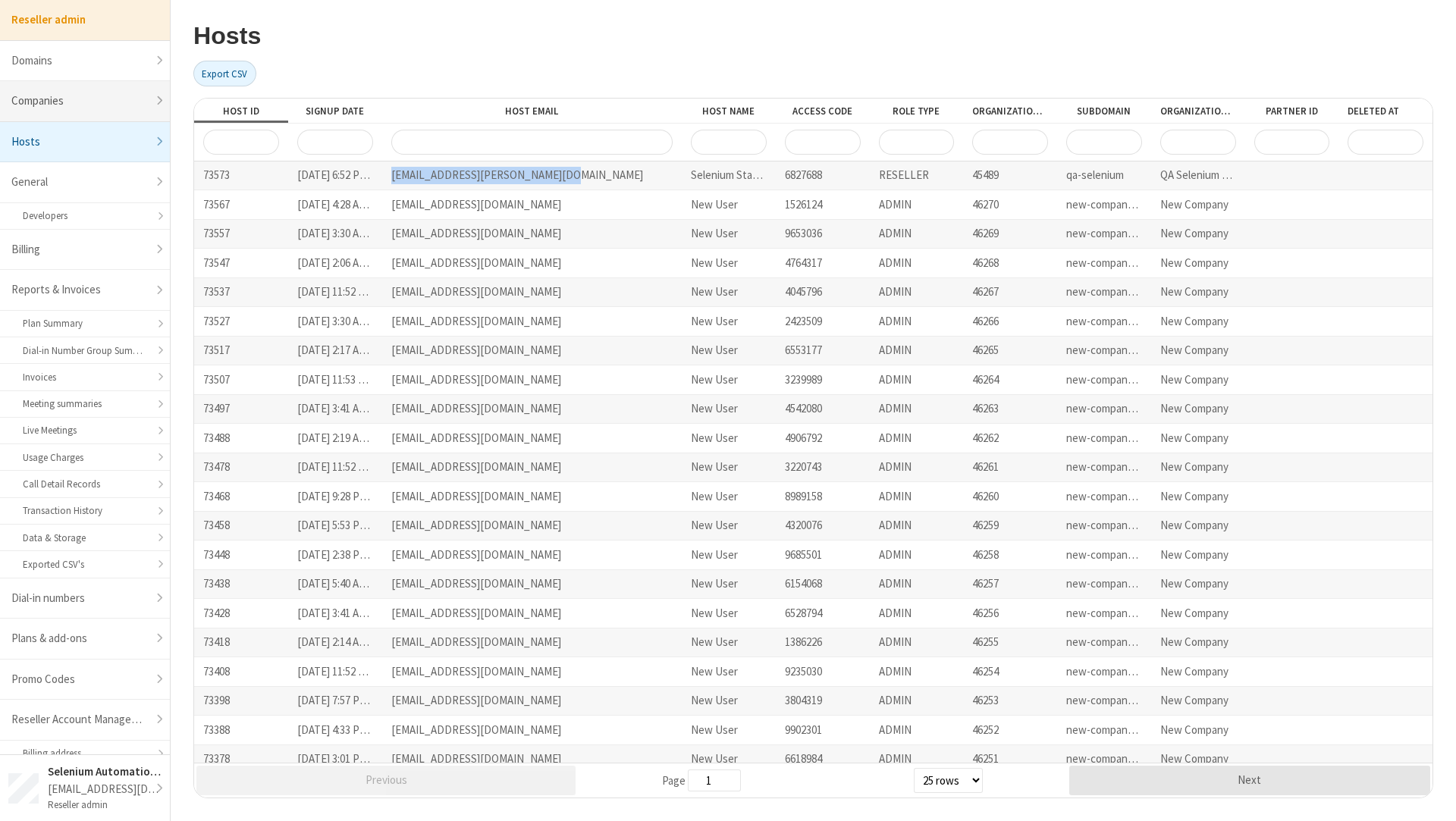
click at [60, 96] on link "Companies" at bounding box center [85, 102] width 170 height 41
select select "10"
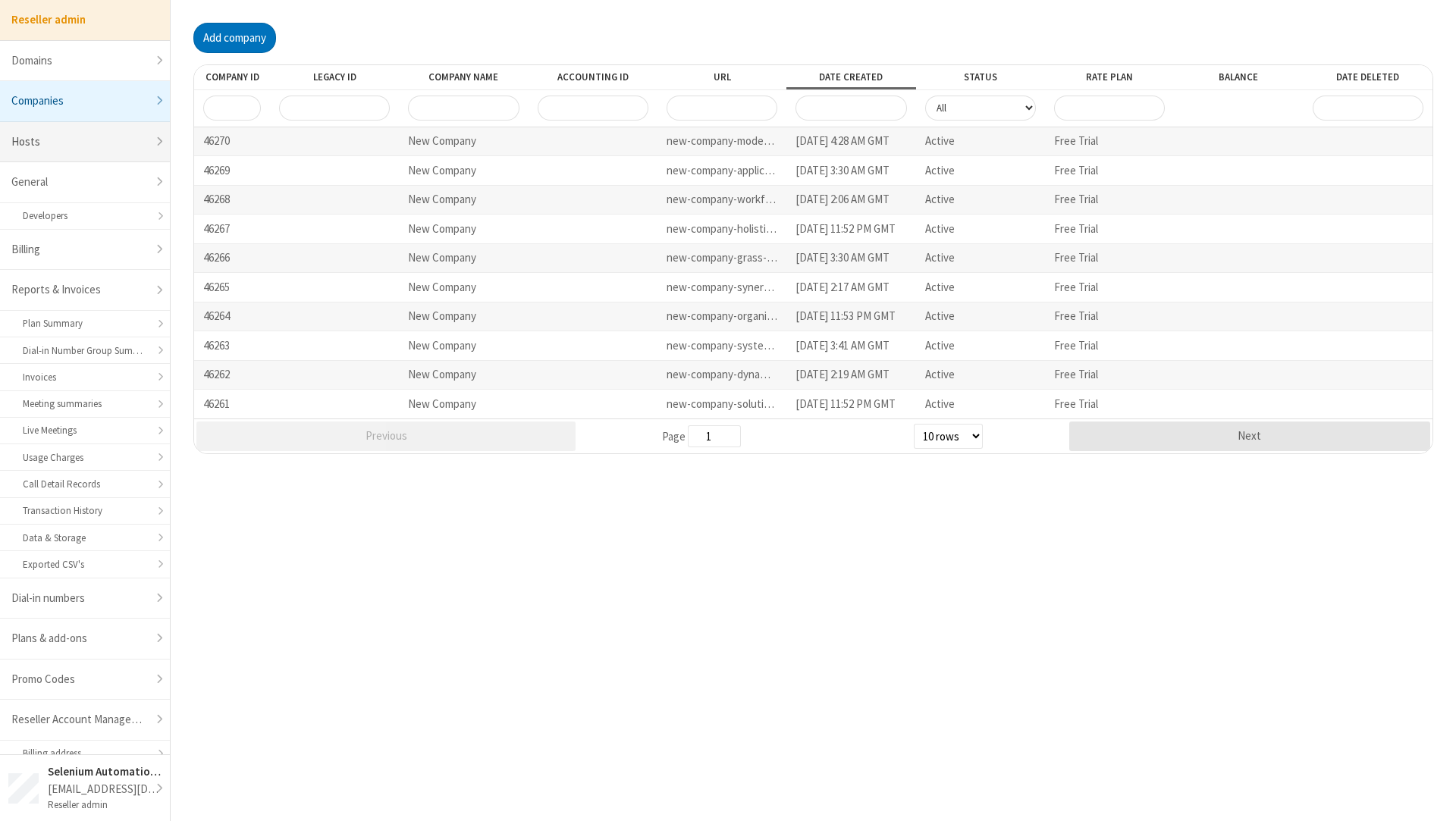
click at [76, 123] on link "Hosts" at bounding box center [85, 142] width 170 height 41
select select "25"
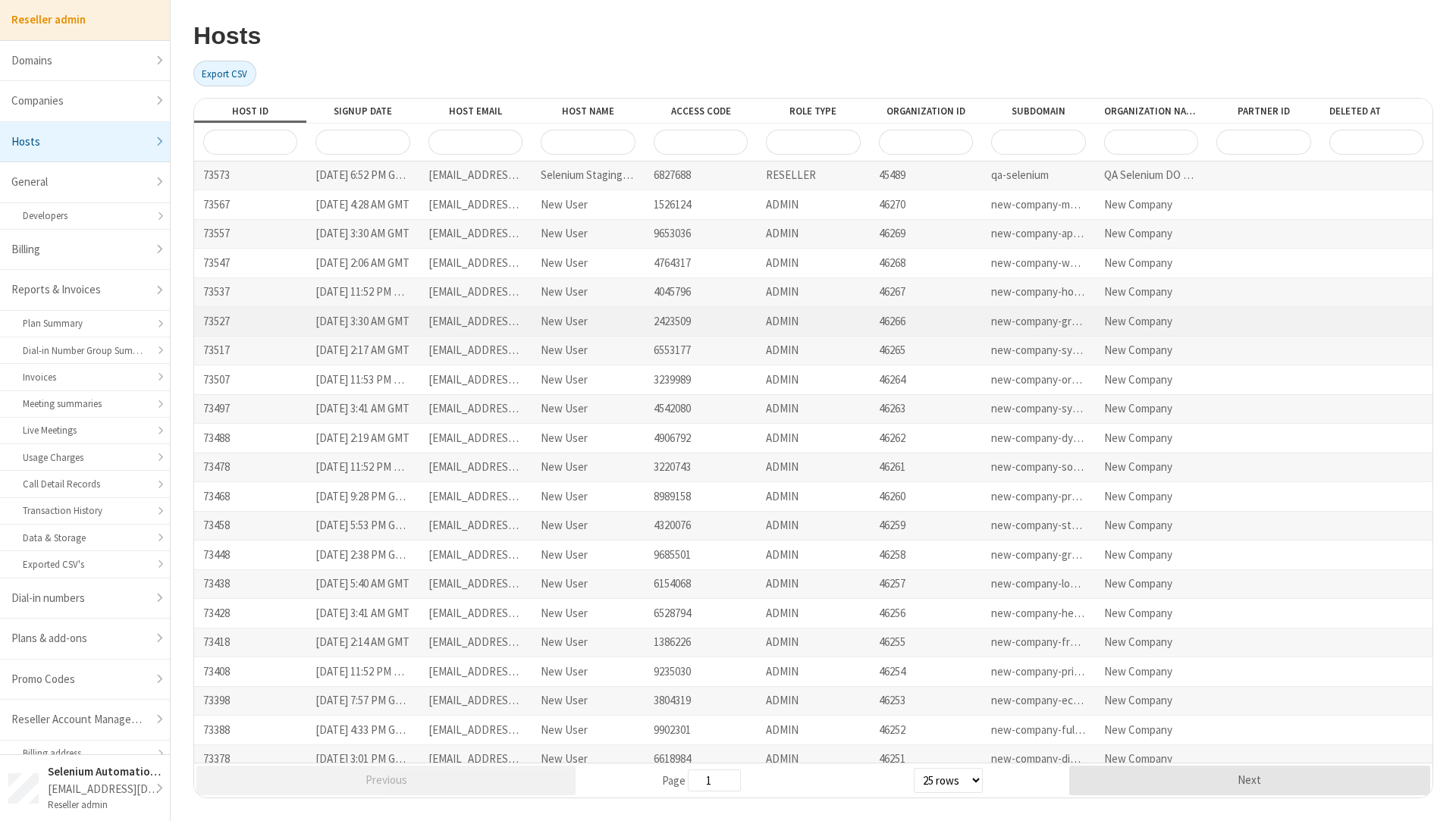
scroll to position [118, 0]
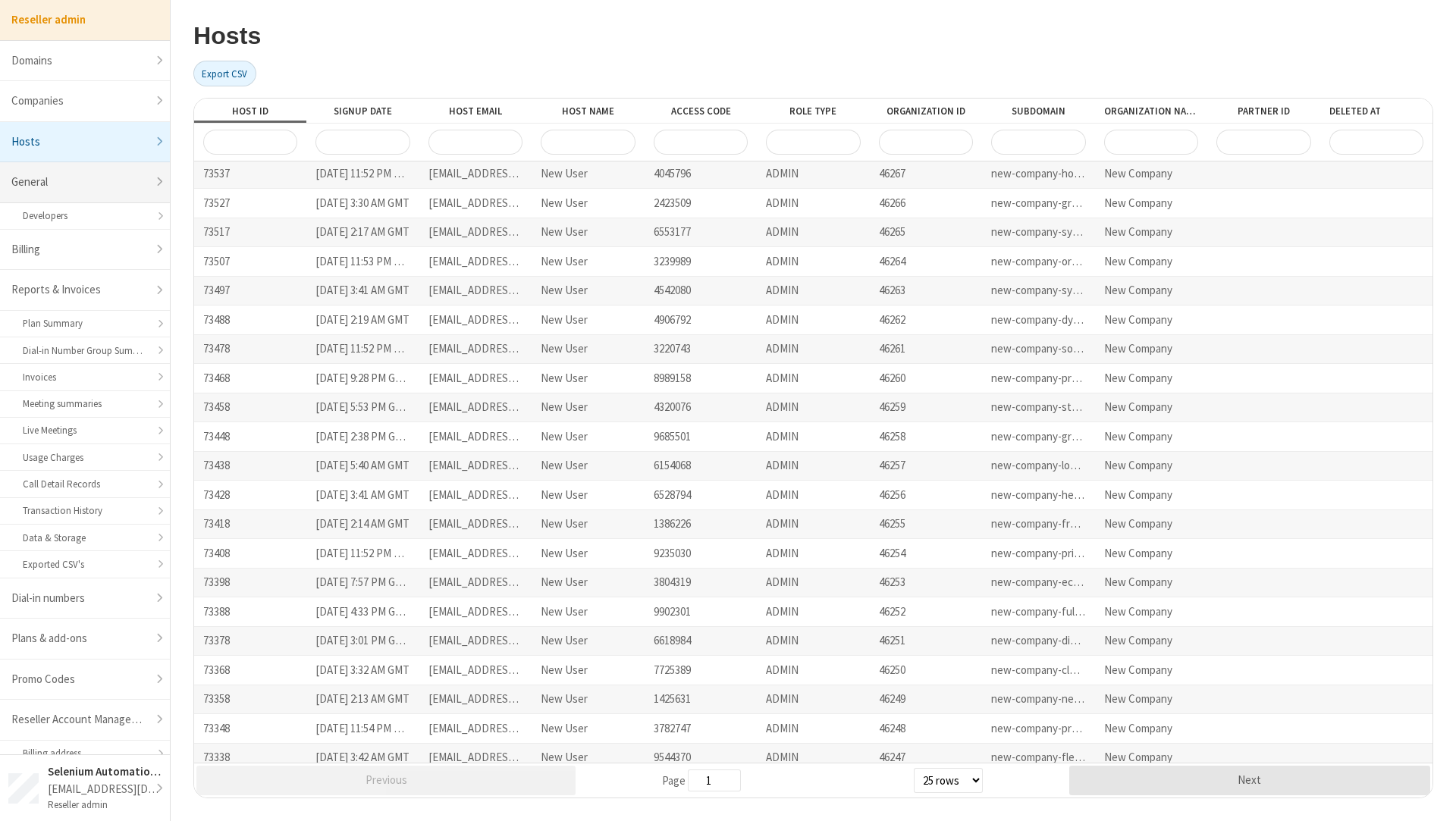
click at [115, 185] on link "General" at bounding box center [85, 183] width 170 height 41
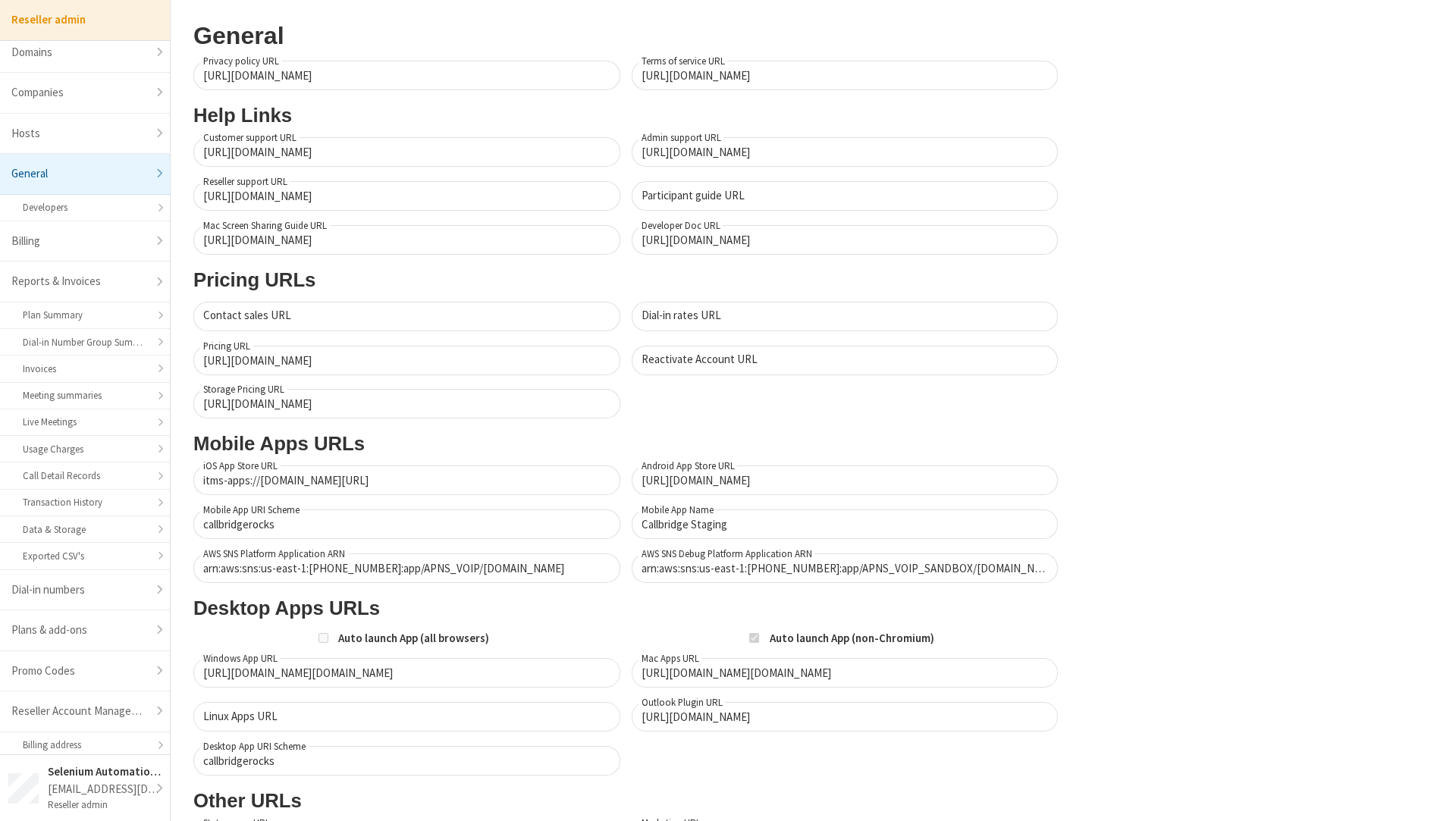
scroll to position [502, 0]
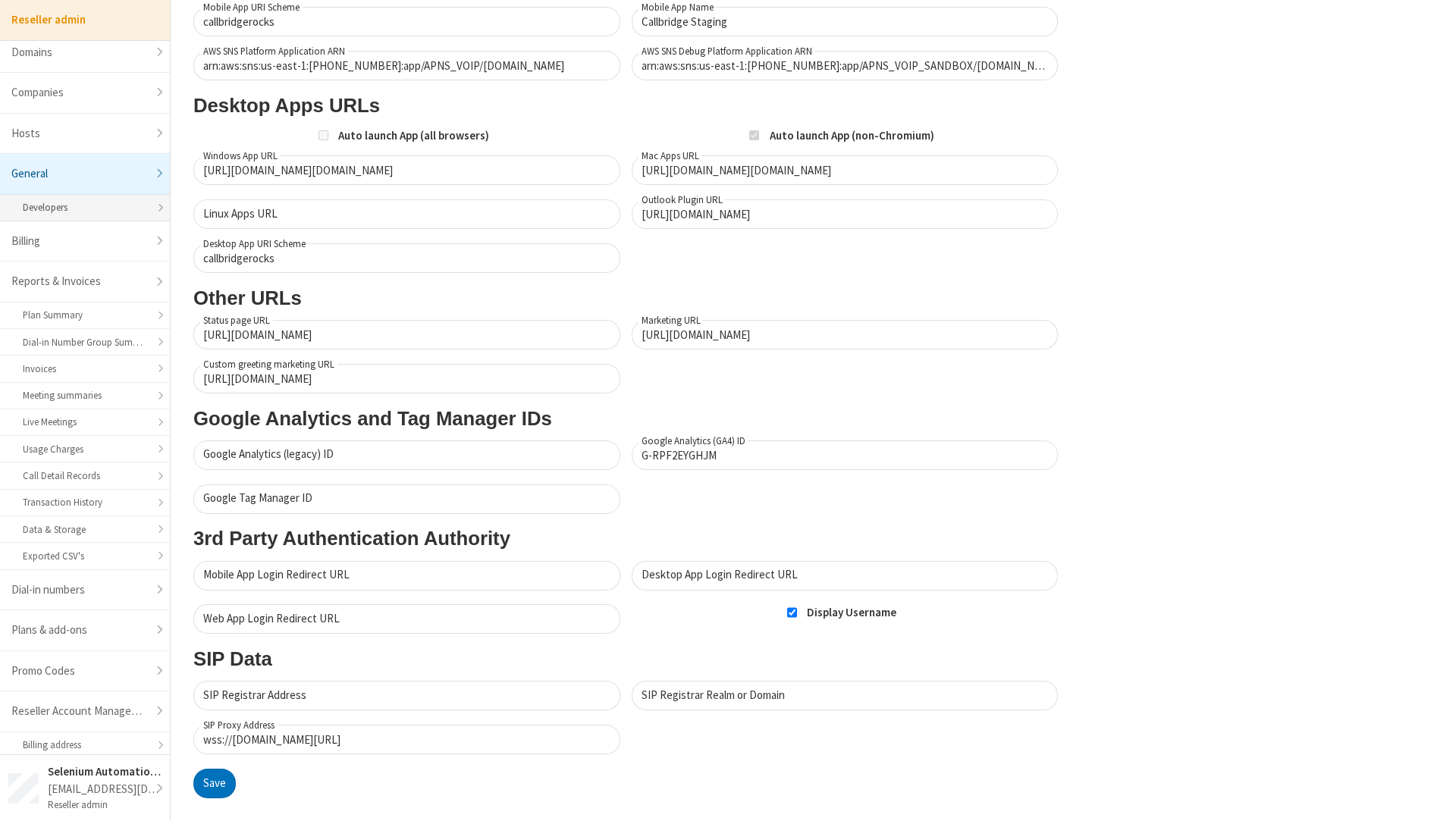
click at [112, 195] on link "Developers" at bounding box center [85, 208] width 170 height 27
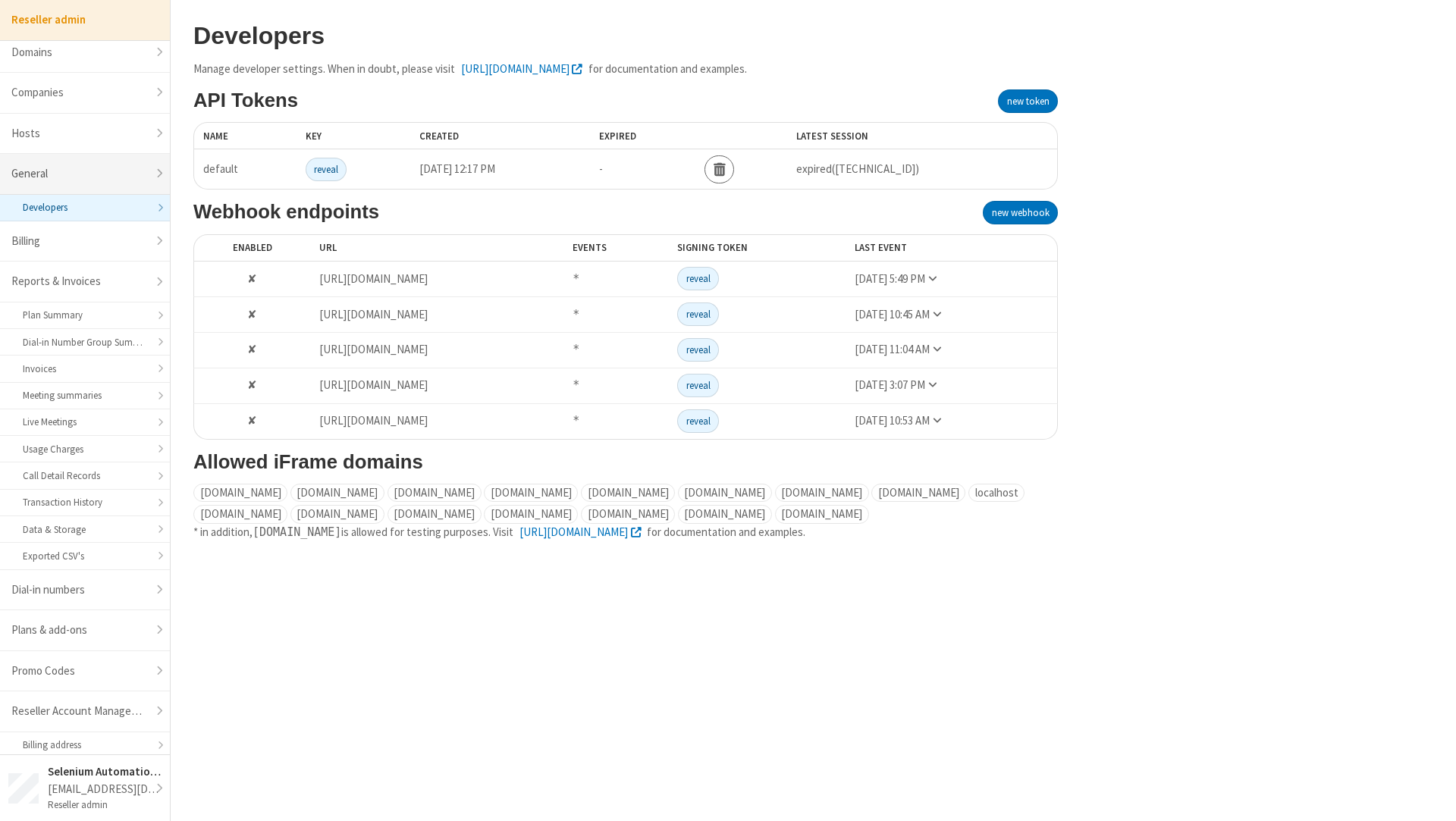
click at [111, 177] on link "General" at bounding box center [85, 174] width 170 height 41
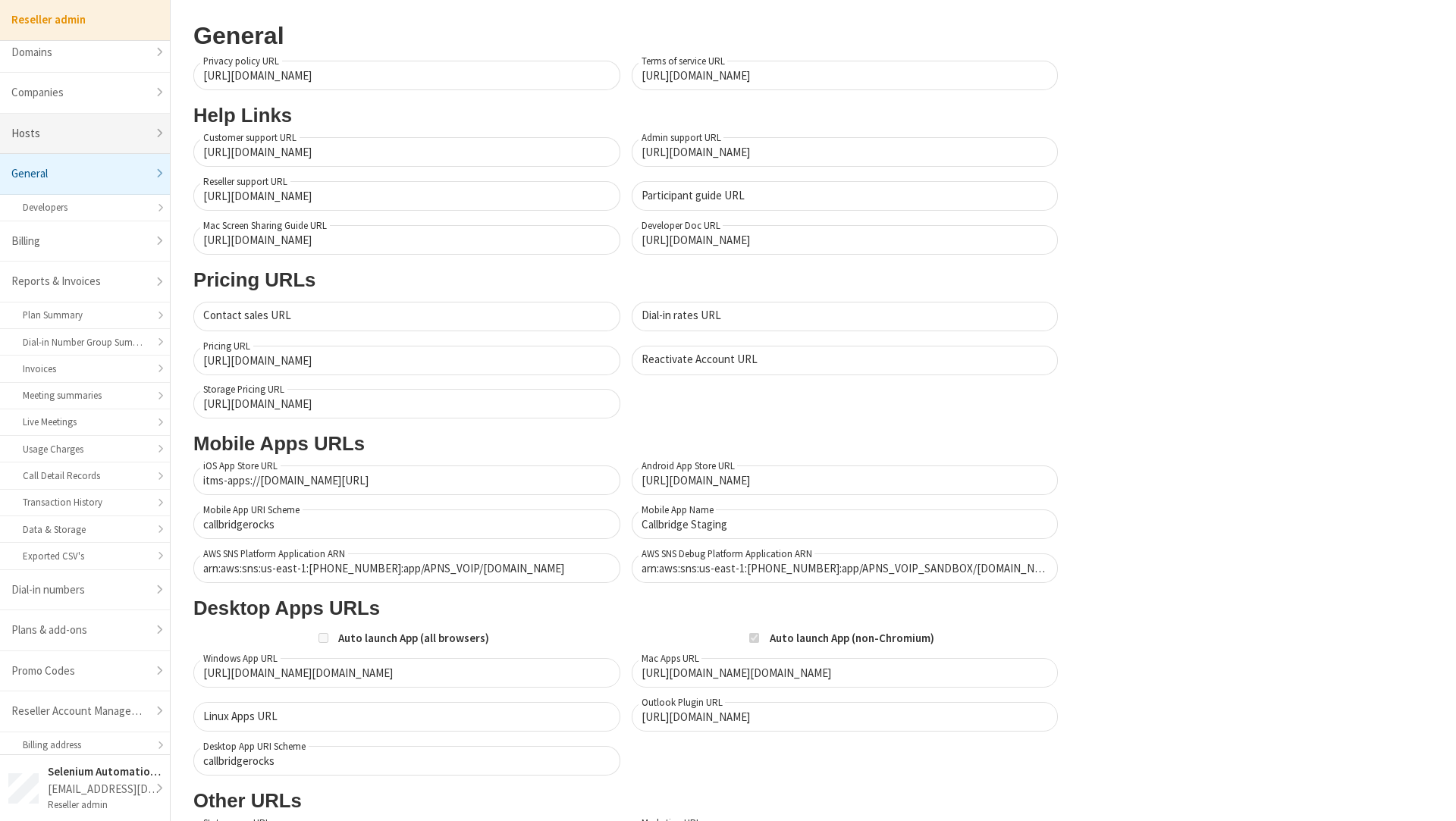
click at [92, 148] on link "Hosts" at bounding box center [85, 134] width 170 height 41
select select "25"
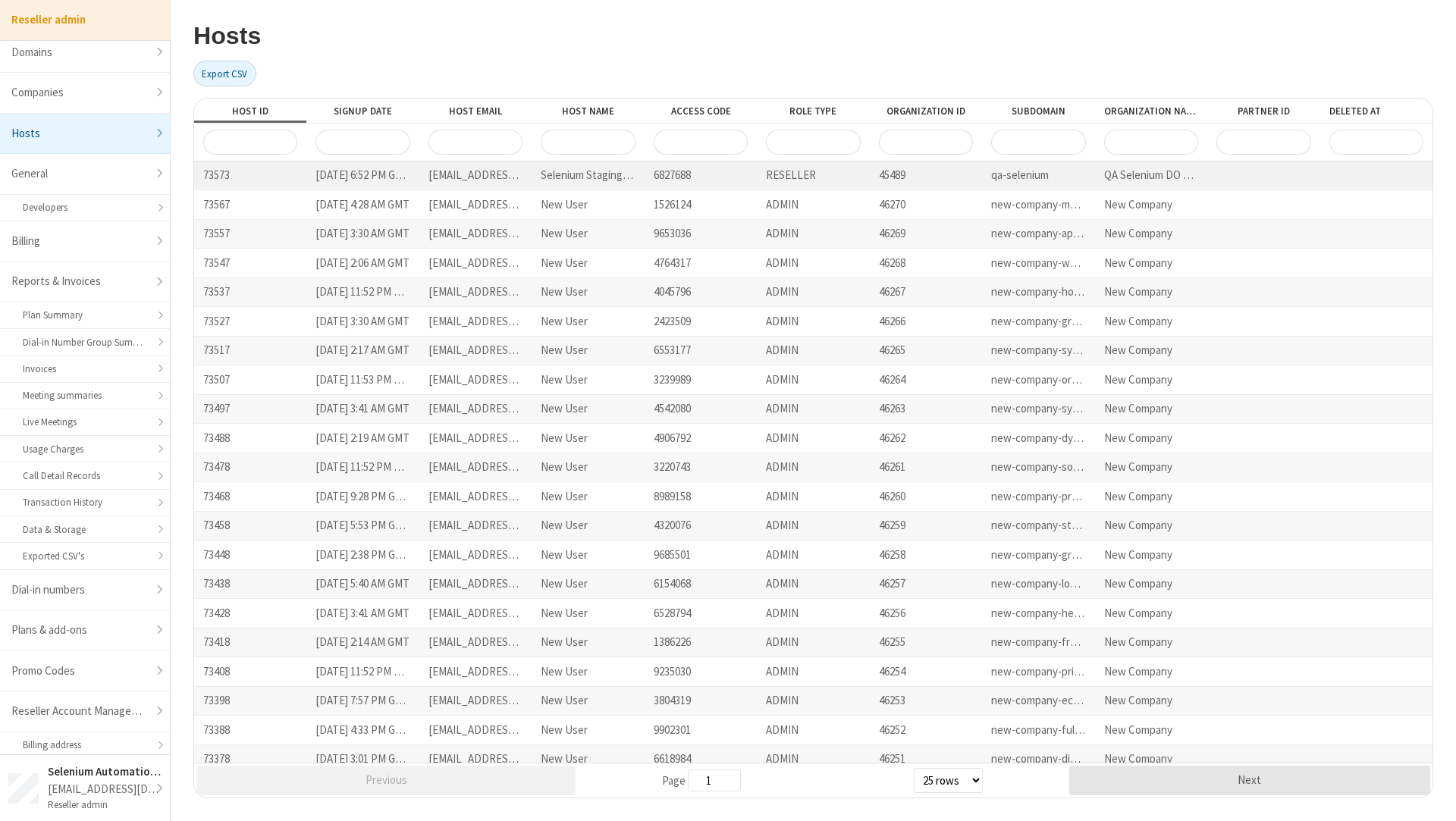
click at [341, 176] on div "[DATE] 6:52 PM GMT" at bounding box center [363, 176] width 112 height 28
click at [254, 165] on div "73573" at bounding box center [250, 176] width 112 height 28
click at [489, 176] on div "[EMAIL_ADDRESS][PERSON_NAME][DOMAIN_NAME]" at bounding box center [476, 176] width 112 height 28
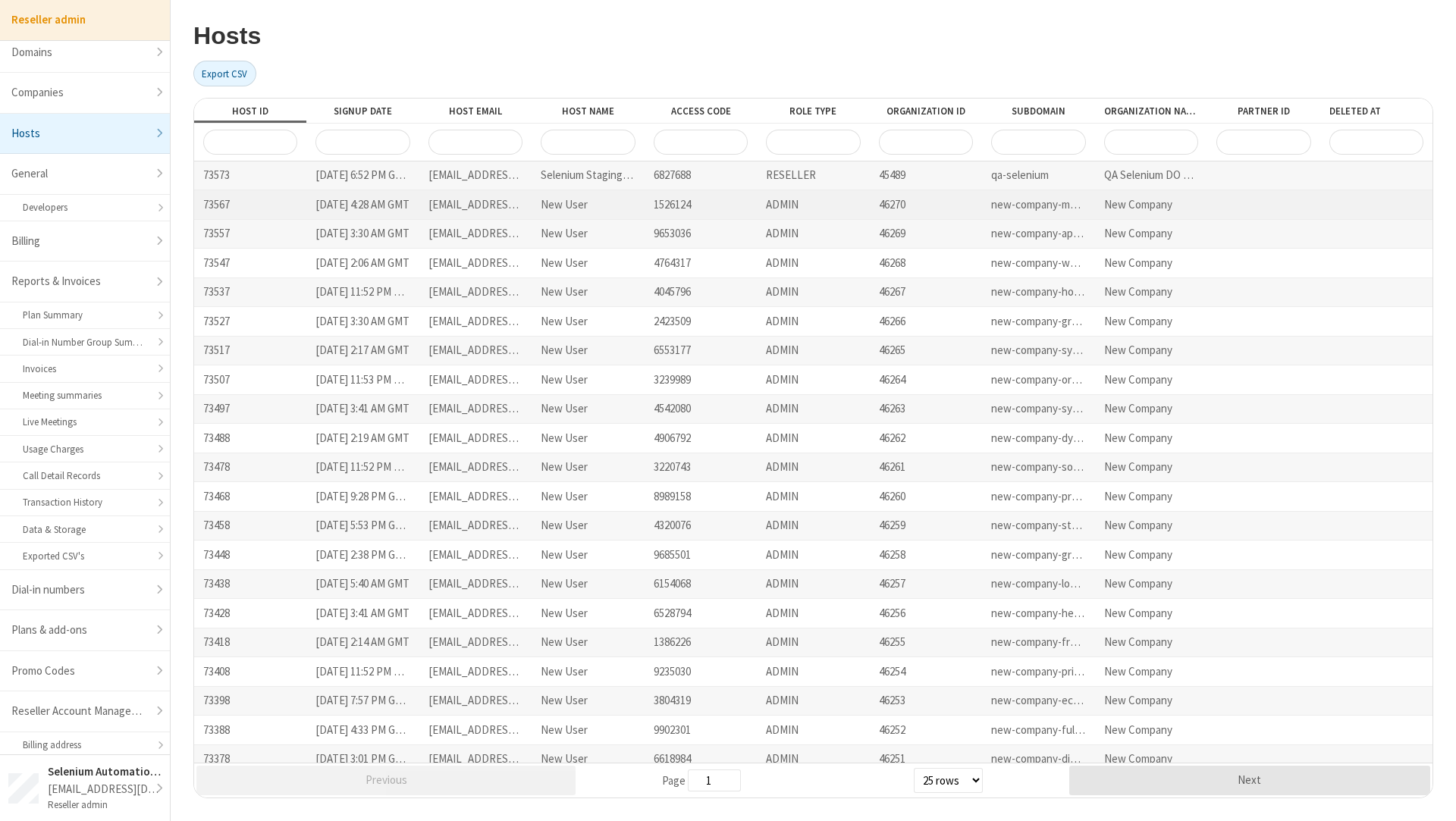
click at [915, 192] on div "46270" at bounding box center [926, 204] width 112 height 28
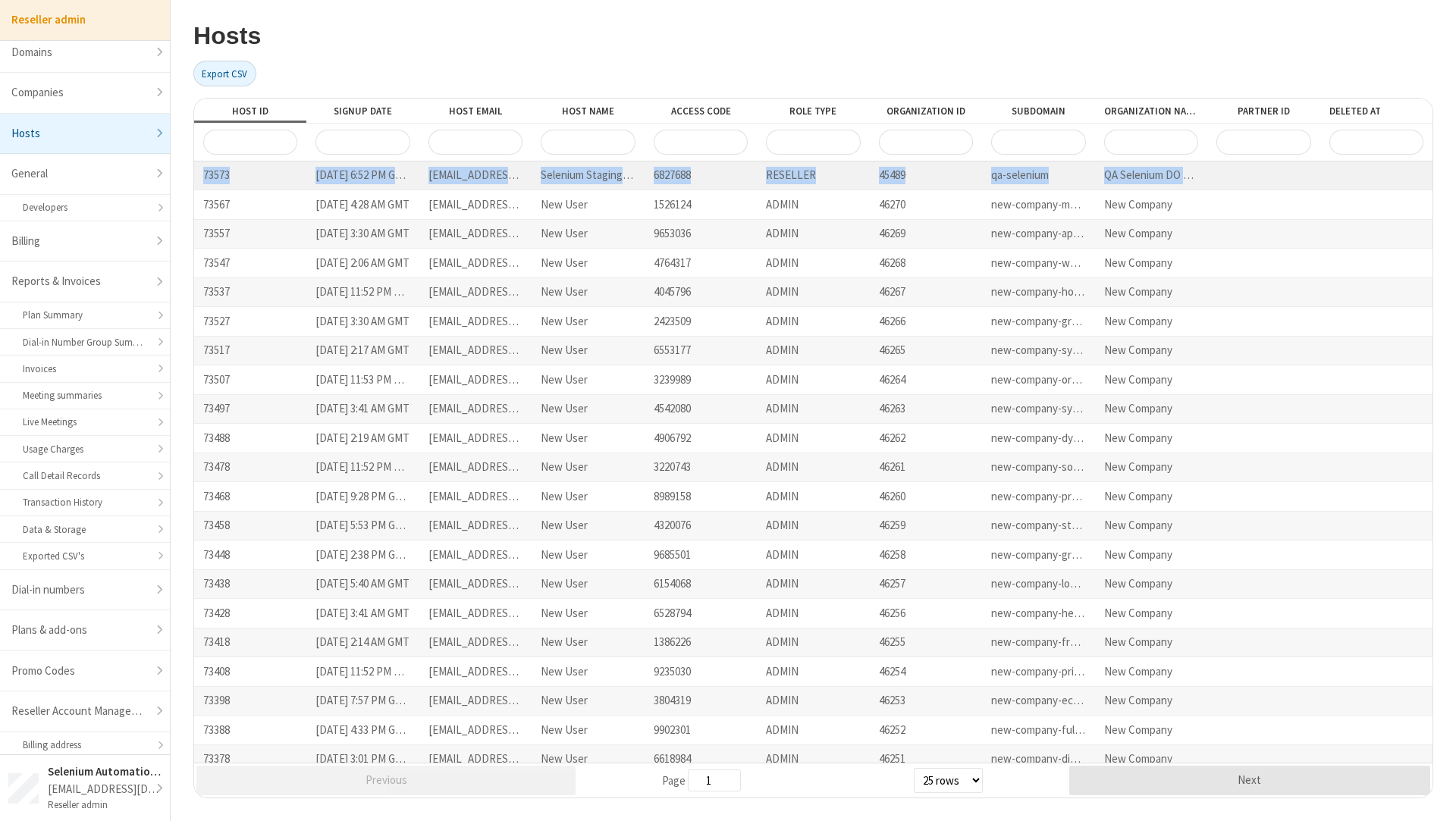
drag, startPoint x: 202, startPoint y: 176, endPoint x: 1252, endPoint y: 186, distance: 1050.0
click at [1252, 186] on div "73573 [DATE] 6:52 PM GMT [EMAIL_ADDRESS][PERSON_NAME][DOMAIN_NAME] Selenium Sta…" at bounding box center [813, 176] width 1238 height 28
copy div "73573 [DATE] 6:52 PM GMT [EMAIL_ADDRESS][PERSON_NAME][DOMAIN_NAME] Selenium Sta…"
